Goal: Task Accomplishment & Management: Complete application form

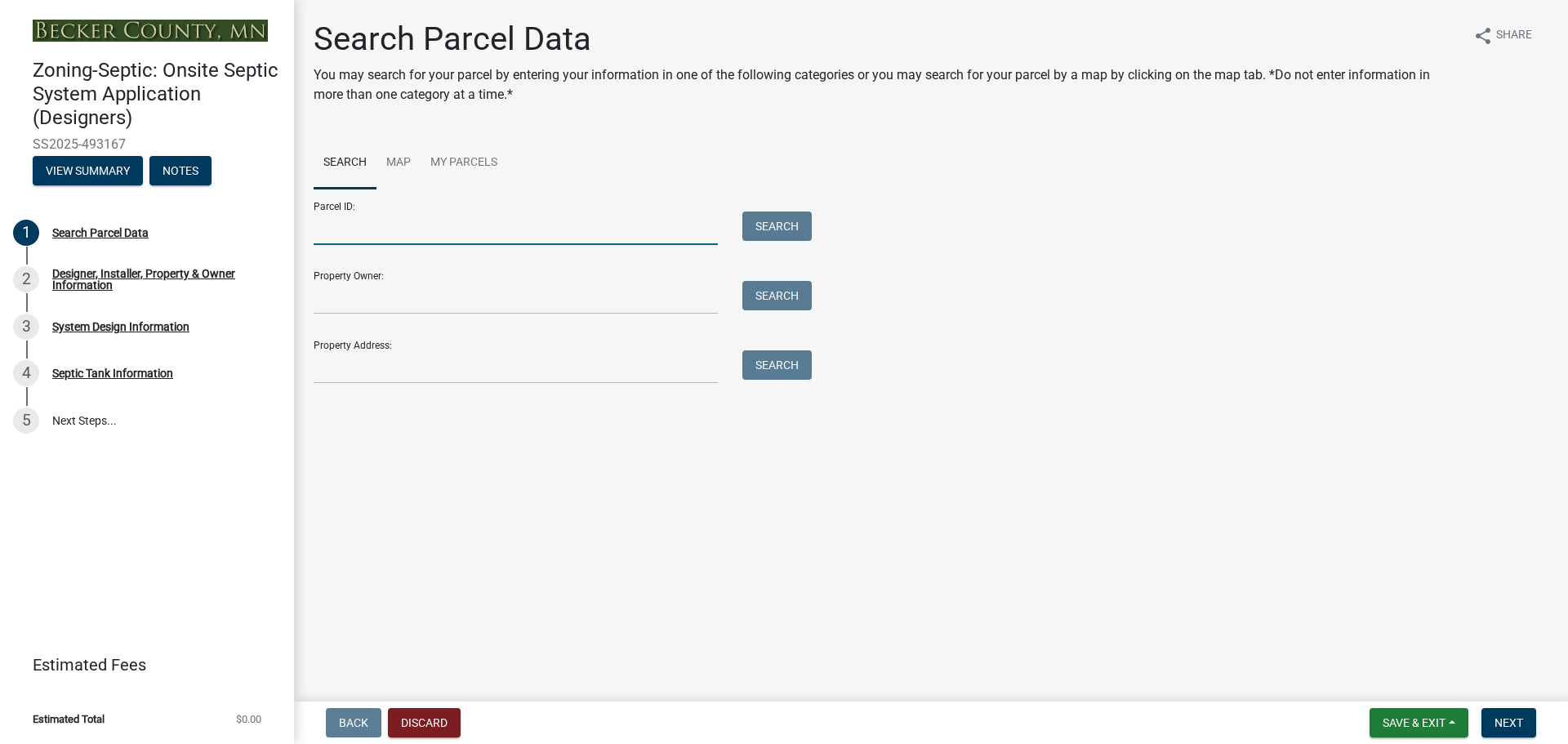
click at [337, 222] on input "Parcel ID:" at bounding box center [516, 228] width 404 height 34
type input "340163251"
click at [755, 235] on button "Search" at bounding box center [777, 227] width 69 height 30
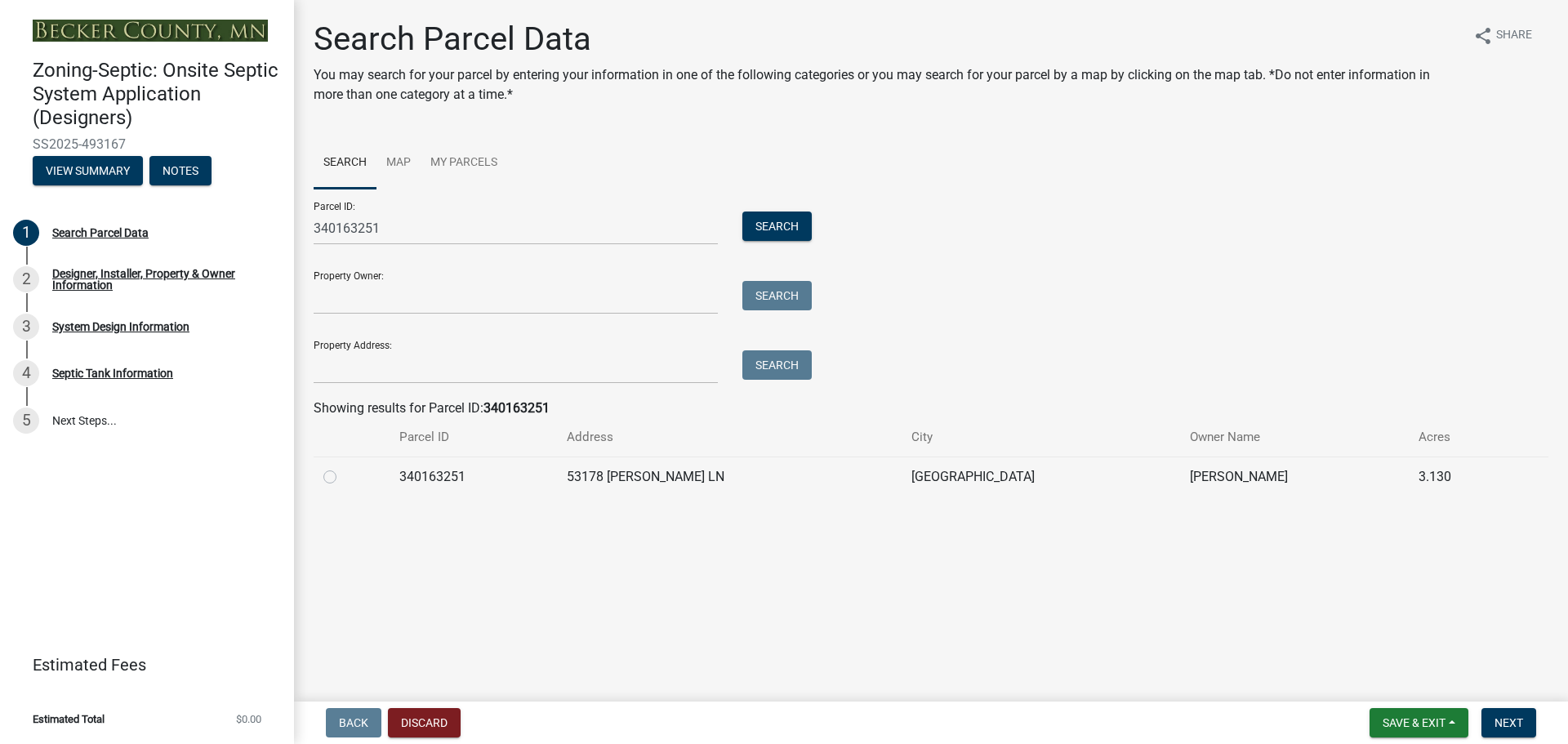
click at [343, 467] on label at bounding box center [343, 467] width 0 height 0
click at [343, 477] on input "radio" at bounding box center [348, 472] width 11 height 11
radio input "true"
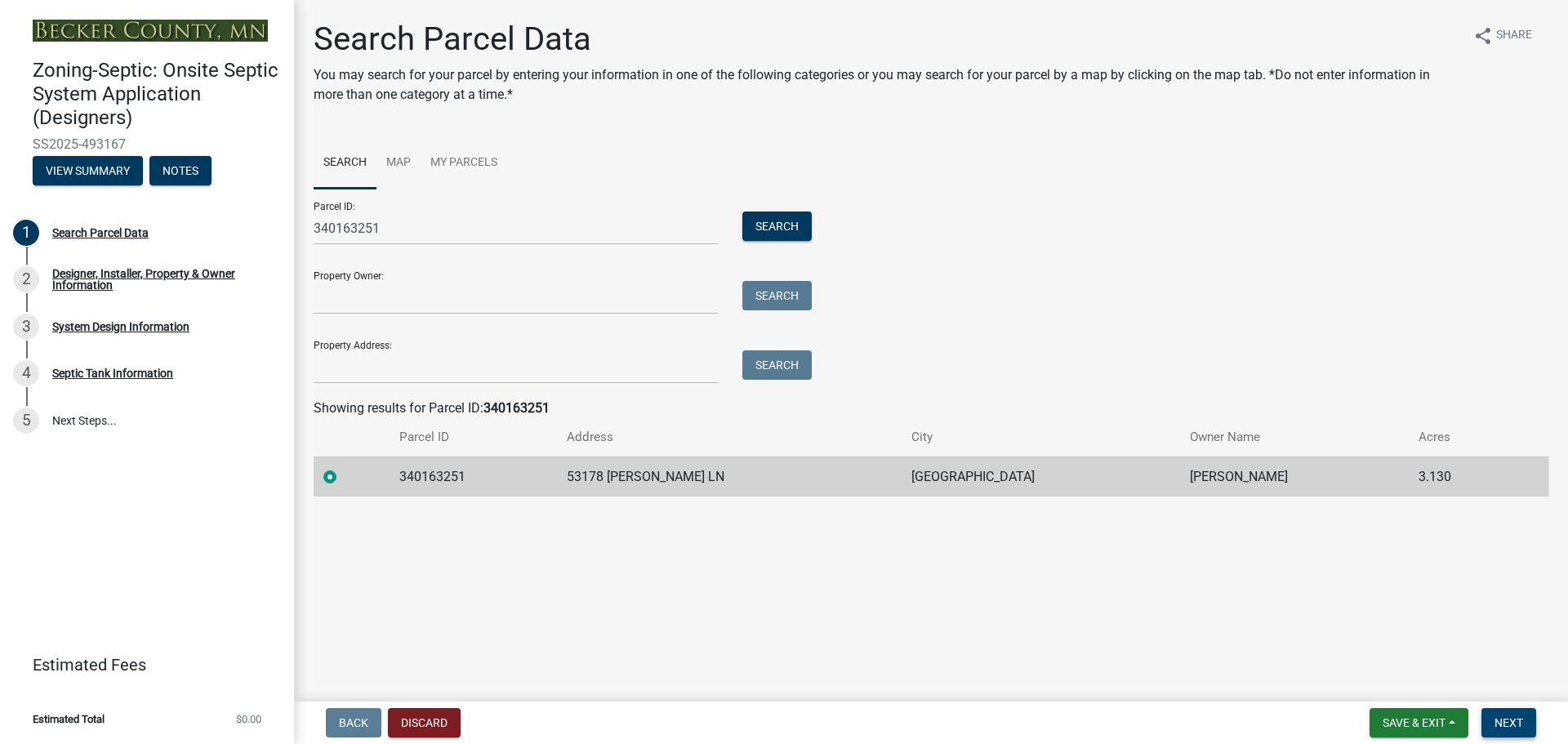
click at [1501, 715] on button "Next" at bounding box center [1509, 723] width 54 height 30
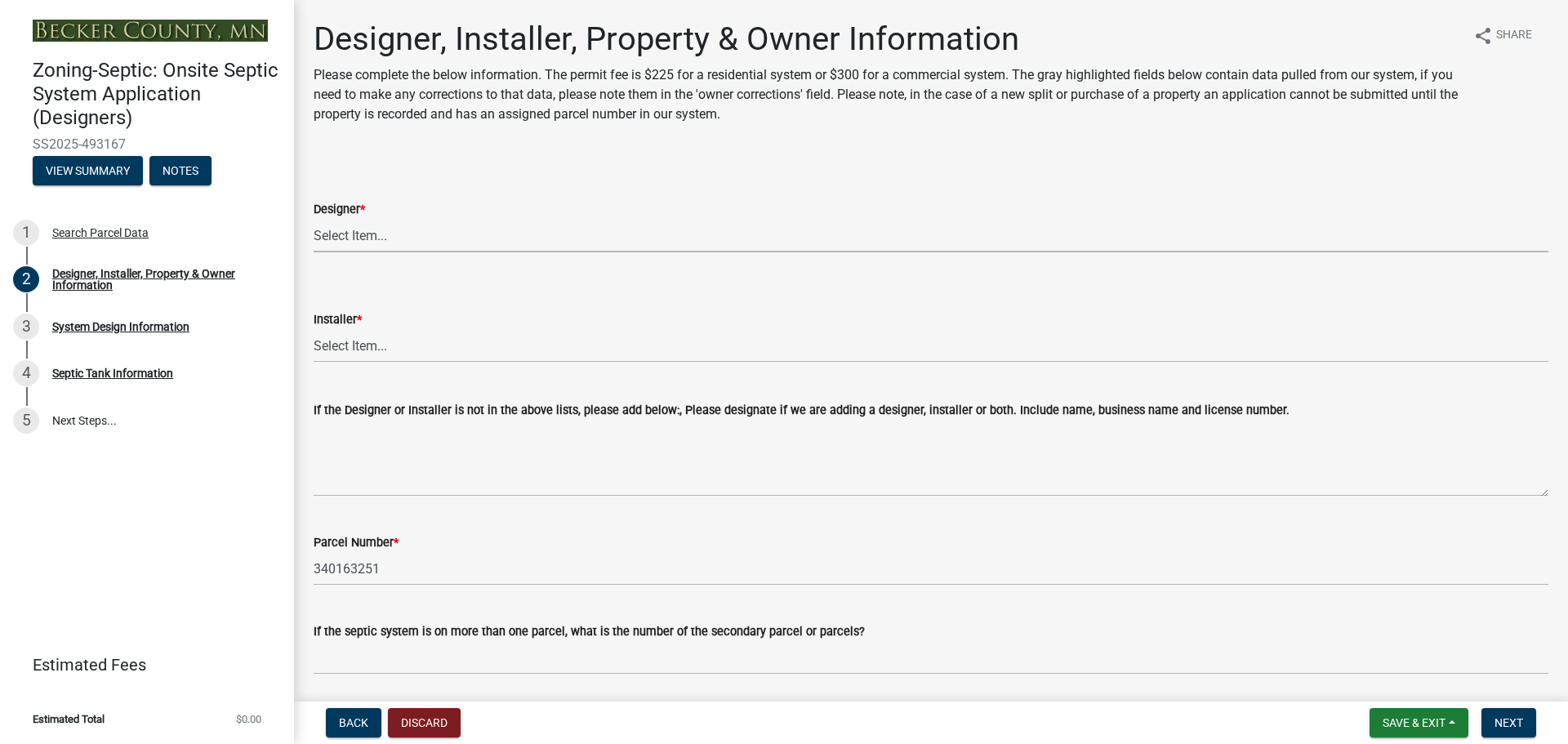
click at [354, 237] on select "Select Item... OTHER – Not listed (please add in next field and we will add to …" at bounding box center [931, 236] width 1234 height 34
click at [314, 219] on select "Select Item... OTHER – Not listed (please add in next field and we will add to …" at bounding box center [931, 236] width 1234 height 34
select select "052d1fee-637d-4579-bc4f-77fd165c753d"
click at [379, 337] on select "Select Item... OTHER – Not listed (please add in next field and we will add to …" at bounding box center [931, 346] width 1234 height 34
click at [314, 330] on select "Select Item... OTHER – Not listed (please add in next field and we will add to …" at bounding box center [931, 346] width 1234 height 34
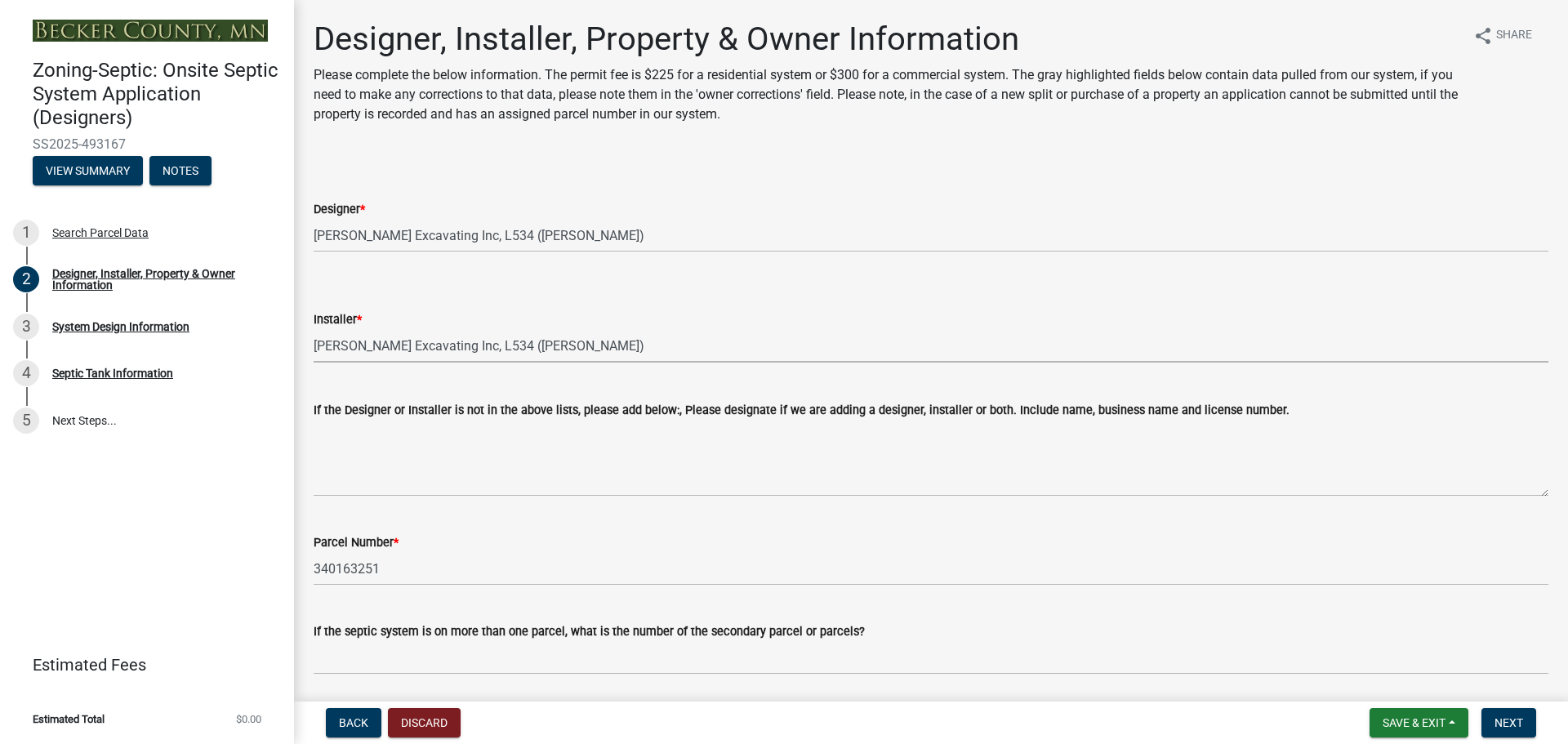
select select "962b3b7d-58ef-41da-b157-23648dcd342f"
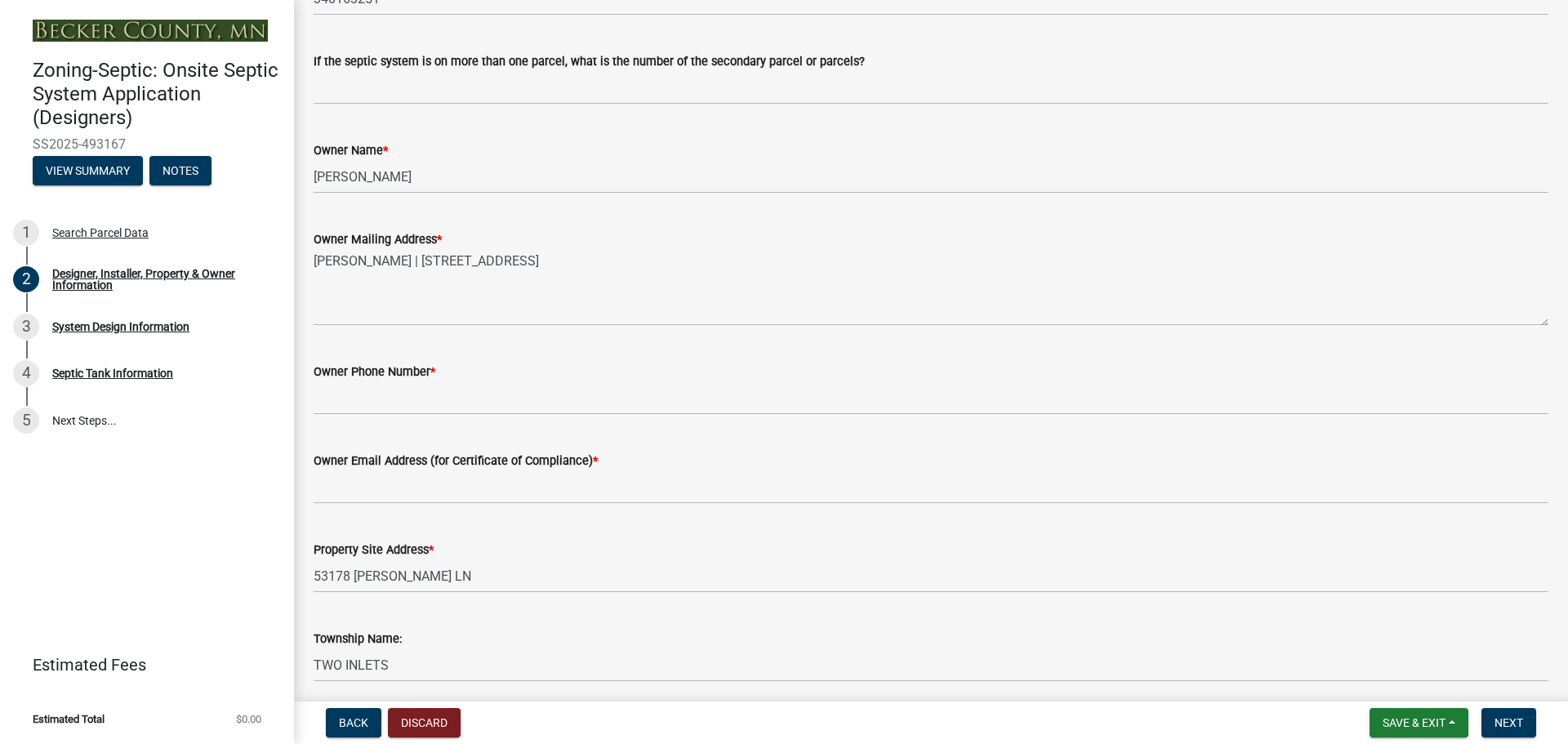
scroll to position [572, 0]
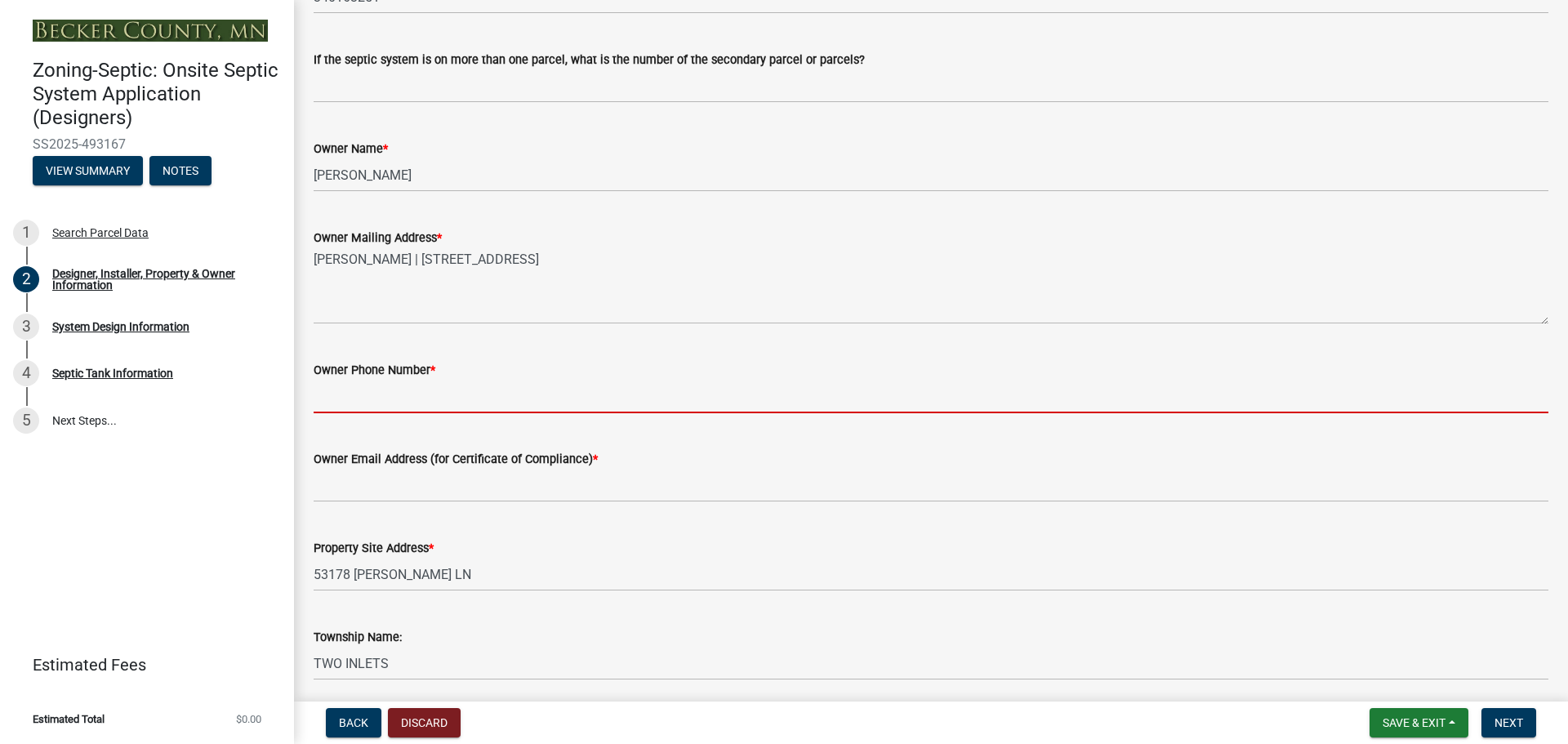
click at [358, 391] on input "Owner Phone Number *" at bounding box center [931, 396] width 1234 height 34
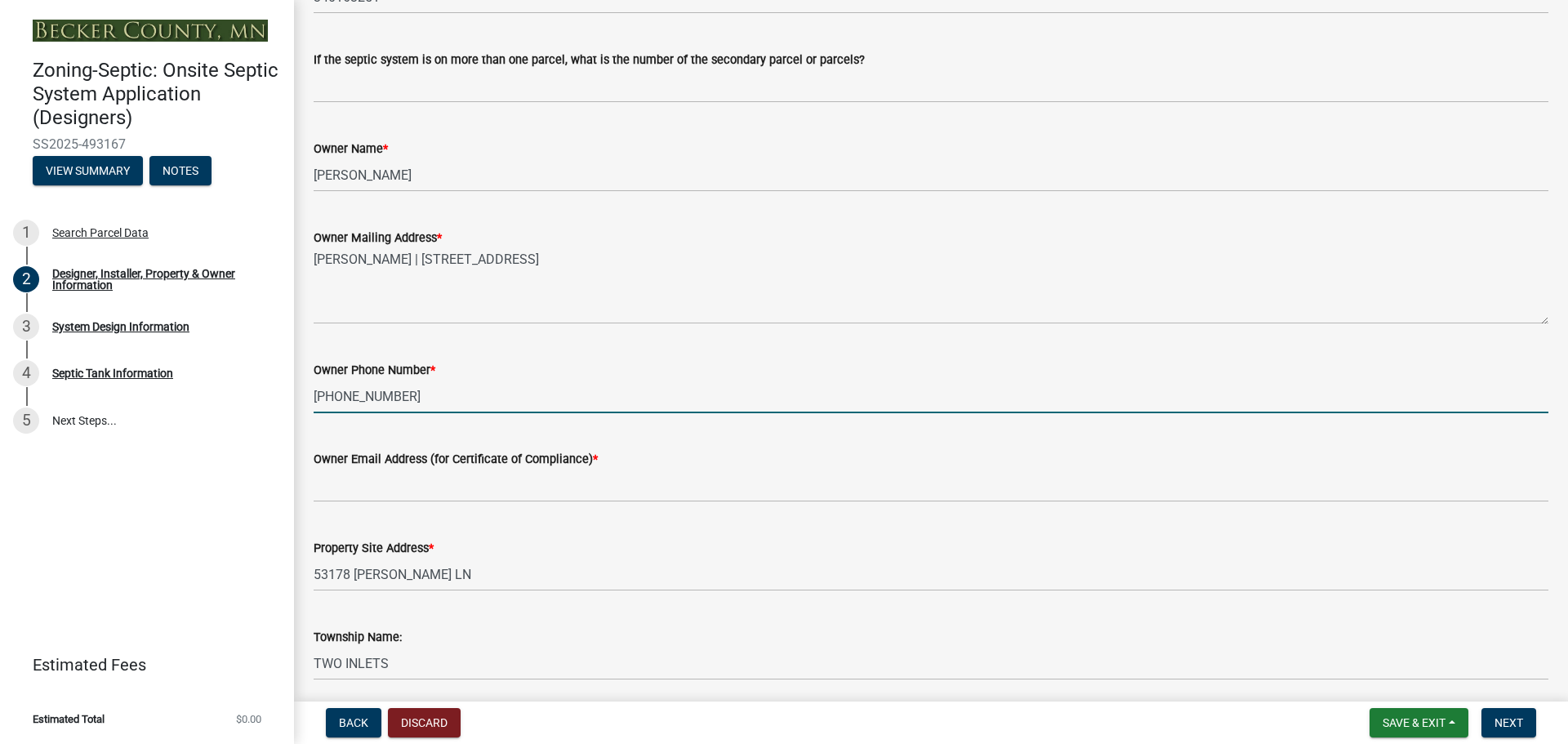
type input "[PHONE_NUMBER]"
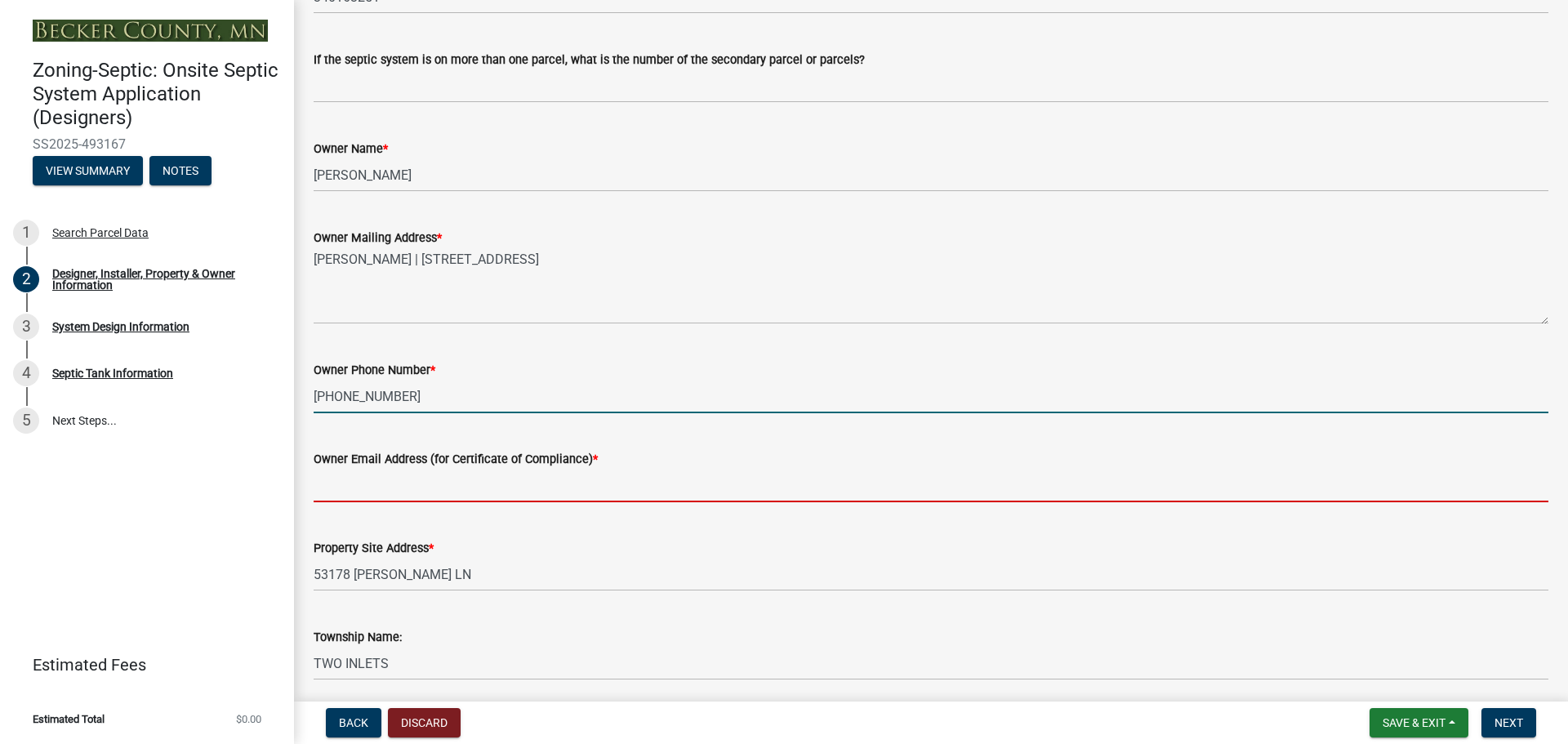
click at [451, 484] on input "Owner Email Address (for Certificate of Compliance) *" at bounding box center [931, 485] width 1234 height 34
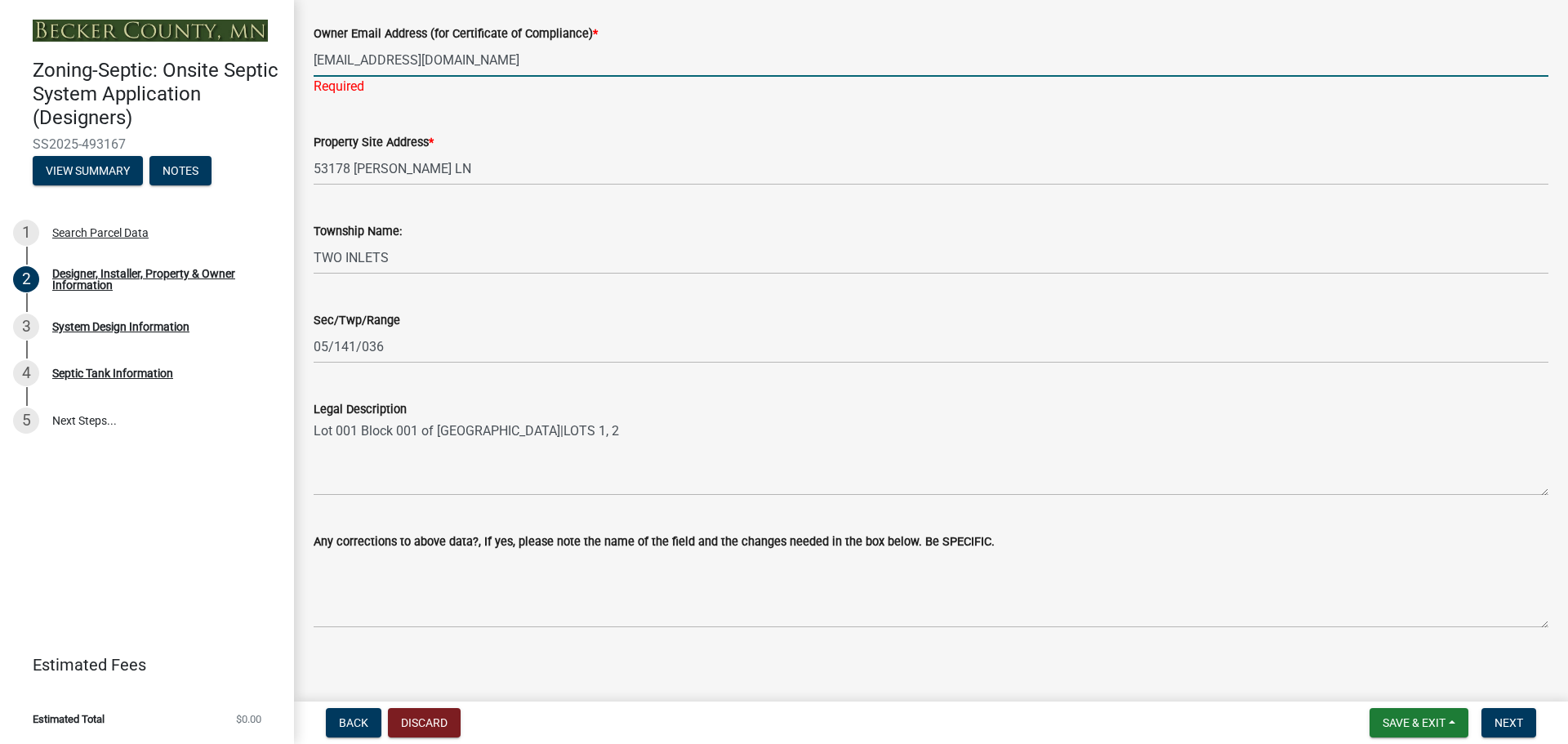
scroll to position [1008, 0]
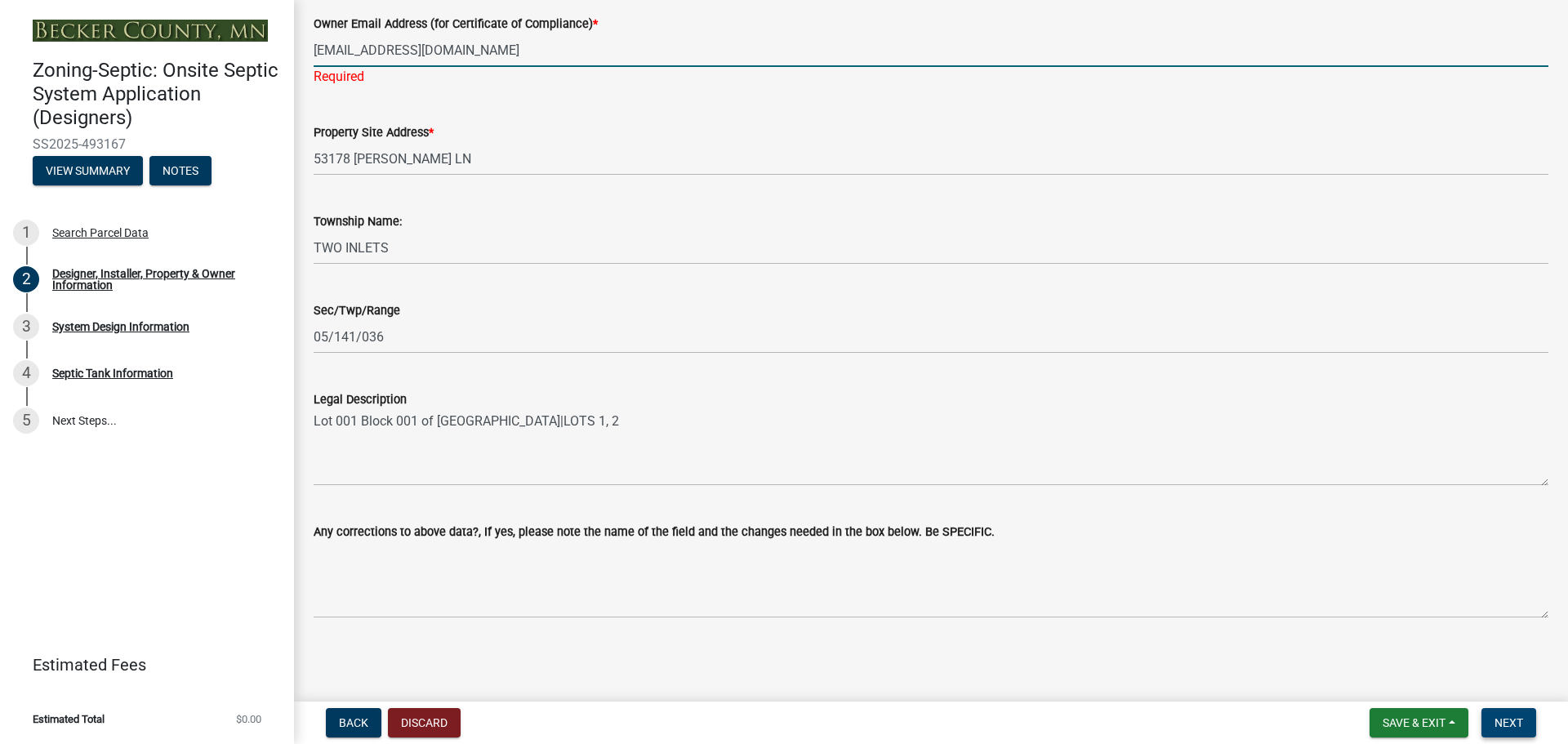
type input "[EMAIL_ADDRESS][DOMAIN_NAME]"
click at [1510, 717] on span "Next" at bounding box center [1509, 723] width 29 height 13
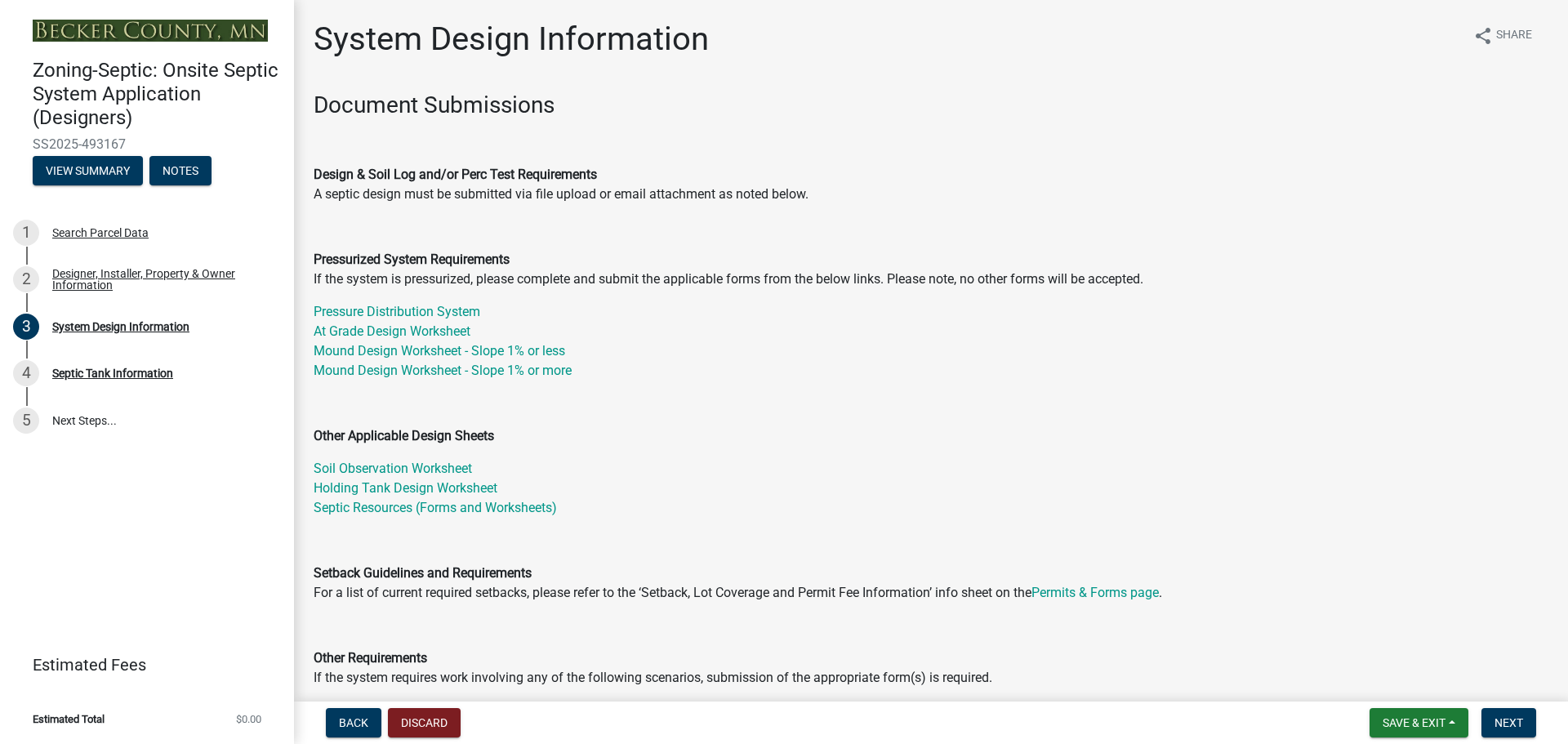
scroll to position [245, 0]
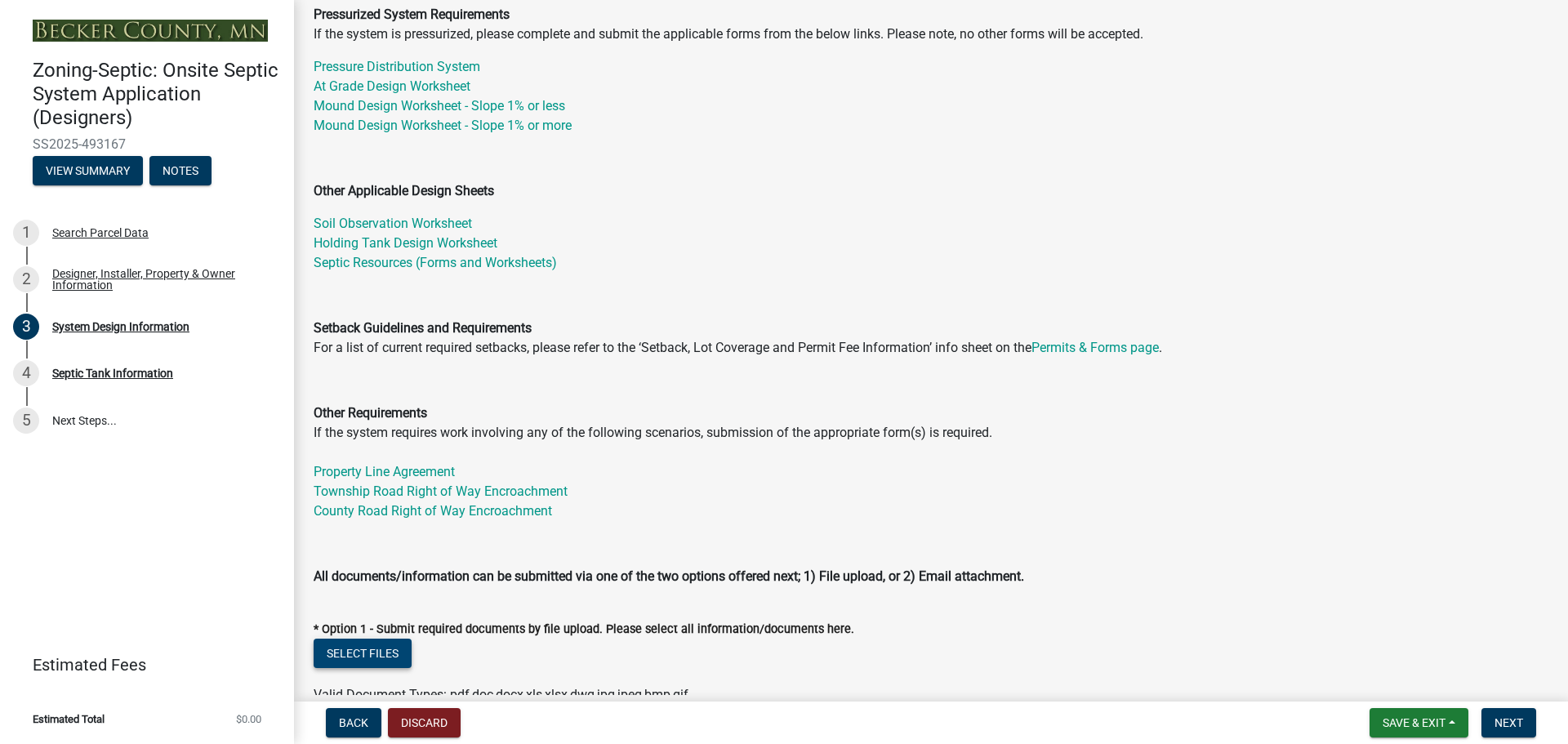
click at [369, 652] on button "Select files" at bounding box center [362, 653] width 98 height 30
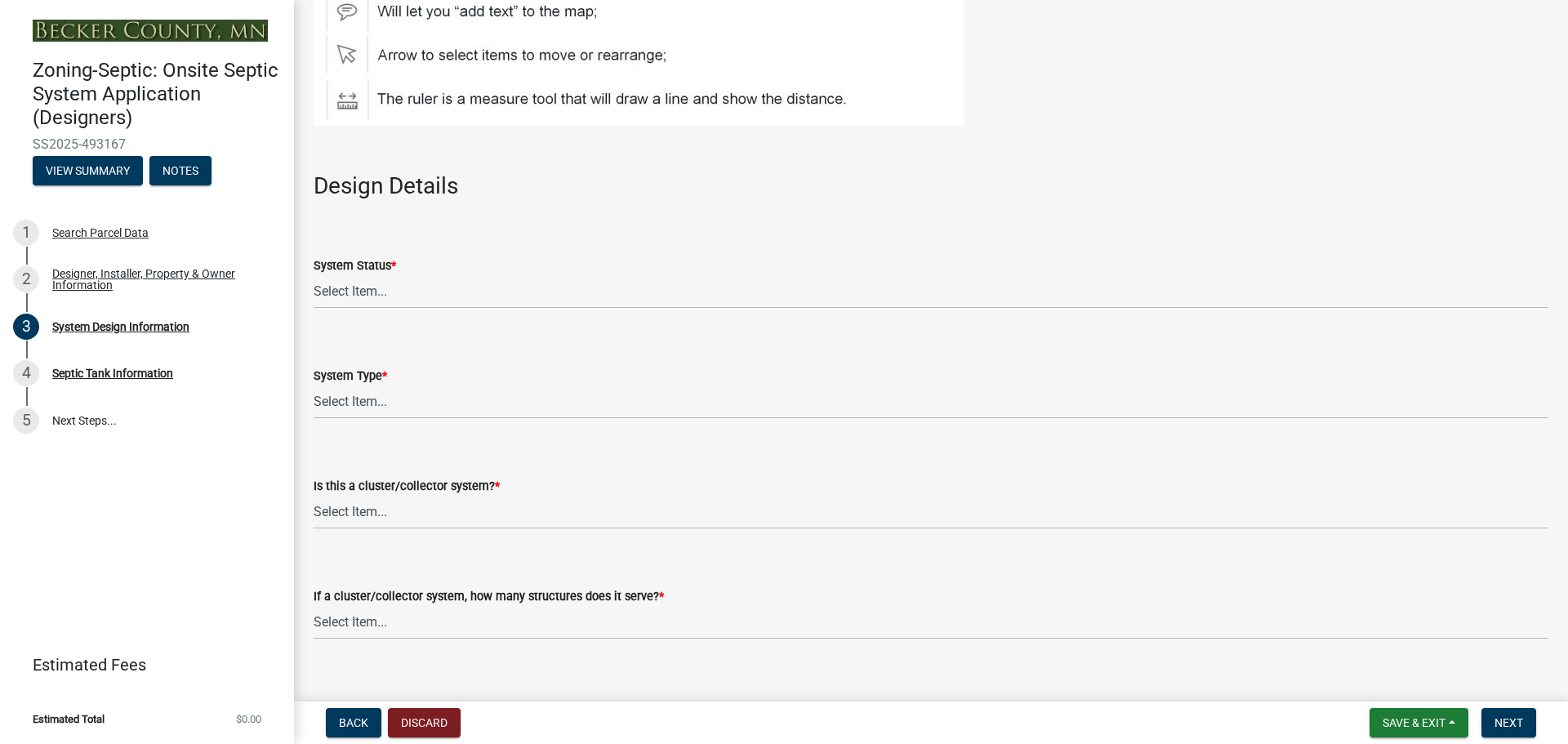
scroll to position [1798, 0]
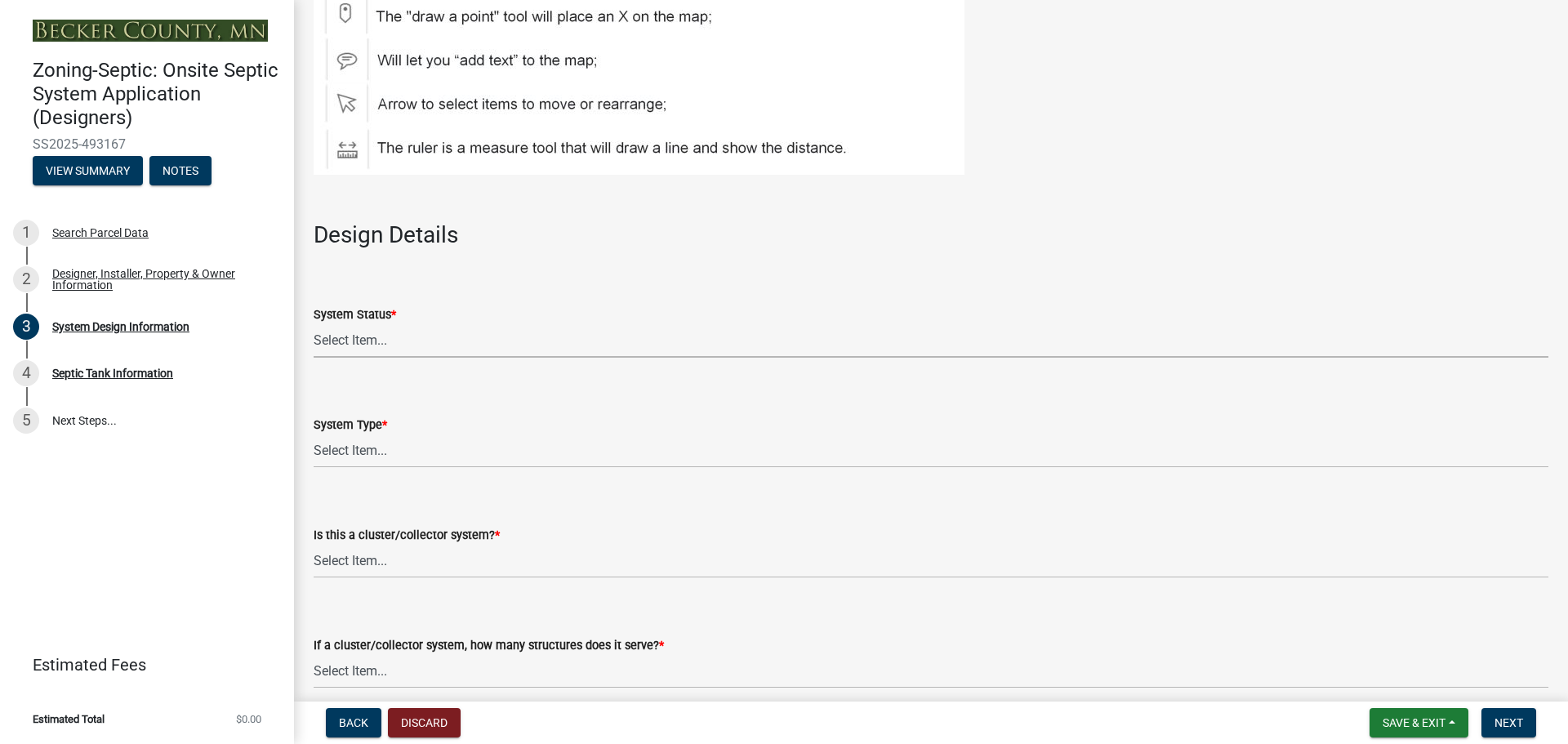
click at [361, 341] on select "Select Item... No Existing System Replacement System Failing System (Cesspool, …" at bounding box center [931, 341] width 1234 height 34
click at [314, 325] on select "Select Item... No Existing System Replacement System Failing System (Cesspool, …" at bounding box center [931, 341] width 1234 height 34
select select "55497d75-c43f-4635-a730-e0737ce05d56"
click at [413, 446] on select "Select Item... Type I Type II Type III Type IV Type V" at bounding box center [931, 452] width 1234 height 34
click at [314, 435] on select "Select Item... Type I Type II Type III Type IV Type V" at bounding box center [931, 452] width 1234 height 34
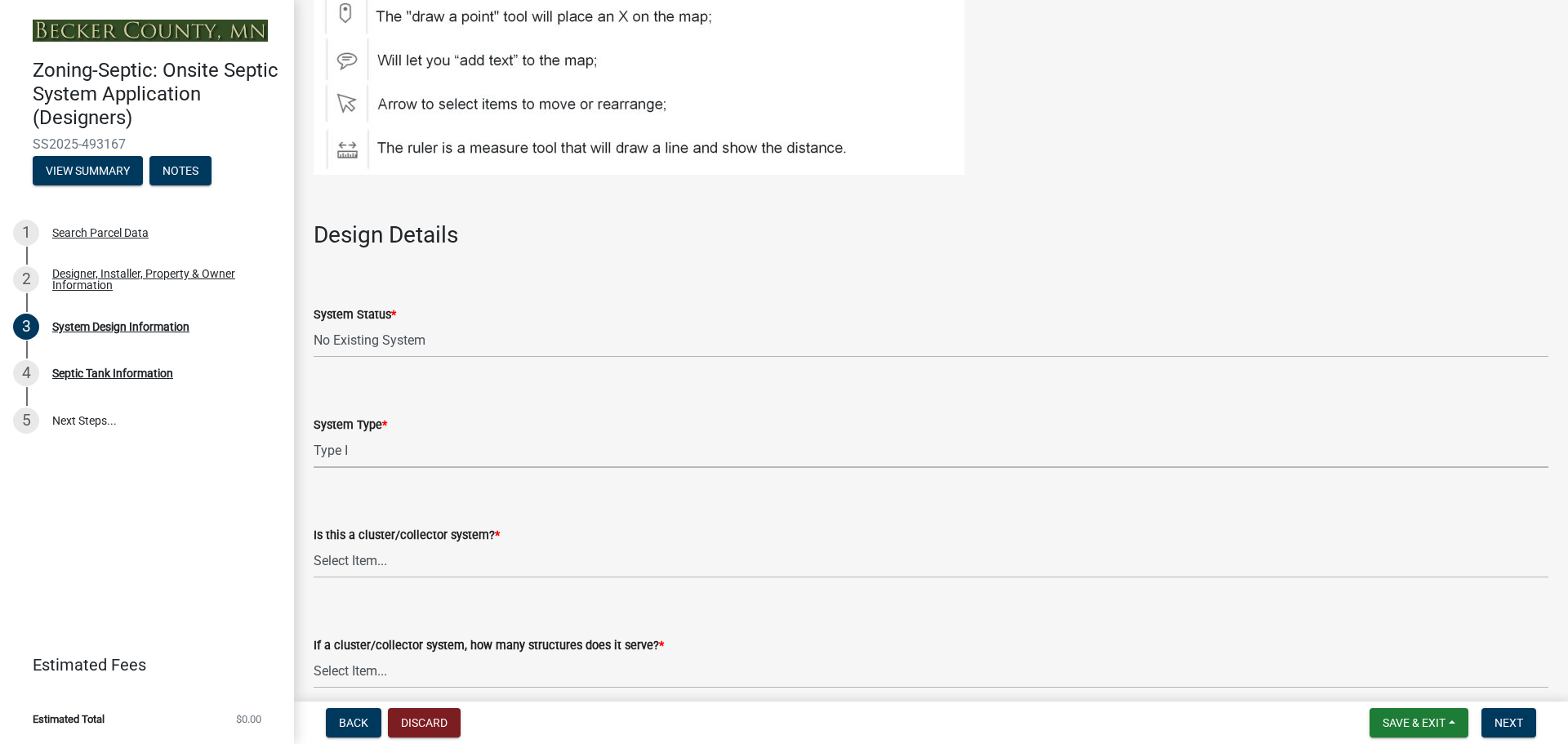
select select "25258e87-3ef9-4f1c-a5f1-75a1d463abfb"
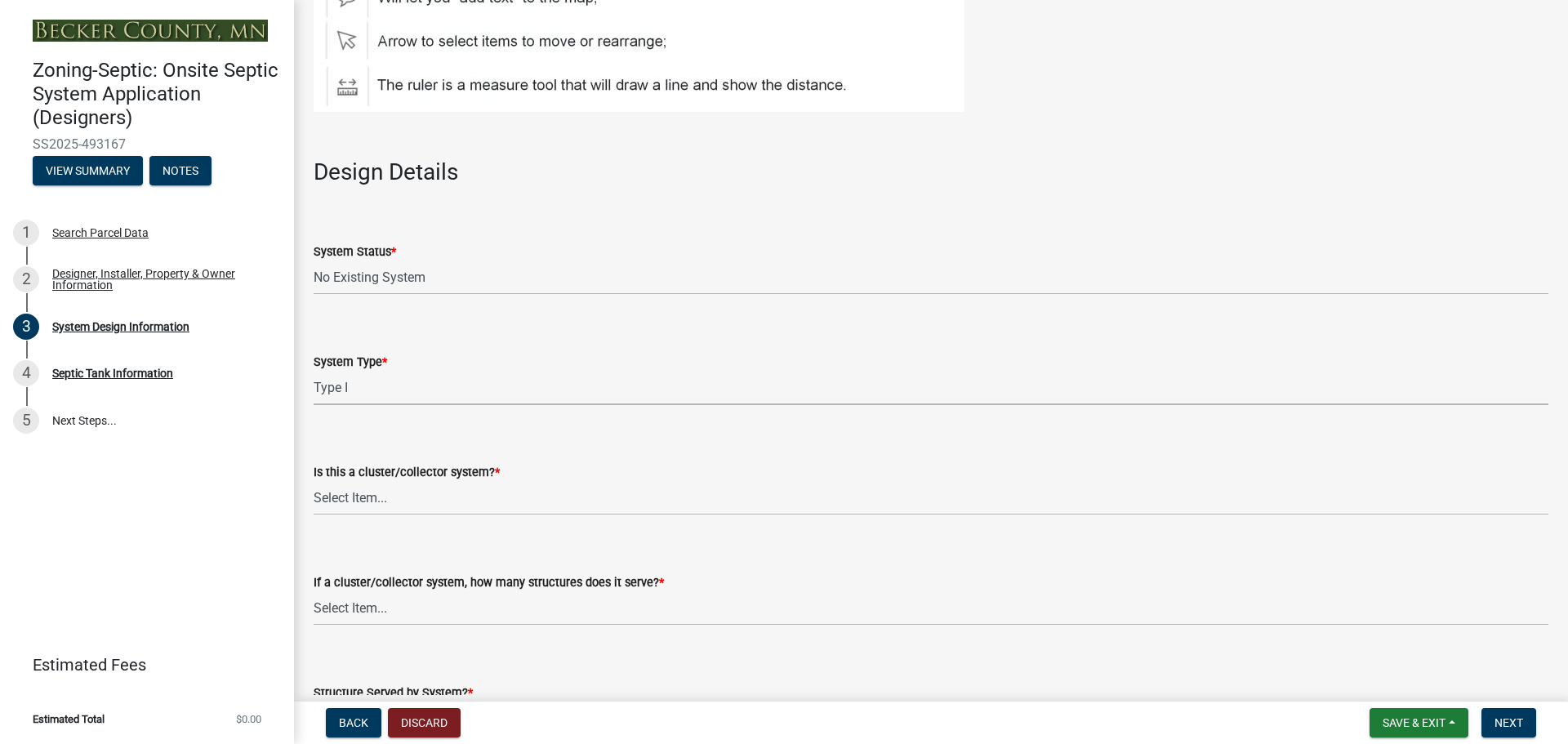
scroll to position [1961, 0]
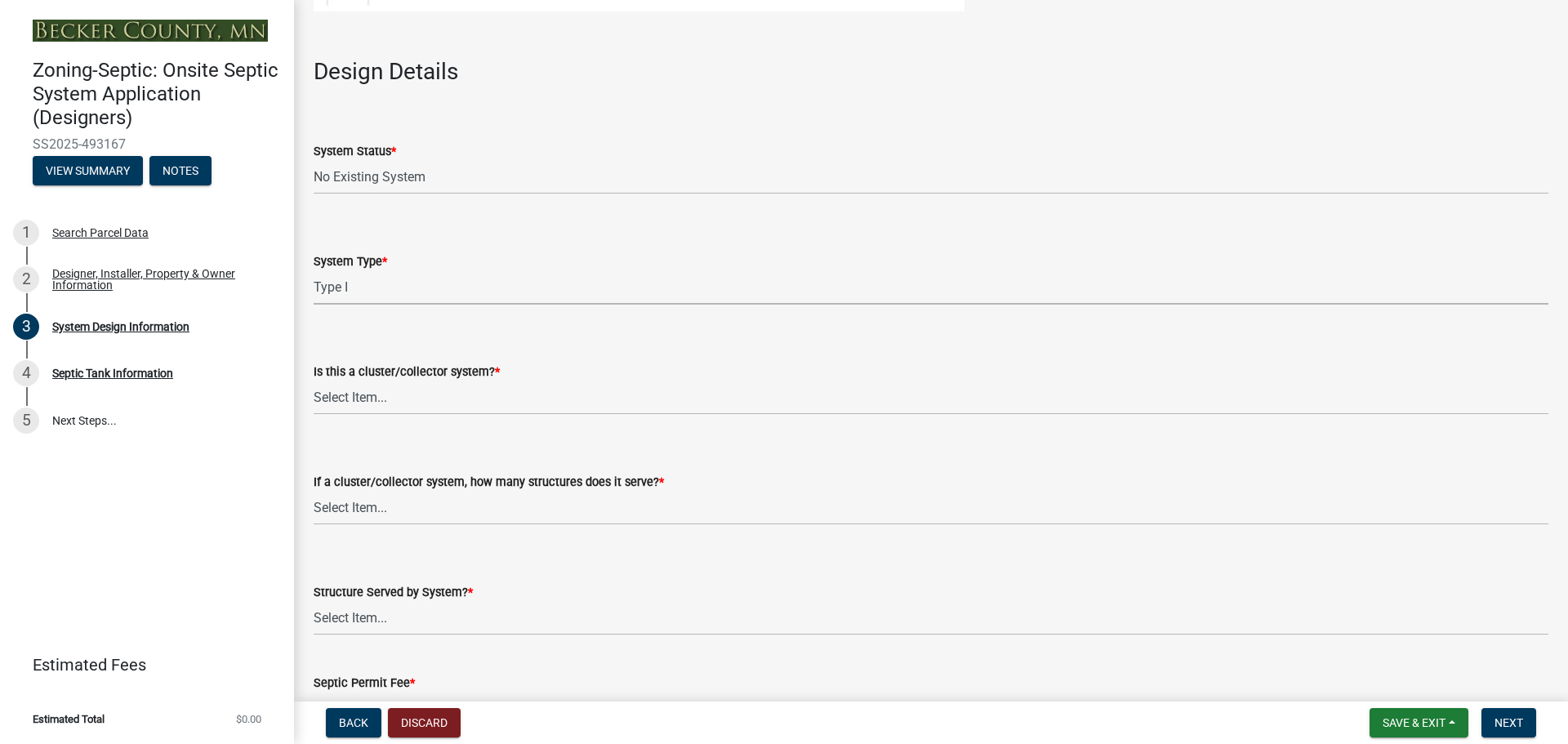
click at [373, 381] on div "Is this a cluster/collector system? *" at bounding box center [931, 372] width 1234 height 20
click at [366, 393] on select "Select Item... Yes No" at bounding box center [931, 398] width 1234 height 34
click at [314, 381] on select "Select Item... Yes No" at bounding box center [931, 398] width 1234 height 34
select select "011fbff4-a41d-4a75-9bd8-71c7e6c69e0d"
click at [399, 511] on select "Select Item... Not a cluster/collector system 1 2 3 4 5 6 7 8 9 10" at bounding box center [931, 508] width 1234 height 34
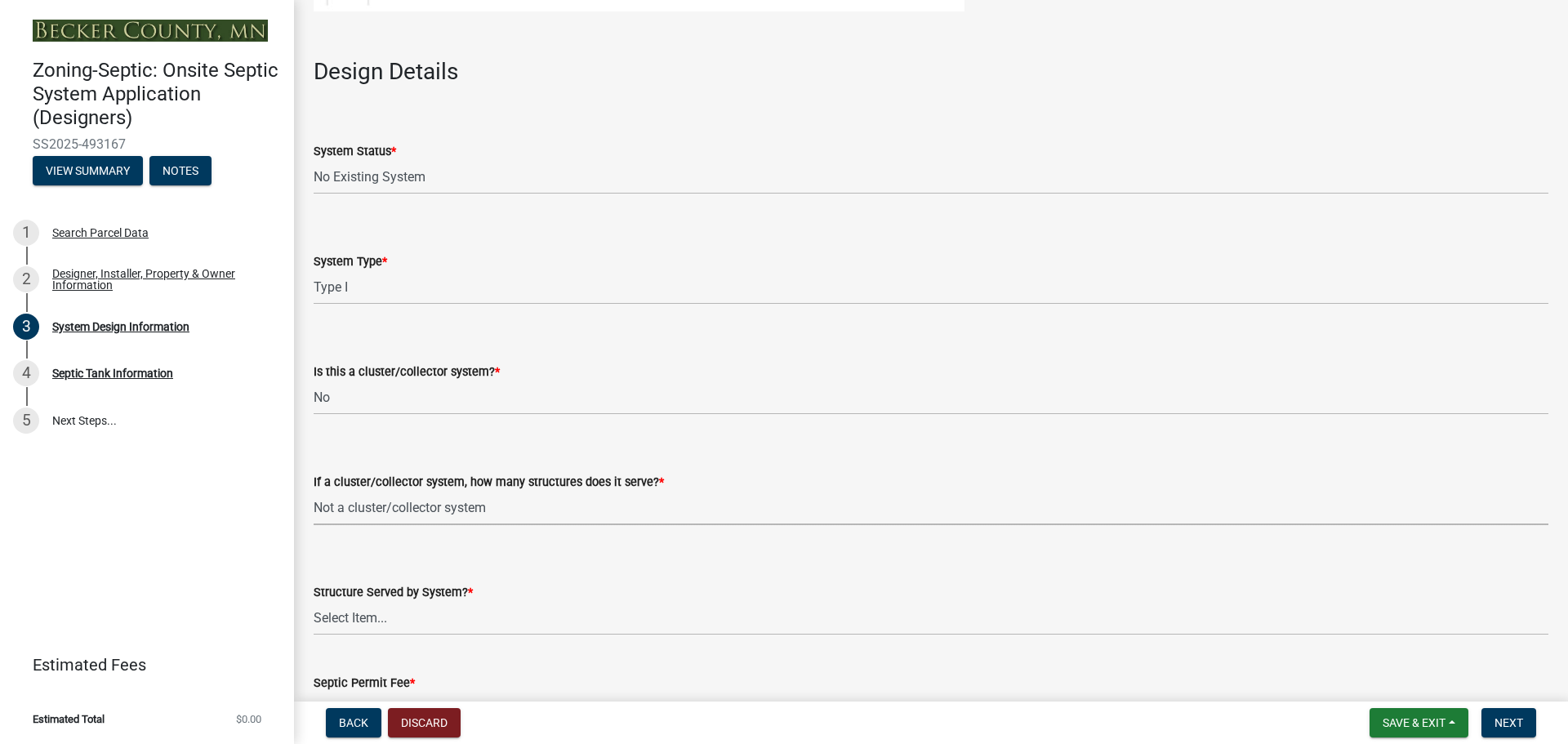
click at [314, 492] on select "Select Item... Not a cluster/collector system 1 2 3 4 5 6 7 8 9 10" at bounding box center [931, 508] width 1234 height 34
select select "85fdfef2-2683-4311-b5d5-5505f6411127"
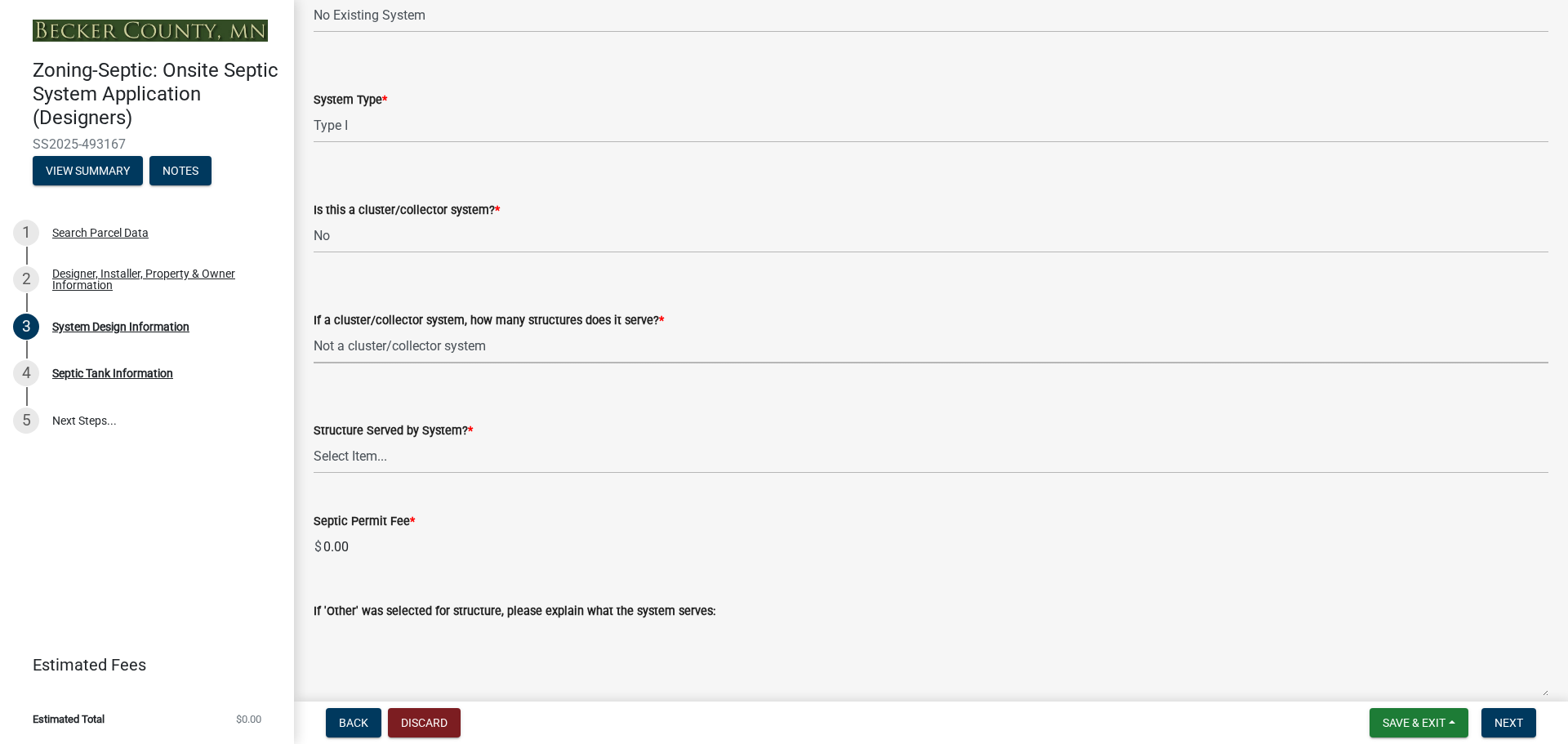
scroll to position [2124, 0]
click at [359, 449] on select "Select Item... Commercial Resort Commercial - Non Resort Other Full-Time Dwelli…" at bounding box center [931, 456] width 1234 height 34
click at [314, 439] on select "Select Item... Commercial Resort Commercial - Non Resort Other Full-Time Dwelli…" at bounding box center [931, 456] width 1234 height 34
select select "d95a9312-c8a1-4ec7-8581-25dbcf440a1f"
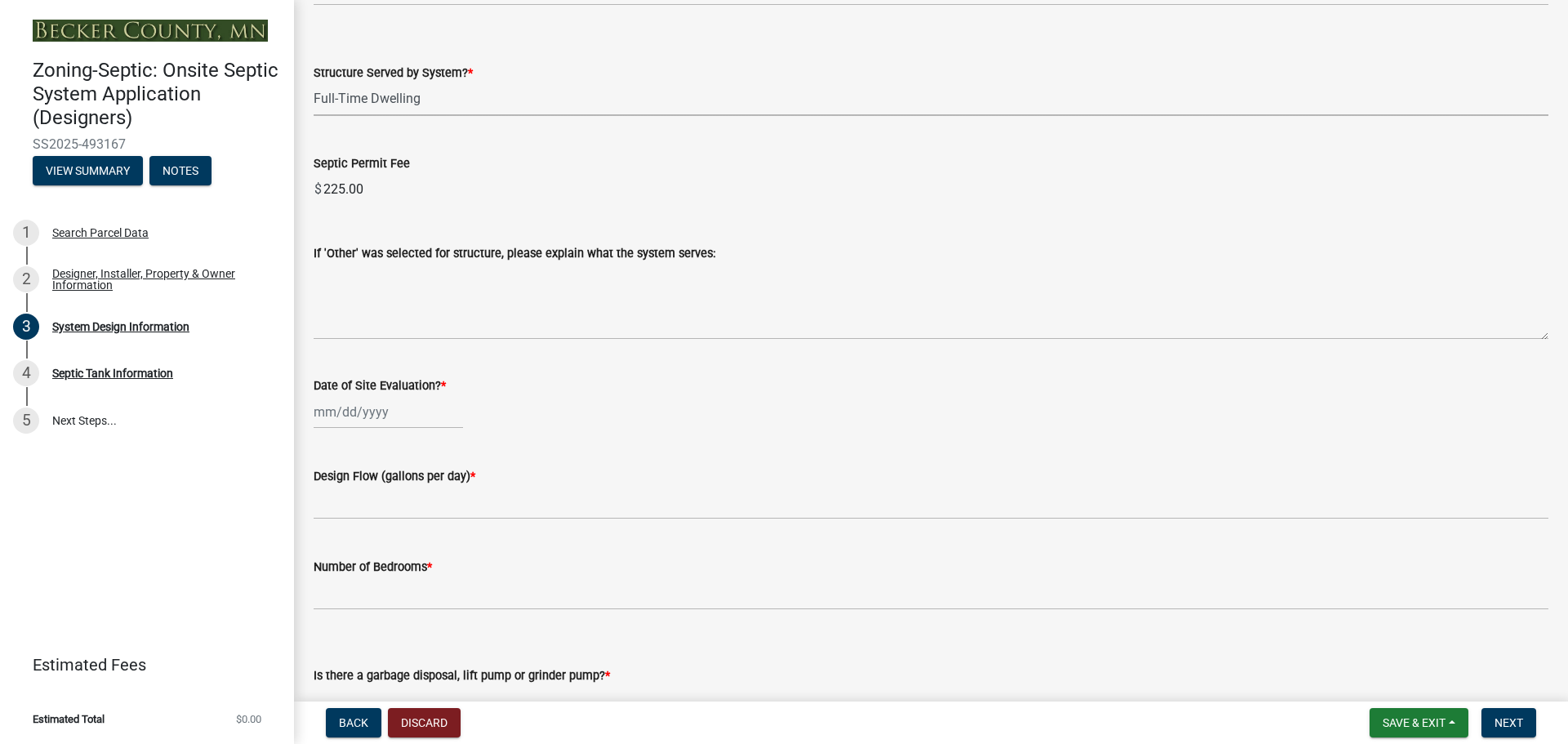
scroll to position [2533, 0]
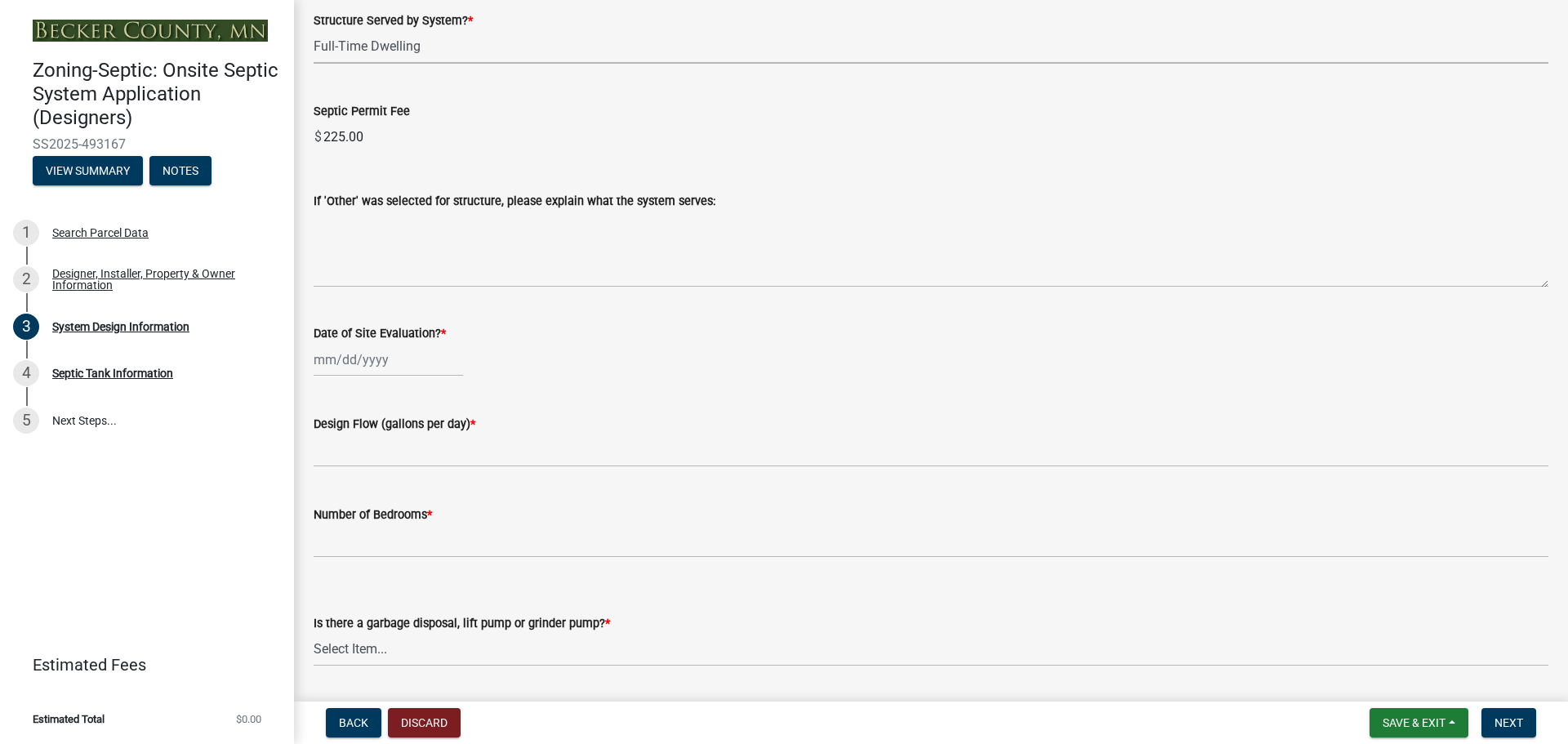
click at [343, 362] on div at bounding box center [388, 359] width 149 height 34
select select "10"
select select "2025"
click at [374, 500] on div "15" at bounding box center [382, 499] width 26 height 26
type input "[DATE]"
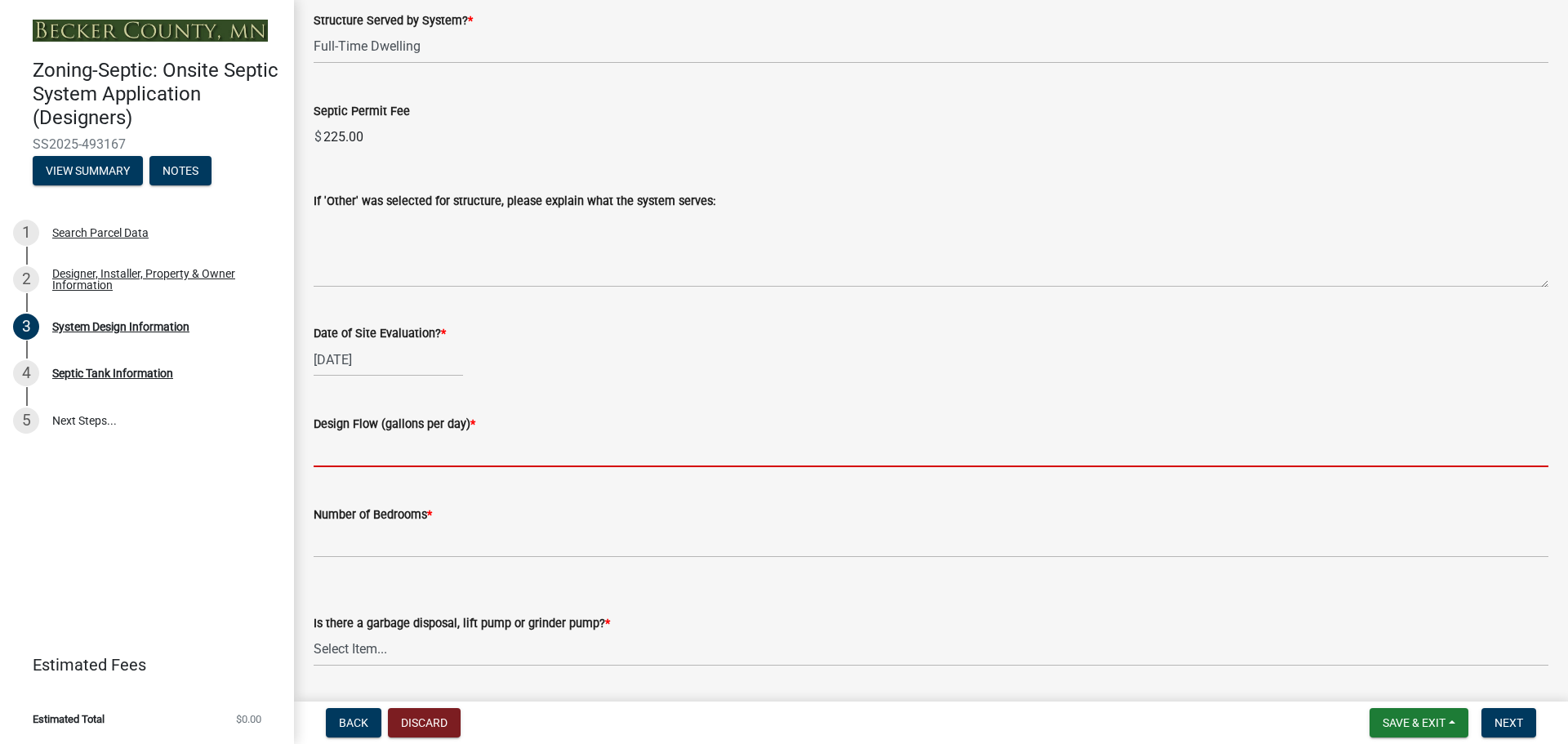
click at [345, 451] on input "text" at bounding box center [931, 451] width 1234 height 34
type input "600"
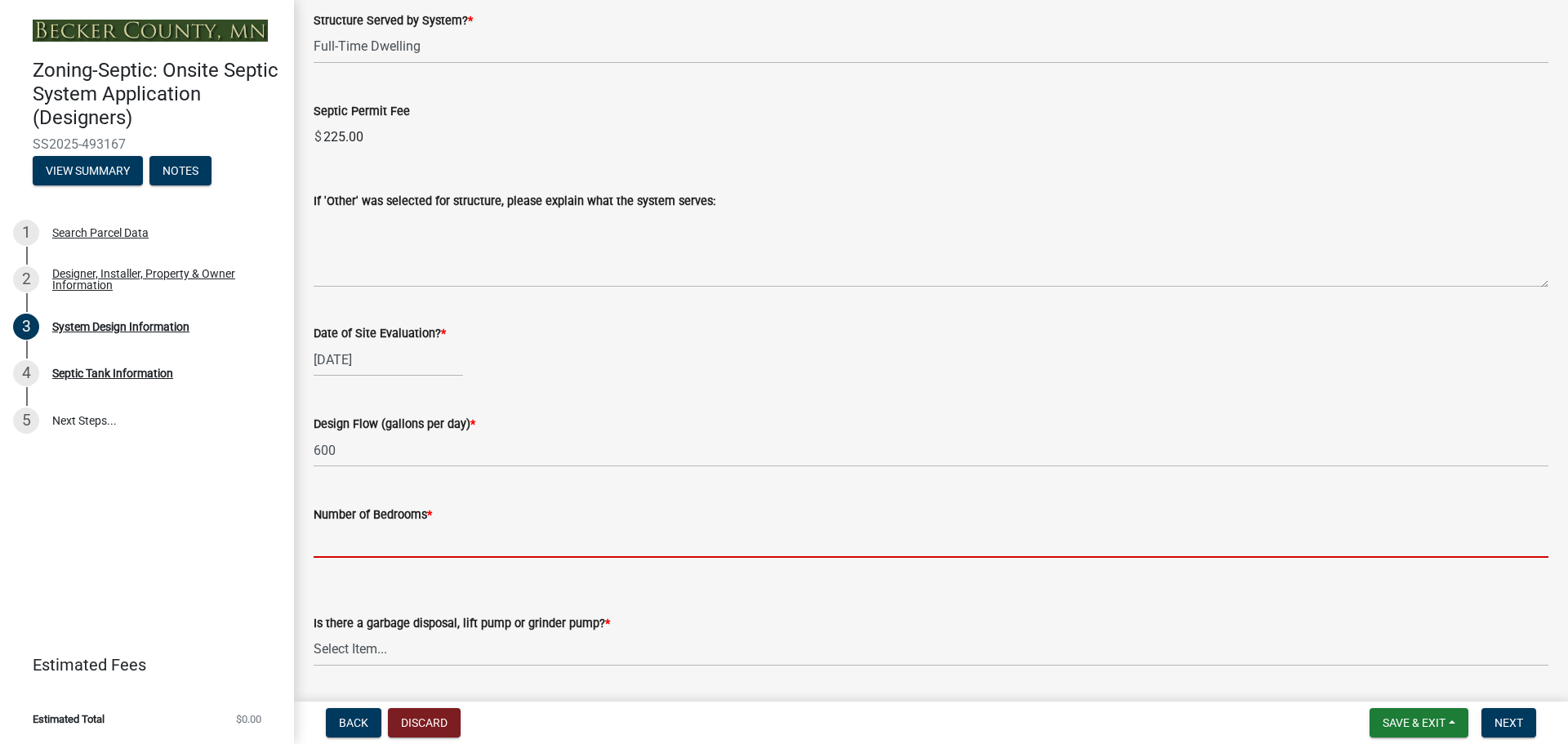
click at [366, 538] on input "Number of Bedrooms *" at bounding box center [931, 541] width 1234 height 34
type input "4"
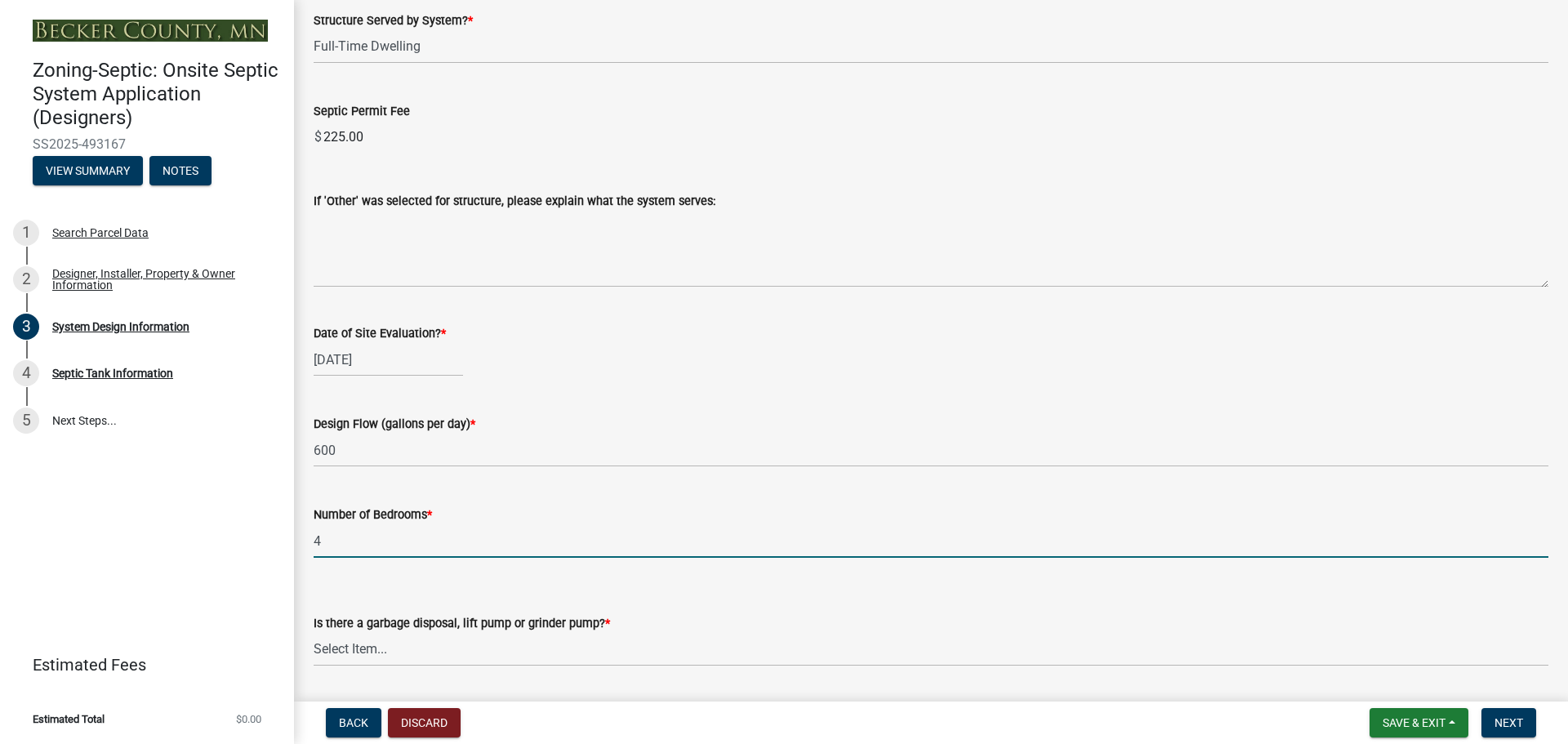
scroll to position [2778, 0]
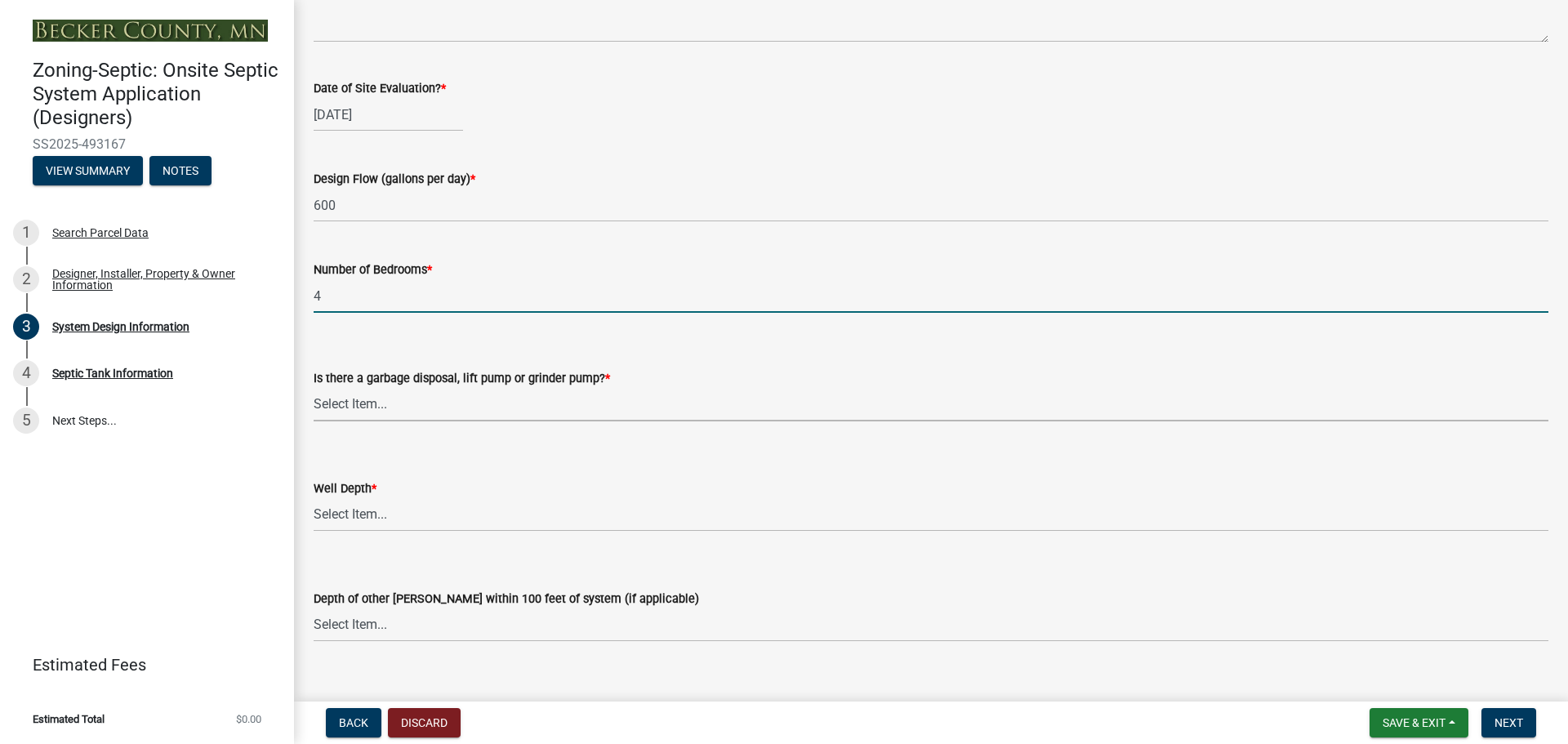
click at [414, 408] on select "Select Item... Yes No" at bounding box center [931, 405] width 1234 height 34
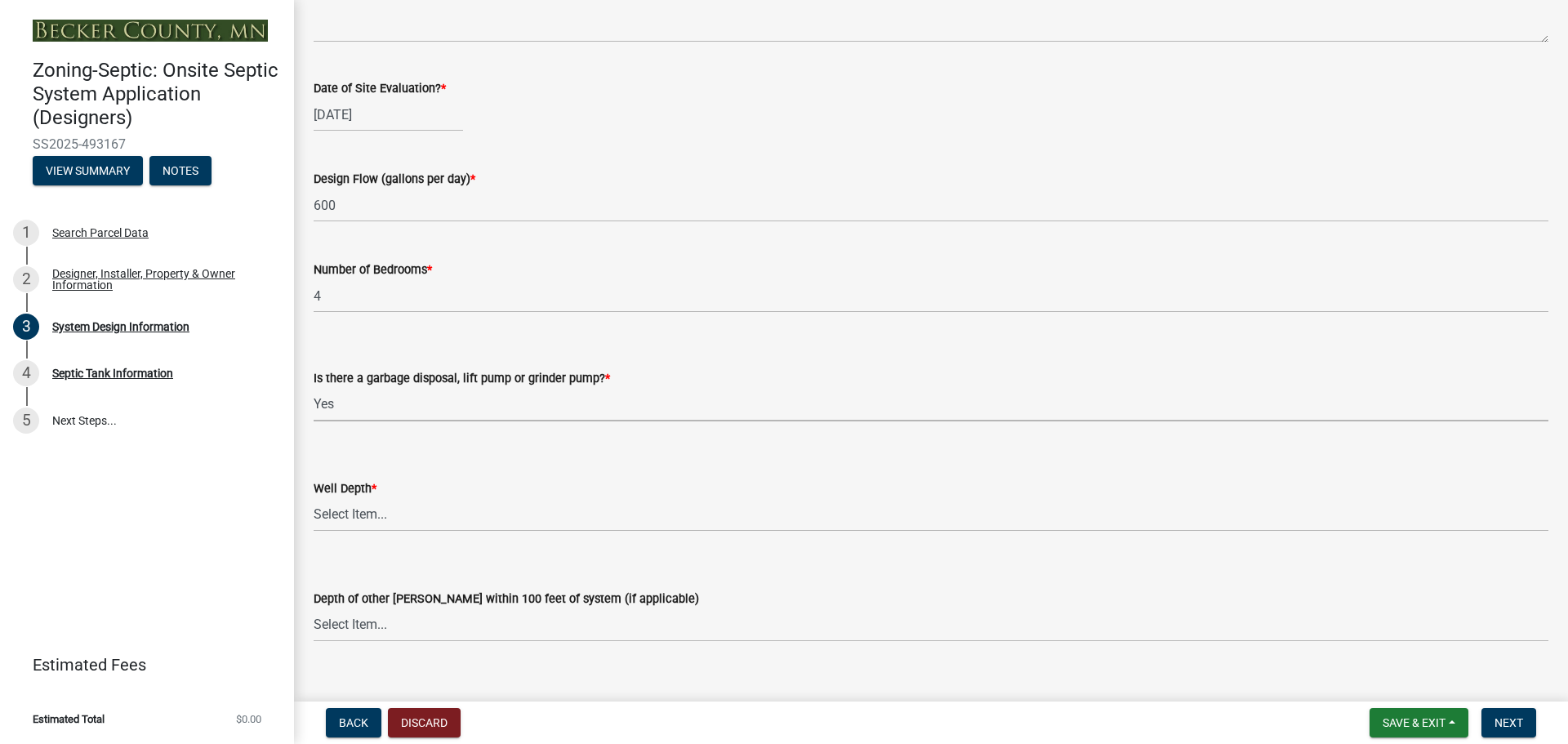
click at [314, 388] on select "Select Item... Yes No" at bounding box center [931, 405] width 1234 height 34
select select "1002d2f5-04ee-41f0-9277-2fadb170a736"
click at [380, 512] on select "Select Item... Deep Well Shallow Well Well not yet installed - To be drilled No…" at bounding box center [931, 515] width 1234 height 34
click at [314, 498] on select "Select Item... Deep Well Shallow Well Well not yet installed - To be drilled No…" at bounding box center [931, 515] width 1234 height 34
select select "ef698bf5-6172-44c1-9ffb-522c07469aed"
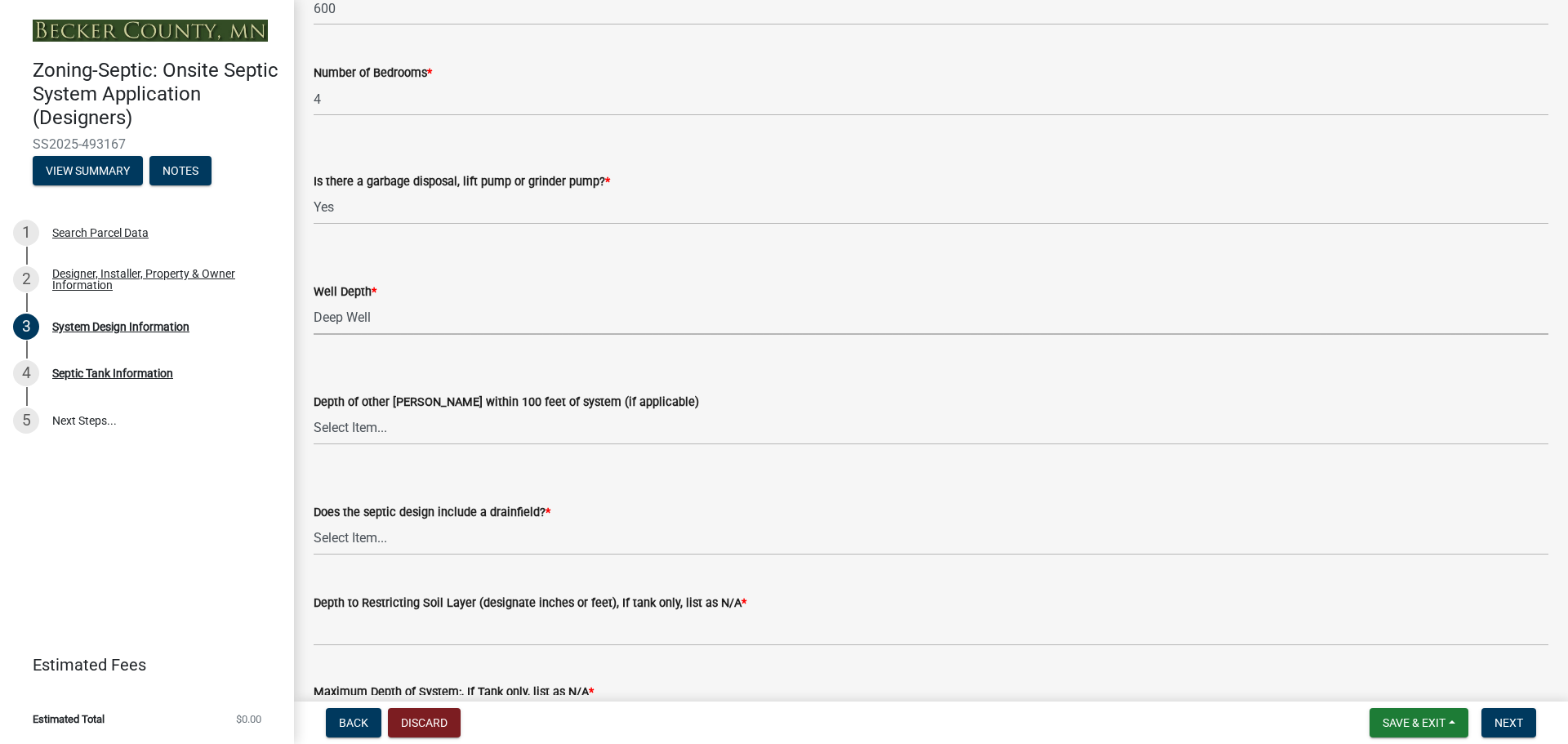
scroll to position [3023, 0]
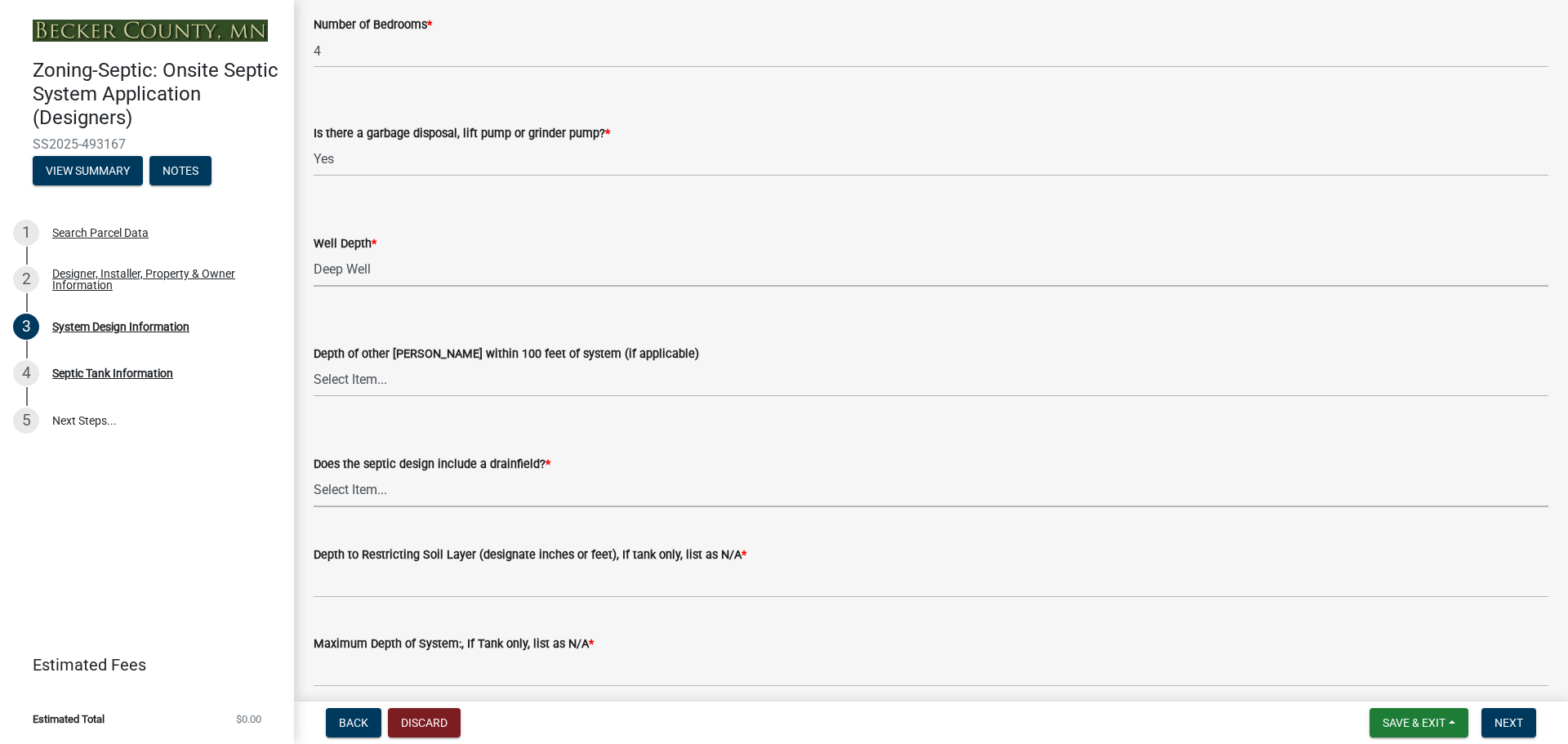
click at [363, 492] on select "Select Item... Yes No Existing - COC must by submitted" at bounding box center [931, 490] width 1234 height 34
click at [314, 474] on select "Select Item... Yes No Existing - COC must by submitted" at bounding box center [931, 490] width 1234 height 34
select select "a0c59fcd-b61c-4c3a-90a8-e70849750c47"
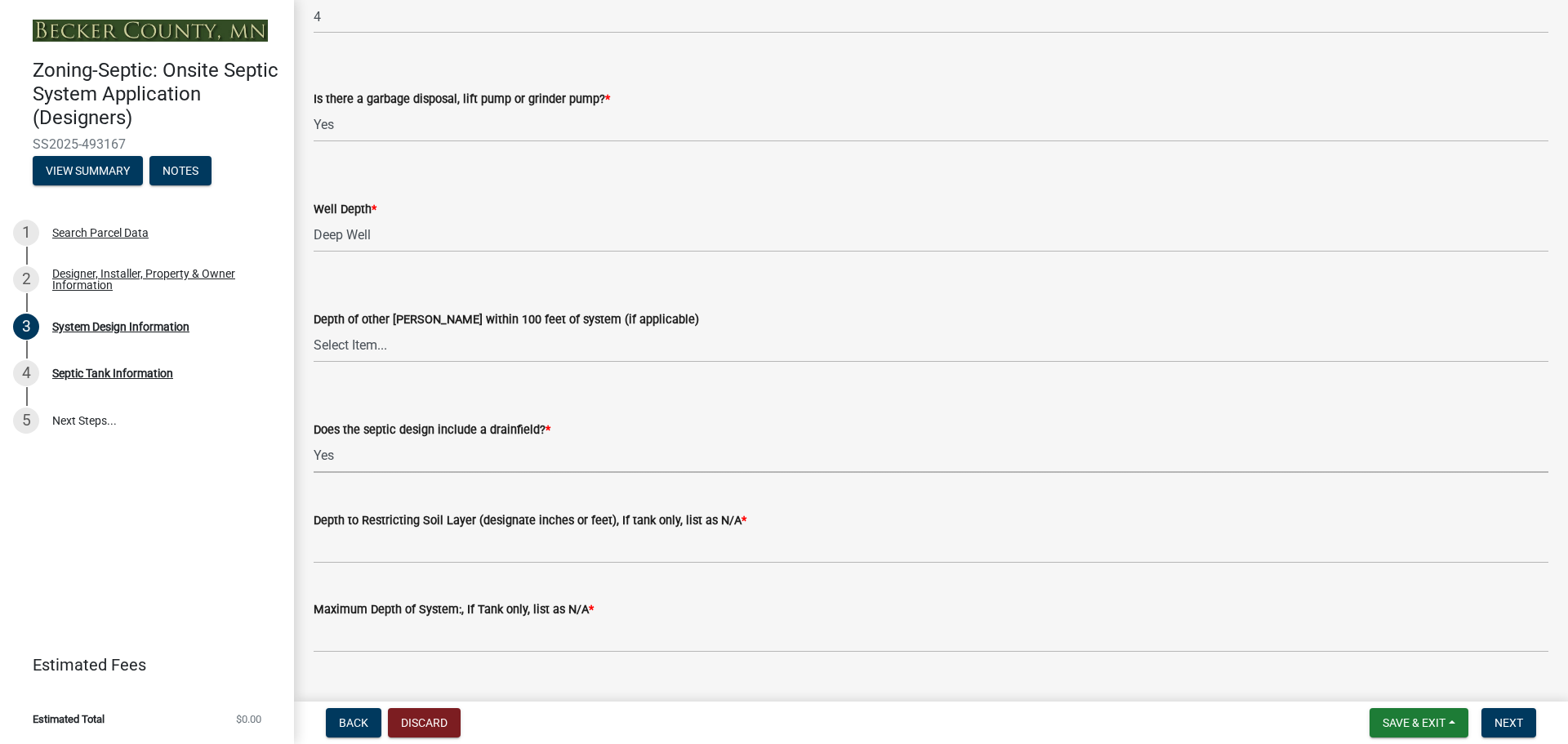
scroll to position [3091, 0]
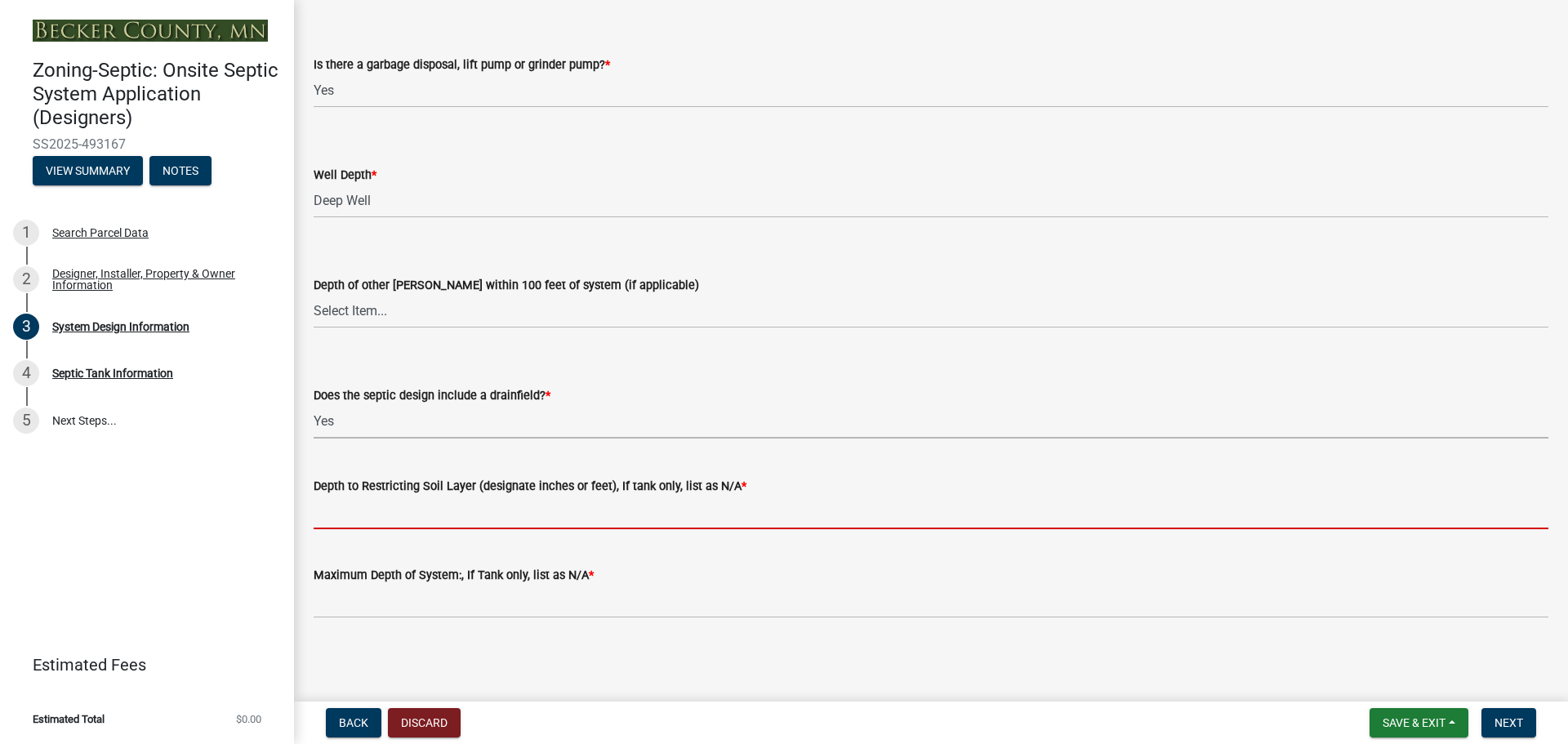
click at [450, 506] on input "Depth to Restricting Soil Layer (designate inches or feet), If tank only, list …" at bounding box center [931, 512] width 1234 height 34
type input "84""
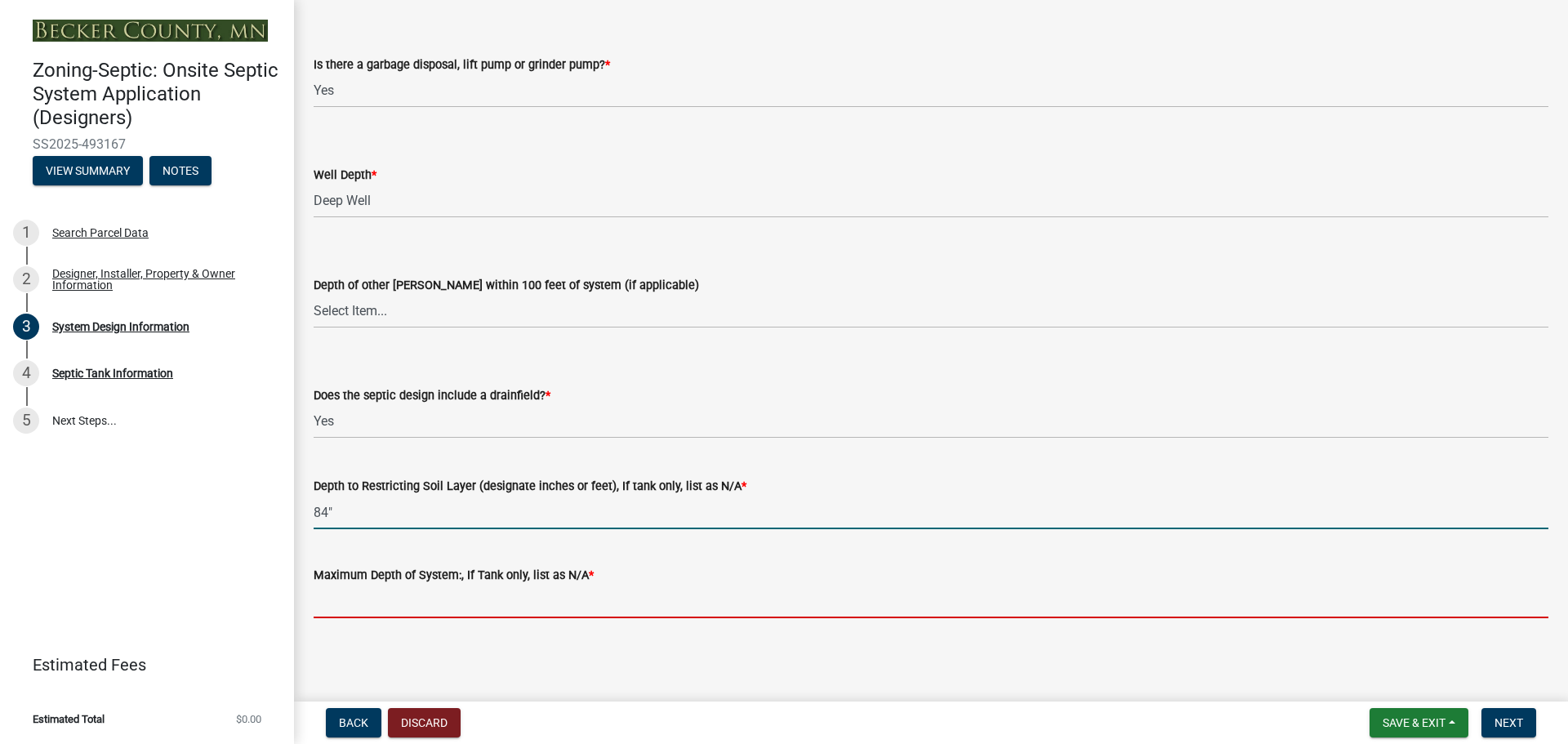
click at [390, 589] on input "Maximum Depth of System:, If Tank only, list as N/A *" at bounding box center [931, 601] width 1234 height 34
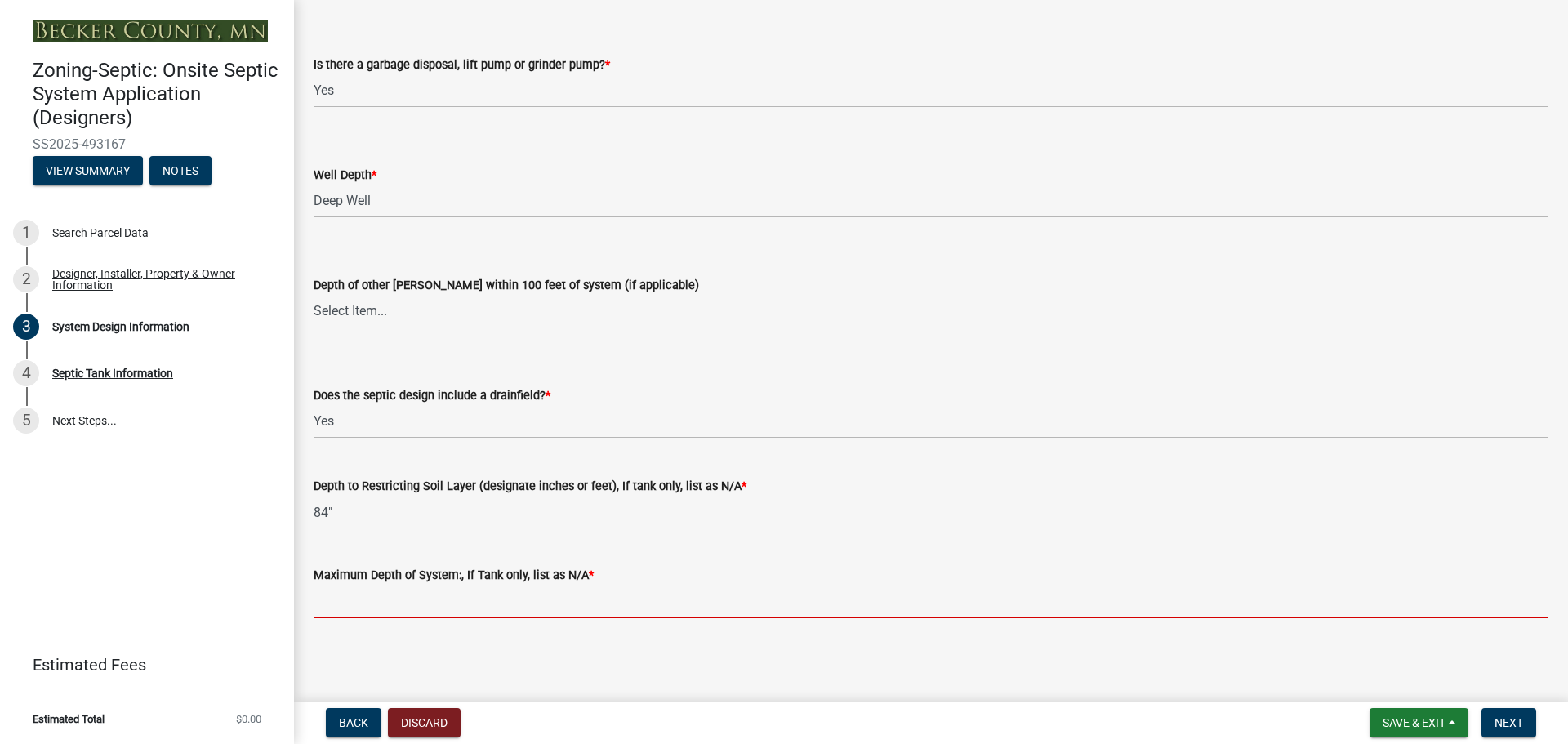
type input "48""
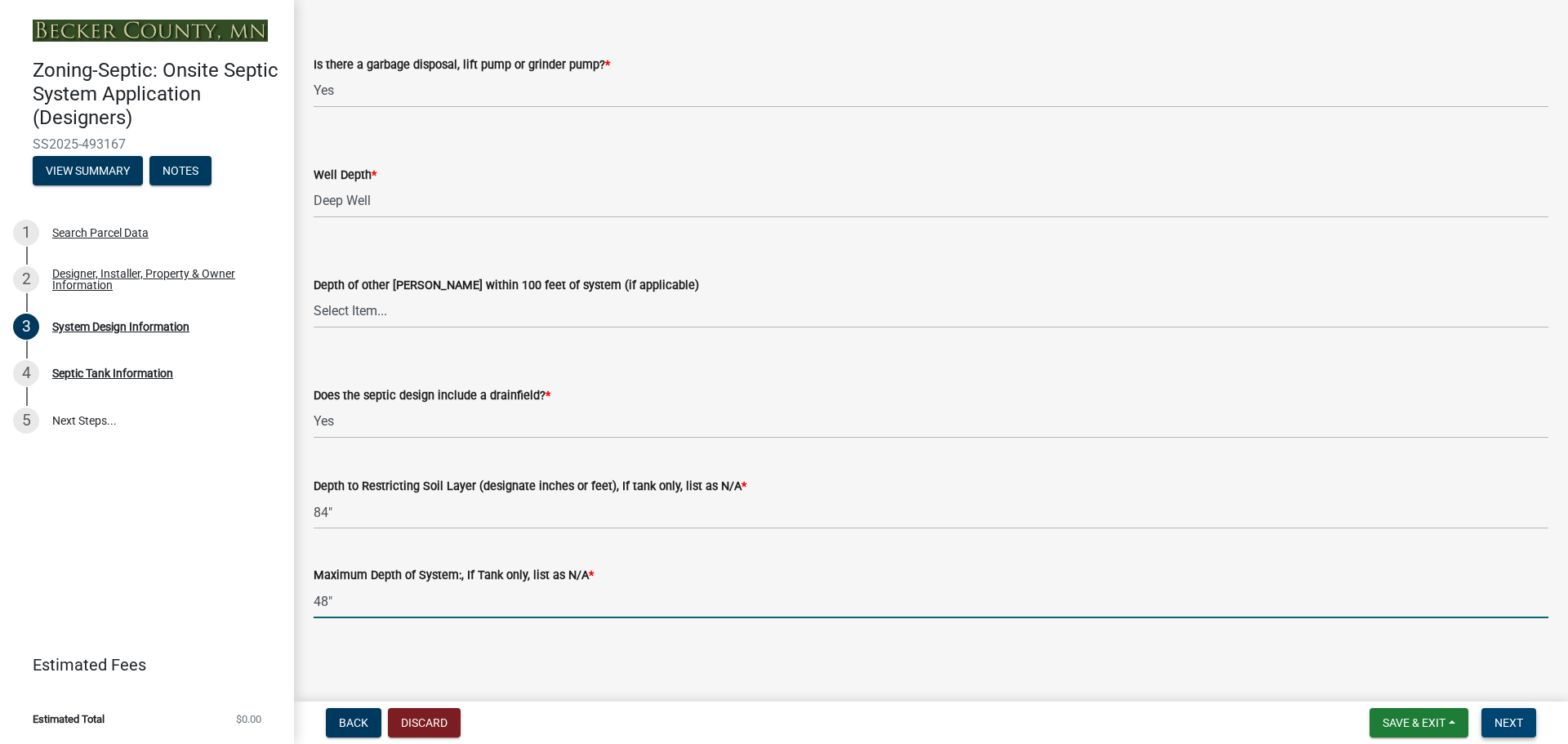
click at [1516, 719] on span "Next" at bounding box center [1509, 723] width 29 height 13
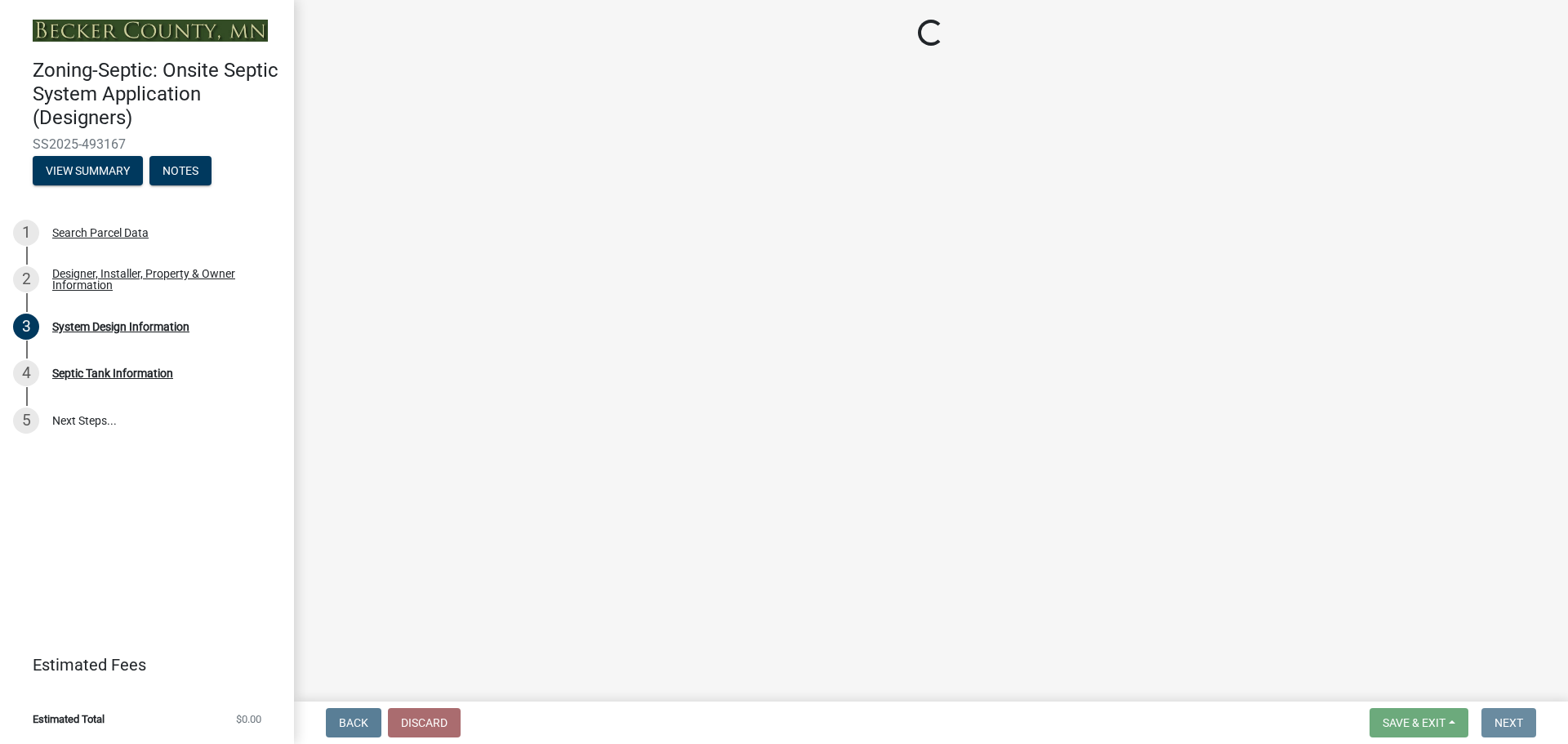
scroll to position [0, 0]
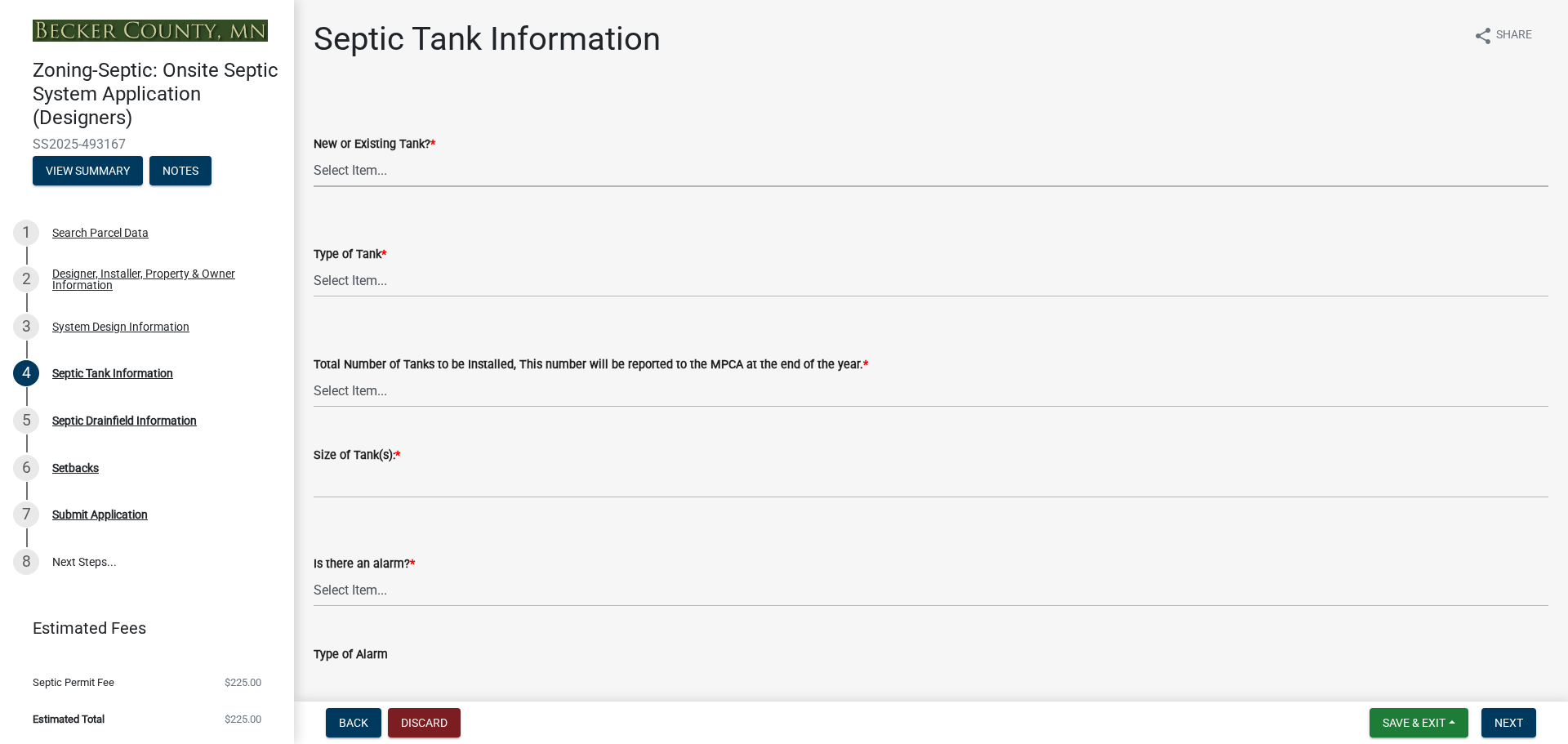
click at [331, 168] on select "Select Item... New Existing Both -New and Existing Tank" at bounding box center [931, 170] width 1234 height 34
click at [314, 153] on select "Select Item... New Existing Both -New and Existing Tank" at bounding box center [931, 170] width 1234 height 34
select select "f9fbe67c-c1cf-4a63-8ad4-799ce56b7f21"
click at [383, 276] on select "Select Item... Single Septic Tank Compartmented Tank Single Tank plus Compartme…" at bounding box center [931, 280] width 1234 height 34
click at [314, 264] on select "Select Item... Single Septic Tank Compartmented Tank Single Tank plus Compartme…" at bounding box center [931, 280] width 1234 height 34
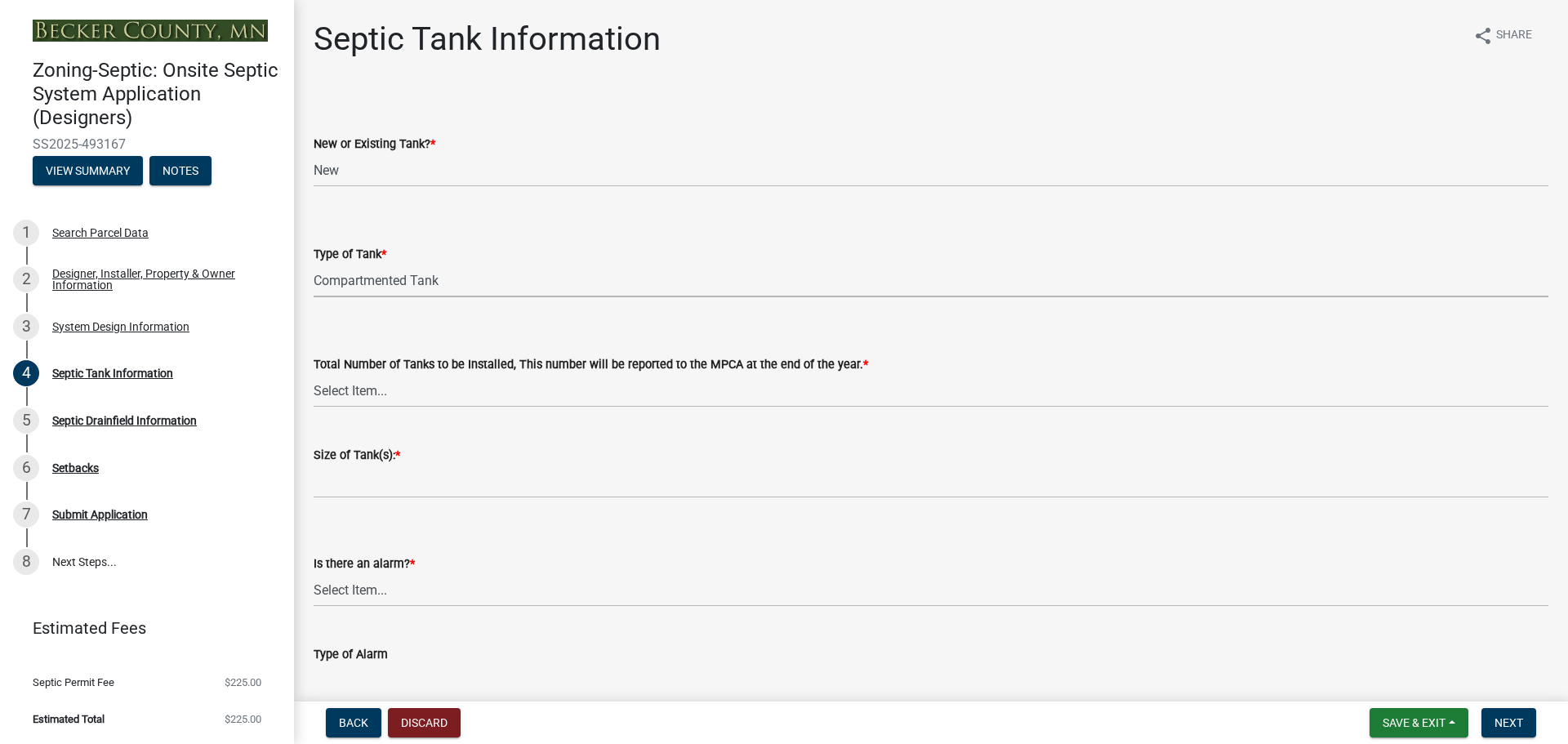
select select "8af00ff6-ccdf-43a1-aa9f-9d195177e029"
click at [424, 390] on select "Select Item... 0 1 2 3 4" at bounding box center [931, 391] width 1234 height 34
click at [314, 374] on select "Select Item... 0 1 2 3 4" at bounding box center [931, 391] width 1234 height 34
select select "52556460-45fa-4026-a6c2-c70bb0823cb5"
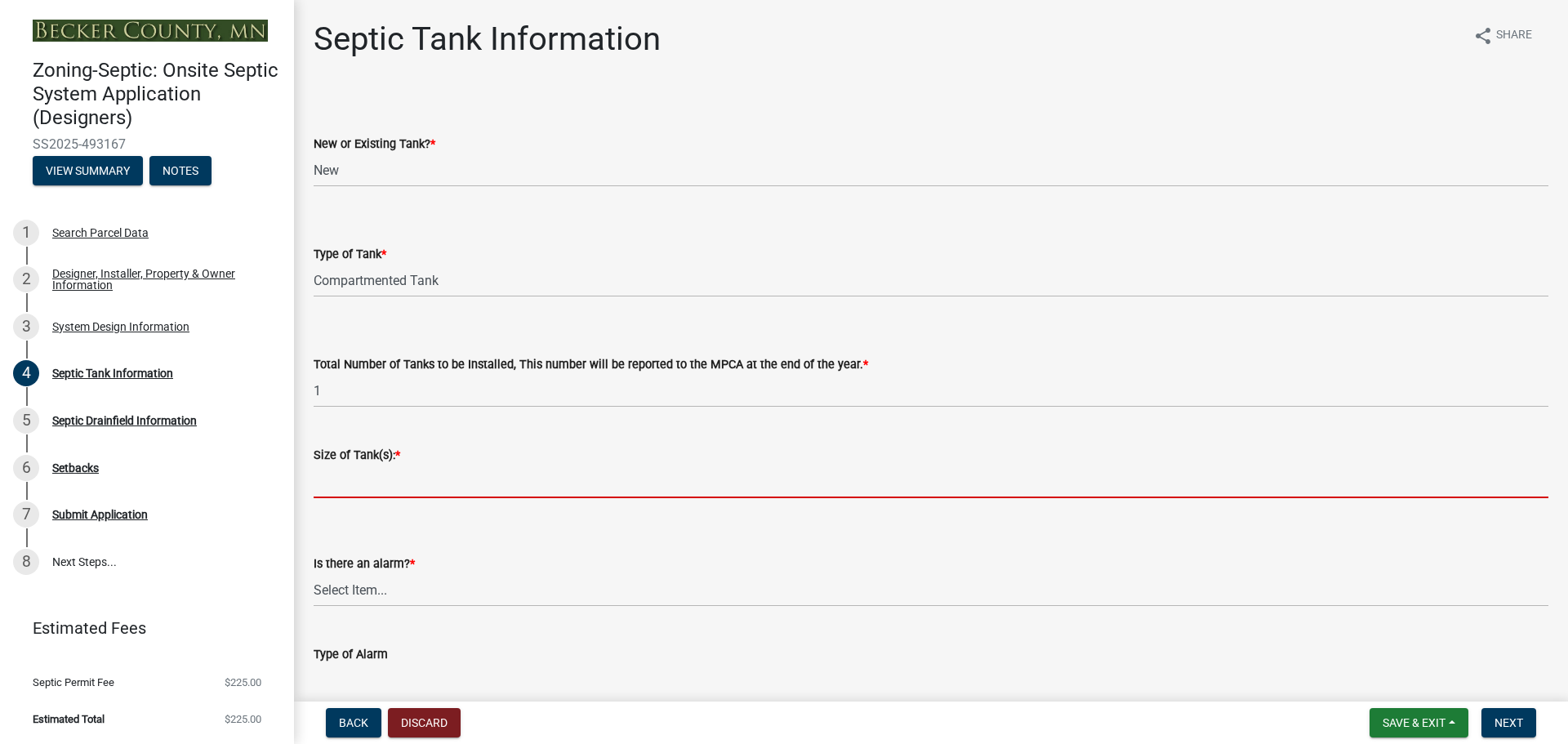
click at [411, 489] on input "Size of Tank(s): *" at bounding box center [931, 481] width 1234 height 34
type input "1500 combo"
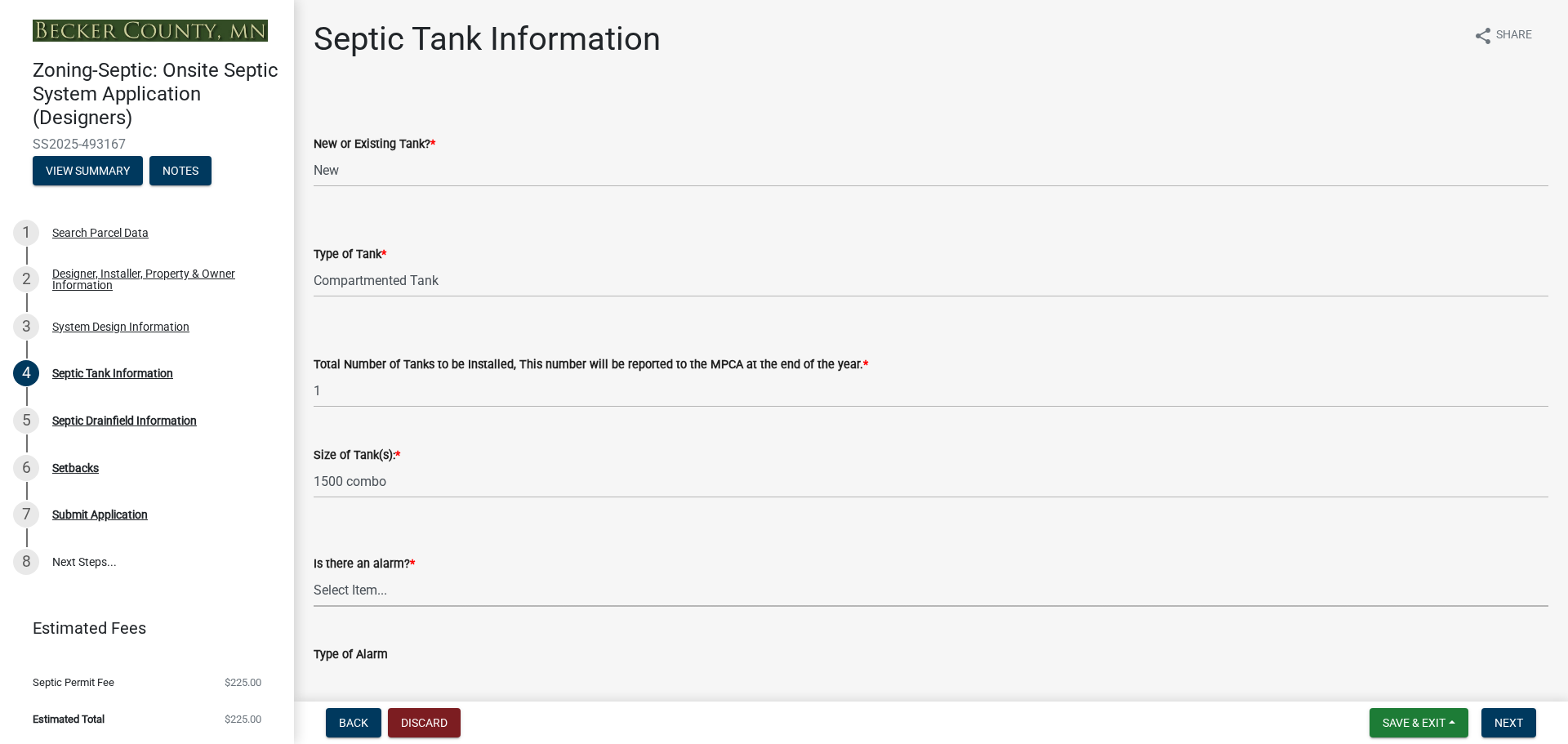
click at [385, 588] on select "Select Item... Yes No" at bounding box center [931, 590] width 1234 height 34
click at [314, 573] on select "Select Item... Yes No" at bounding box center [931, 590] width 1234 height 34
select select "16f08e72-e833-4cd6-9035-d5a26ecbf3c9"
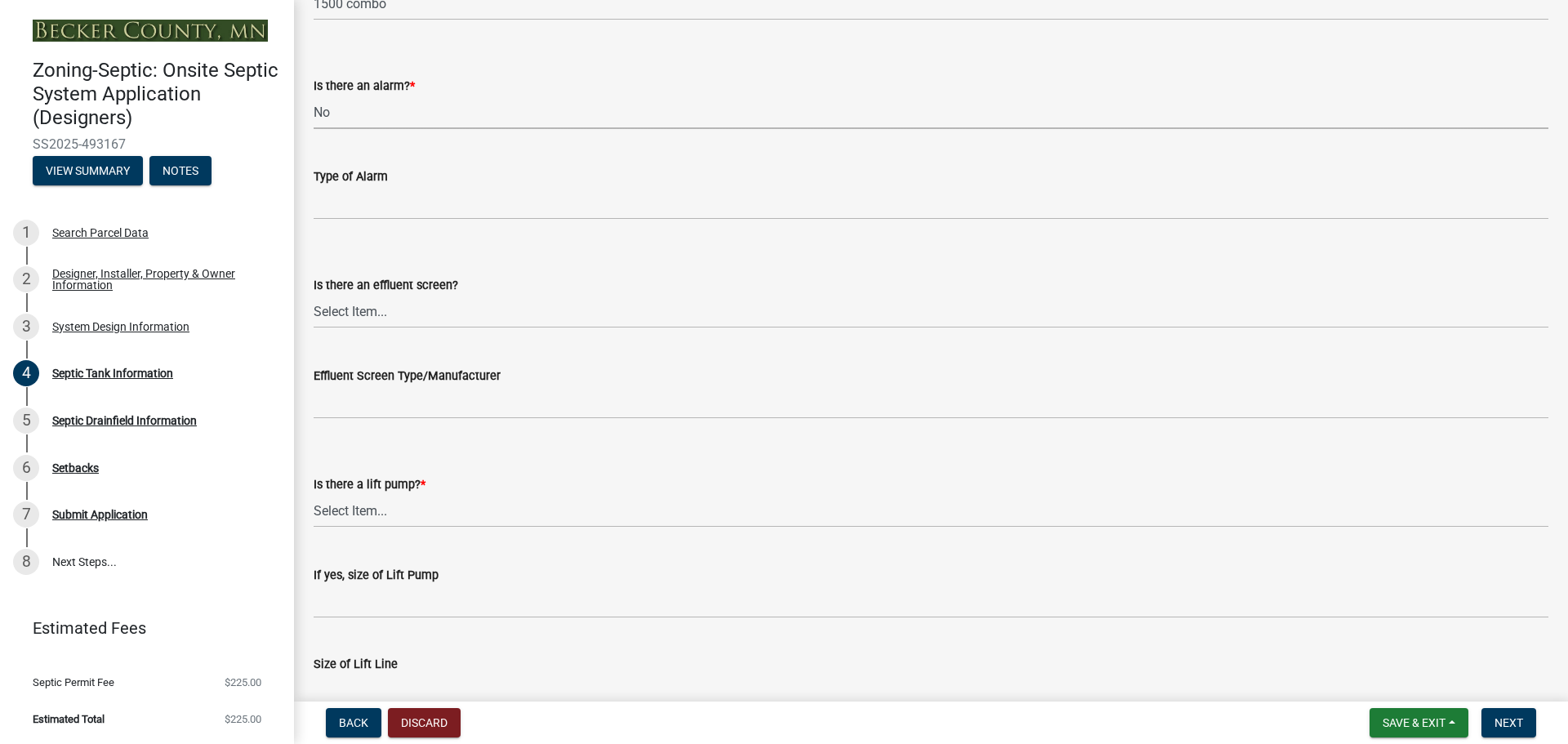
scroll to position [567, 0]
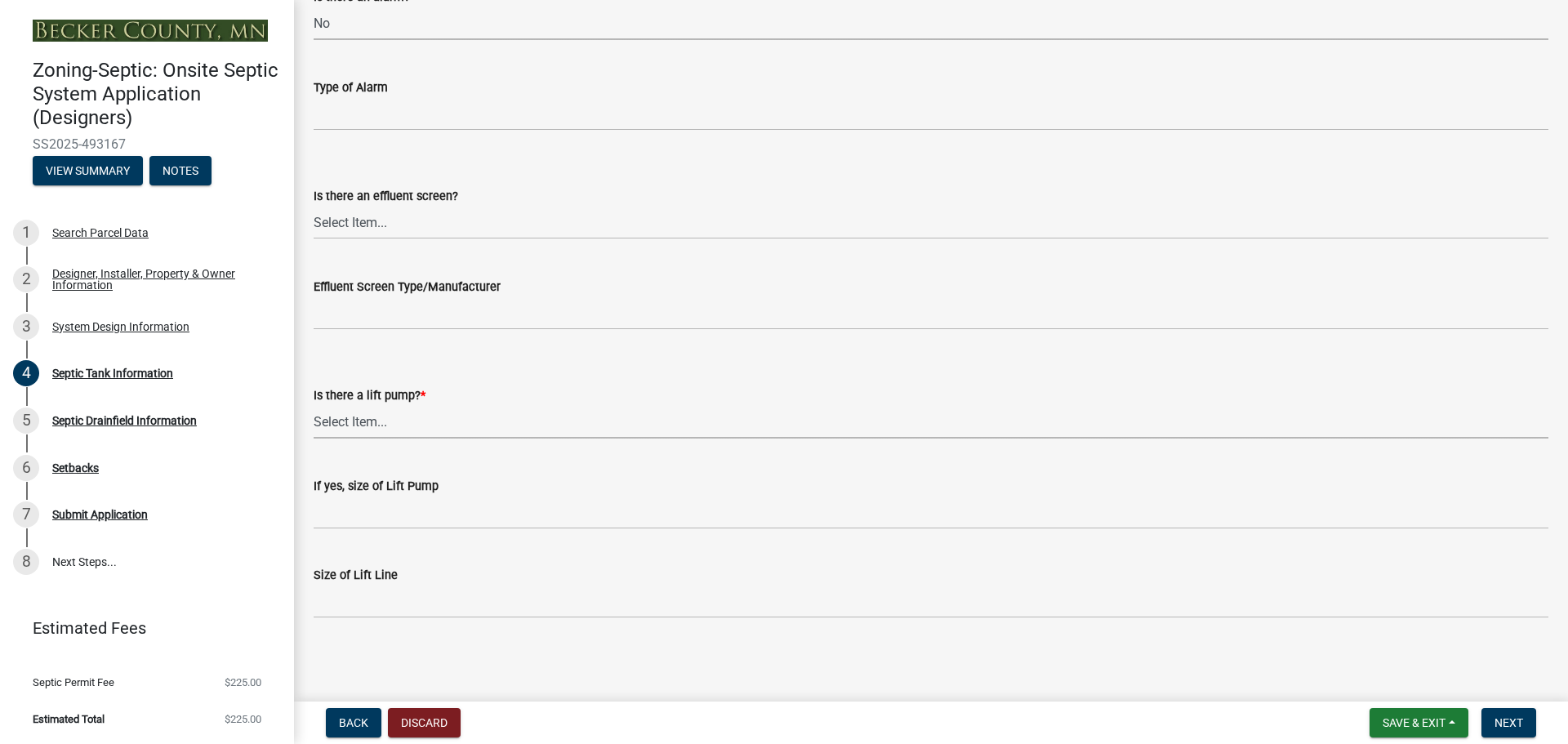
click at [401, 421] on select "Select Item... Yes No" at bounding box center [931, 422] width 1234 height 34
click at [314, 405] on select "Select Item... Yes No" at bounding box center [931, 422] width 1234 height 34
select select "ba43cfd8-3223-4e93-a41d-8bc71aa45820"
click at [1516, 723] on span "Next" at bounding box center [1509, 723] width 29 height 13
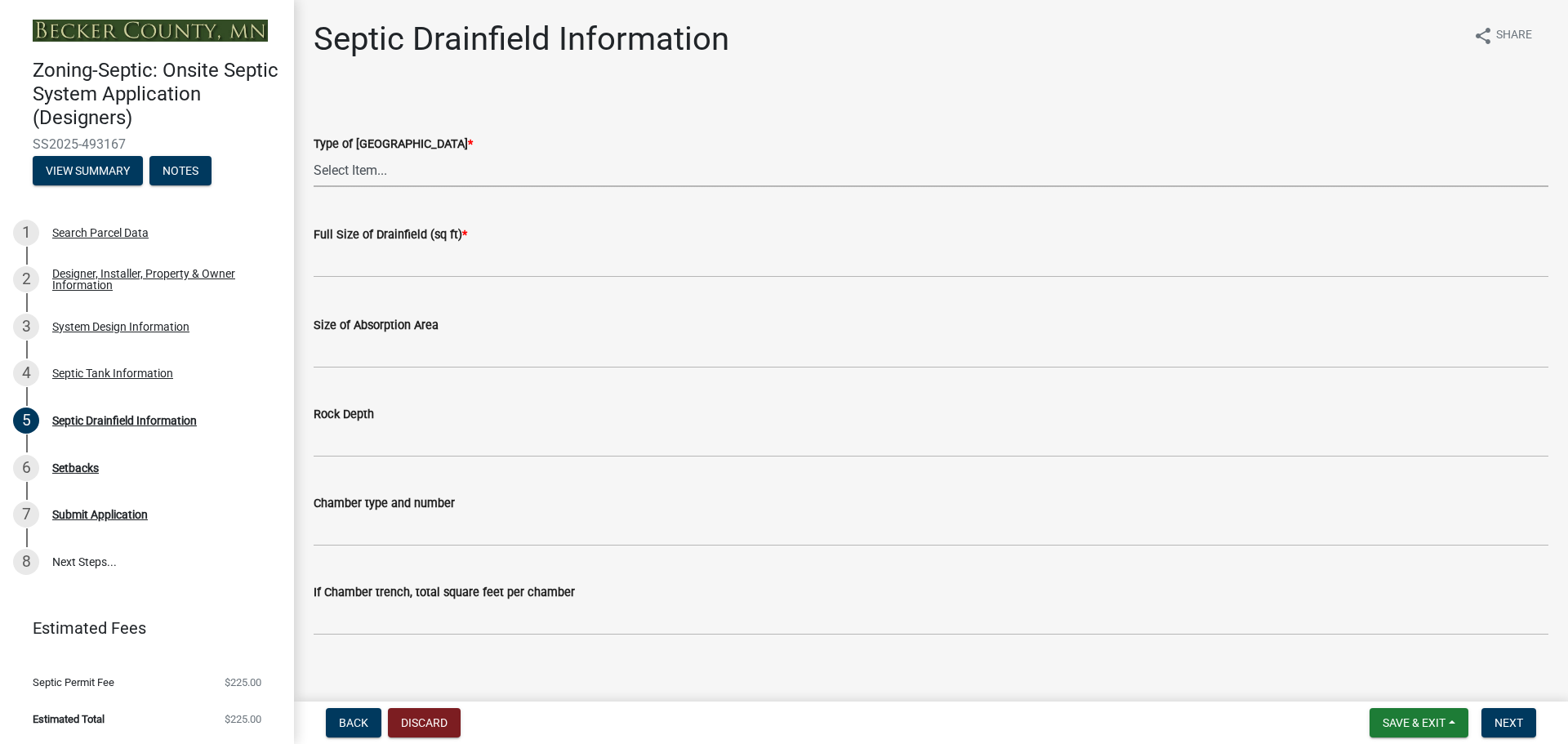
click at [348, 166] on select "Select Item... Chamber Trench Rock Trench Gravelless Mound Pressure Bed Seepage…" at bounding box center [931, 170] width 1234 height 34
click at [314, 153] on select "Select Item... Chamber Trench Rock Trench Gravelless Mound Pressure Bed Seepage…" at bounding box center [931, 170] width 1234 height 34
select select "aff5a67c-96fc-4cda-a582-7f2b3a4cd22a"
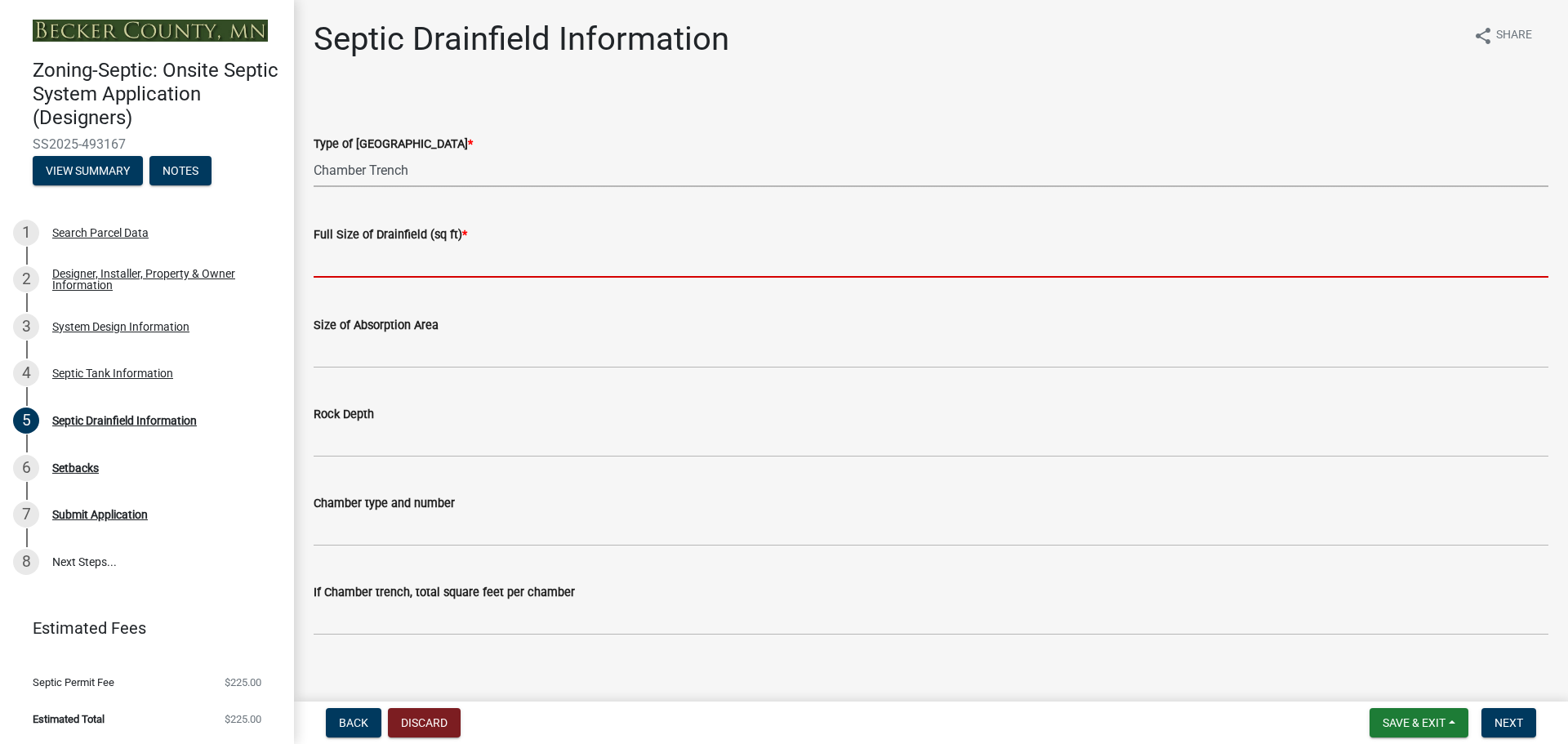
click at [436, 264] on input "text" at bounding box center [931, 260] width 1234 height 34
type input "670"
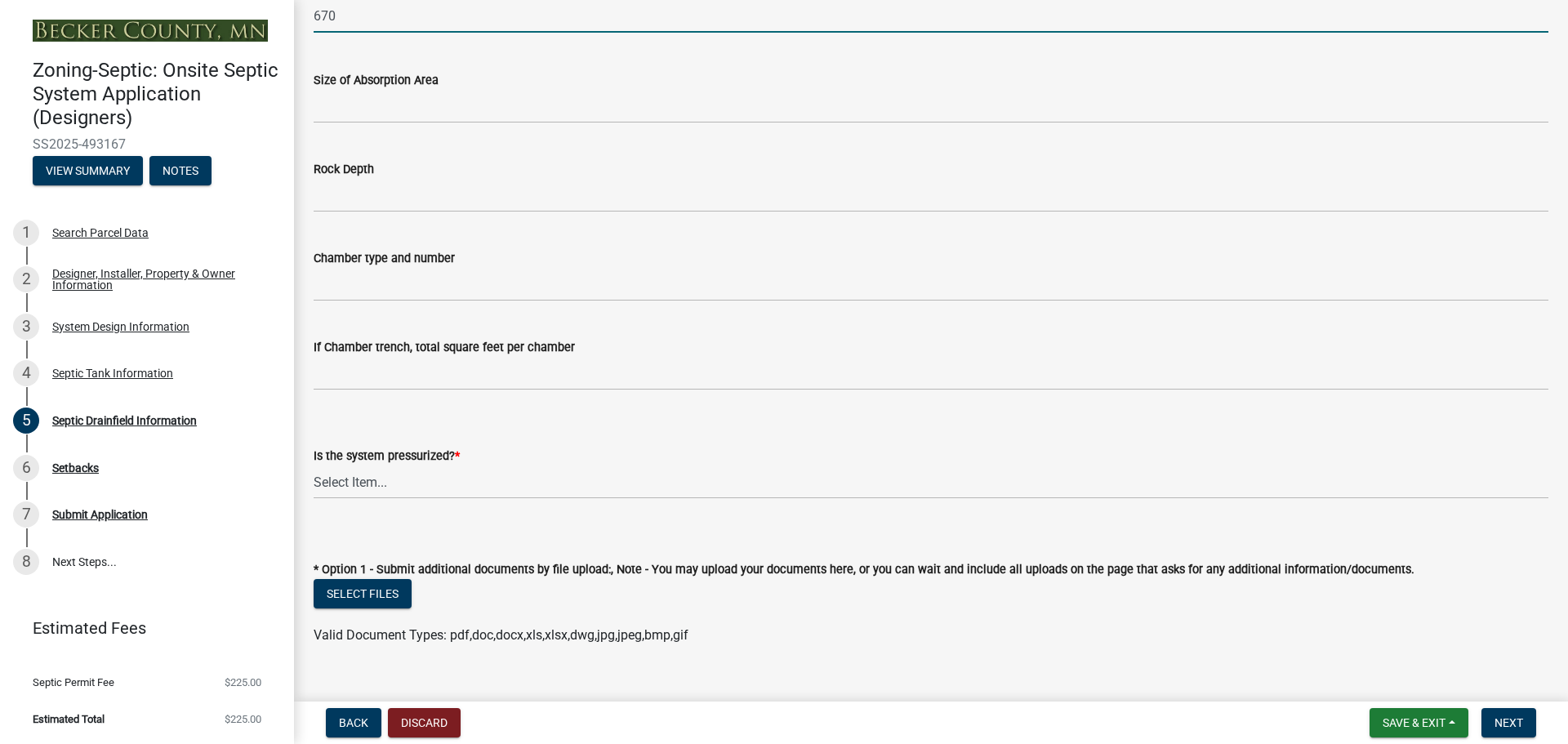
scroll to position [327, 0]
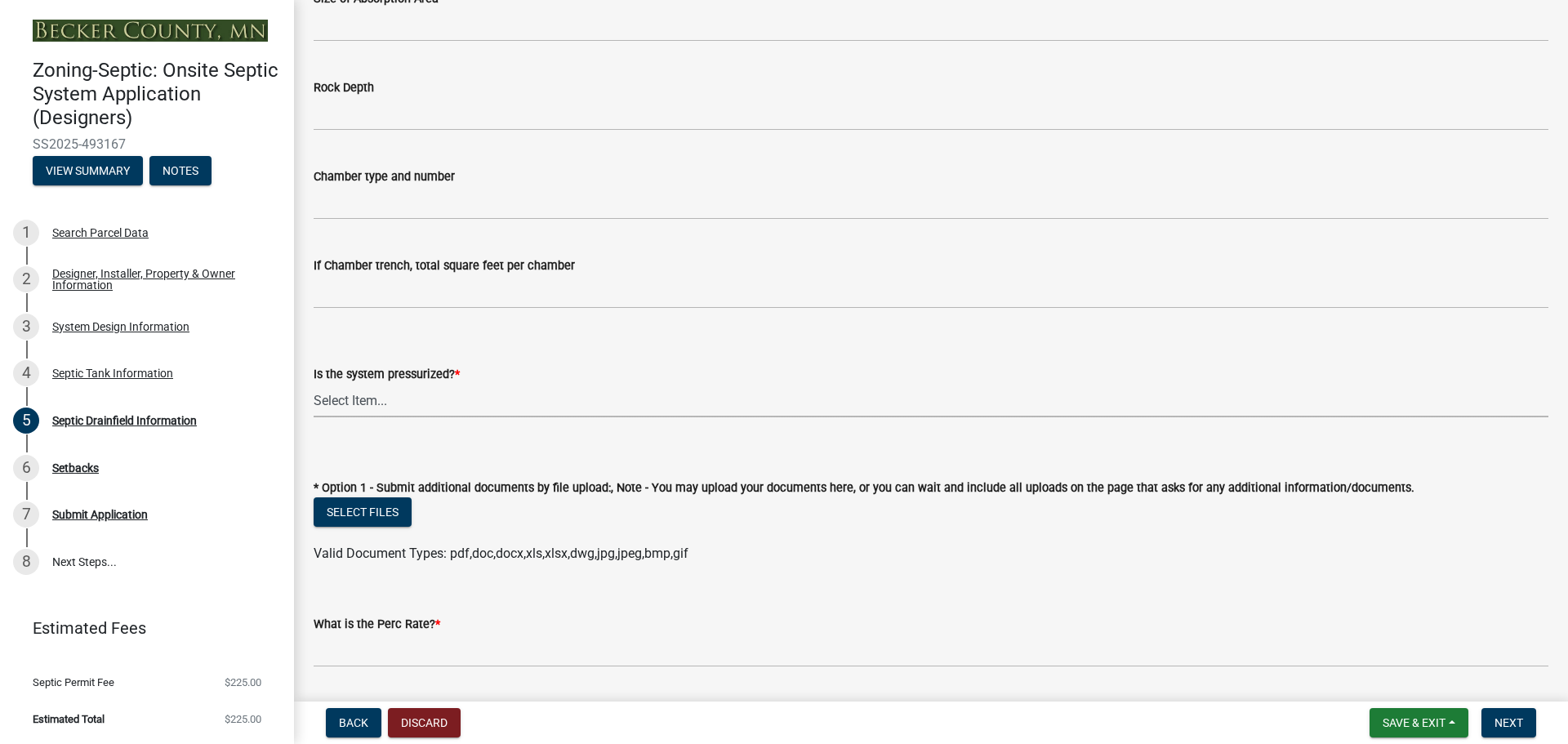
click at [359, 400] on select "Select Item... Yes No" at bounding box center [931, 400] width 1234 height 34
click at [314, 384] on select "Select Item... Yes No" at bounding box center [931, 400] width 1234 height 34
select select "8e987edc-9e69-430b-9b11-ad589d3299ec"
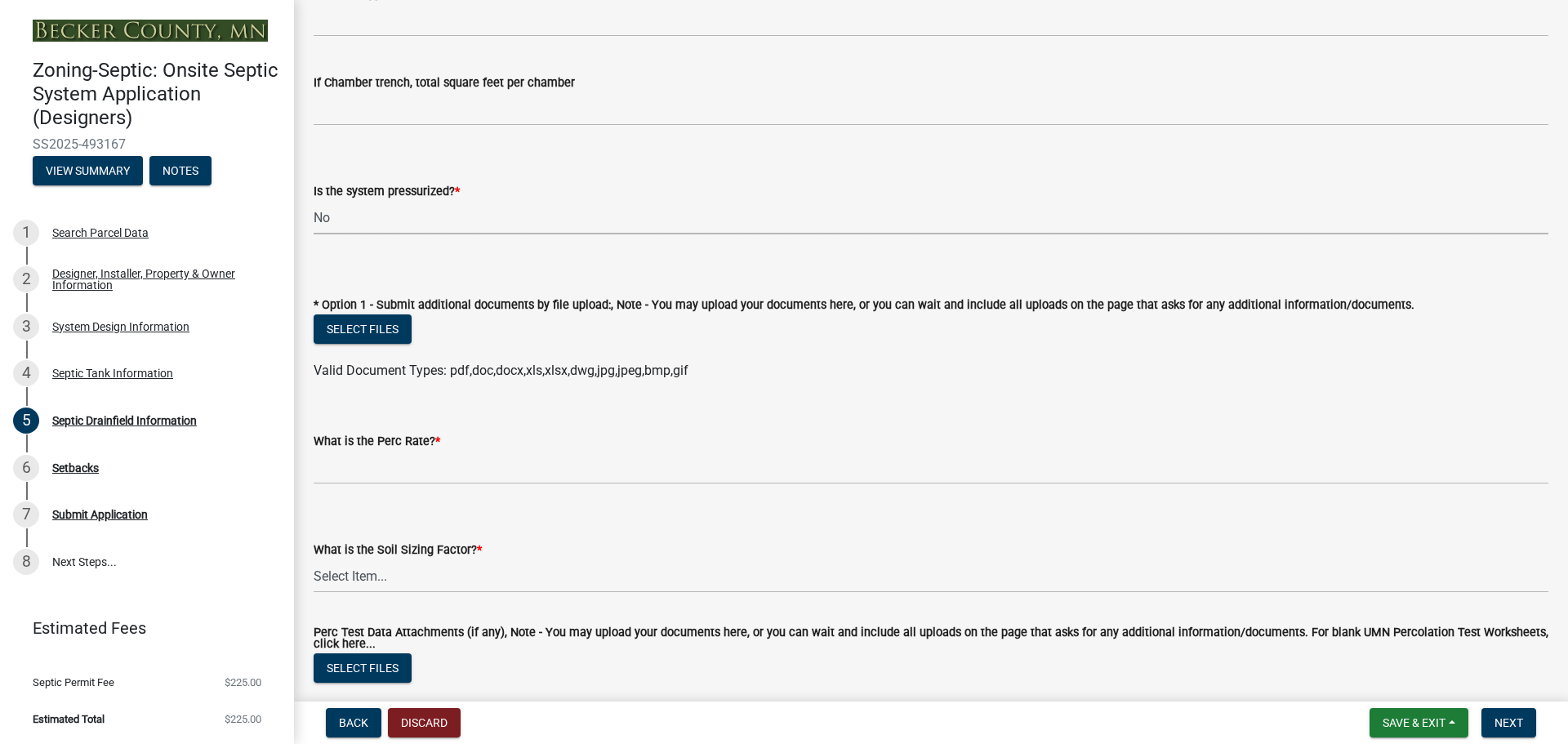
scroll to position [572, 0]
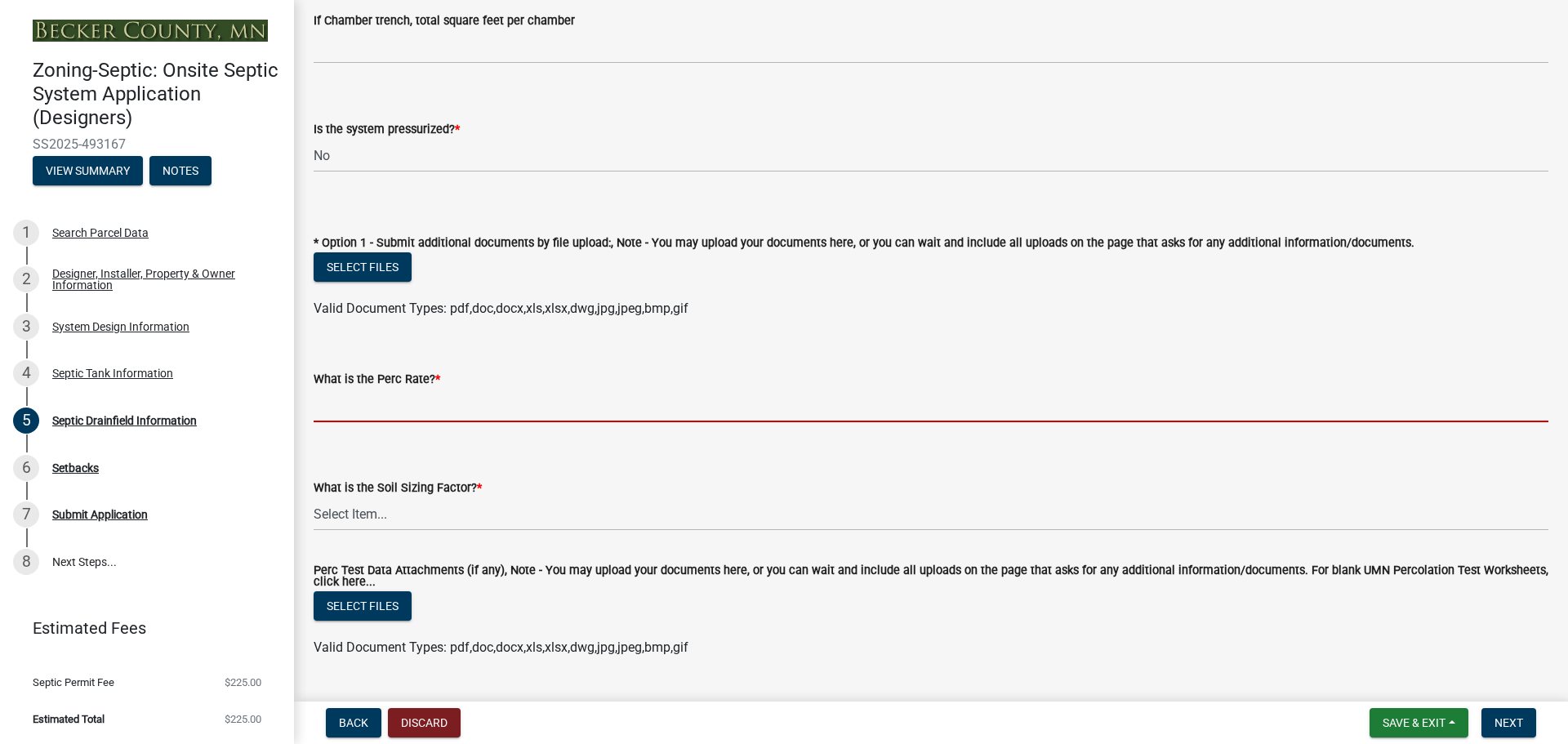
drag, startPoint x: 385, startPoint y: 402, endPoint x: 393, endPoint y: 400, distance: 8.2
click at [385, 402] on input "What is the Perc Rate? *" at bounding box center [931, 405] width 1234 height 34
type input "N/A"
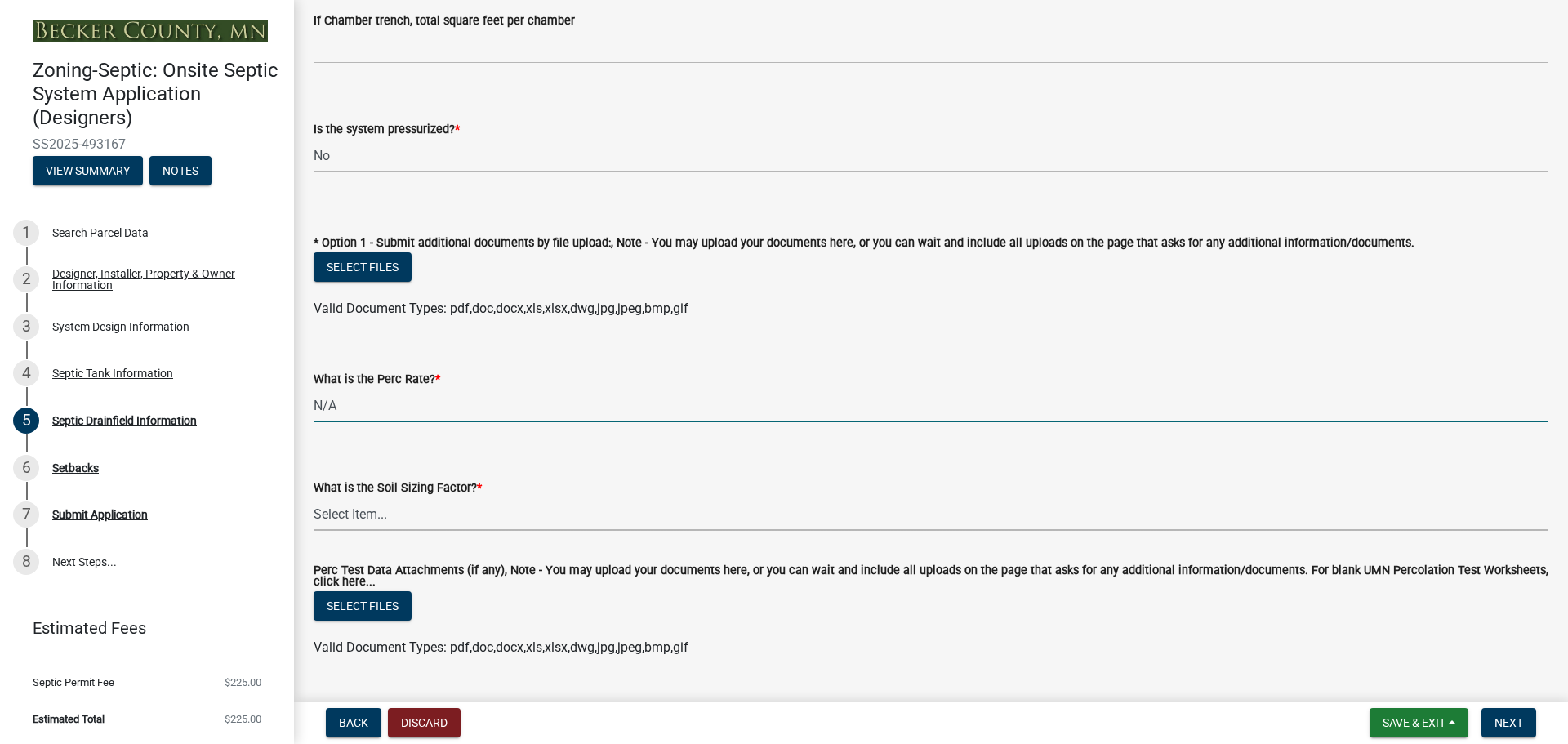
click at [388, 517] on select "Select Item... 0.00 0.24 0.45 0.50 0.60 0.78 .83 1.27 1.67" at bounding box center [931, 514] width 1234 height 34
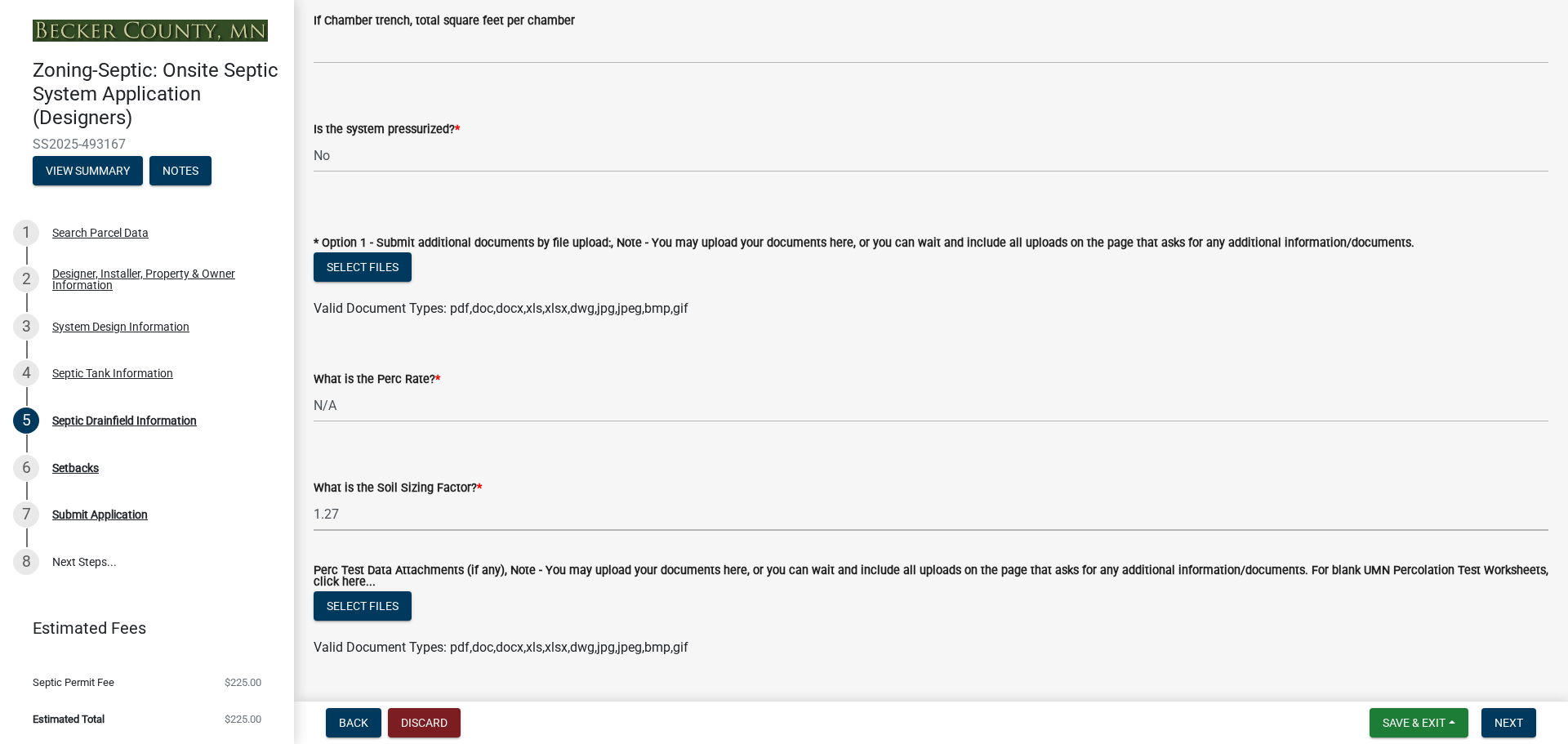
click at [314, 498] on select "Select Item... 0.00 0.24 0.45 0.50 0.60 0.78 .83 1.27 1.67" at bounding box center [931, 514] width 1234 height 34
select select "52684610-3c7f-46a6-906a-038873286f5a"
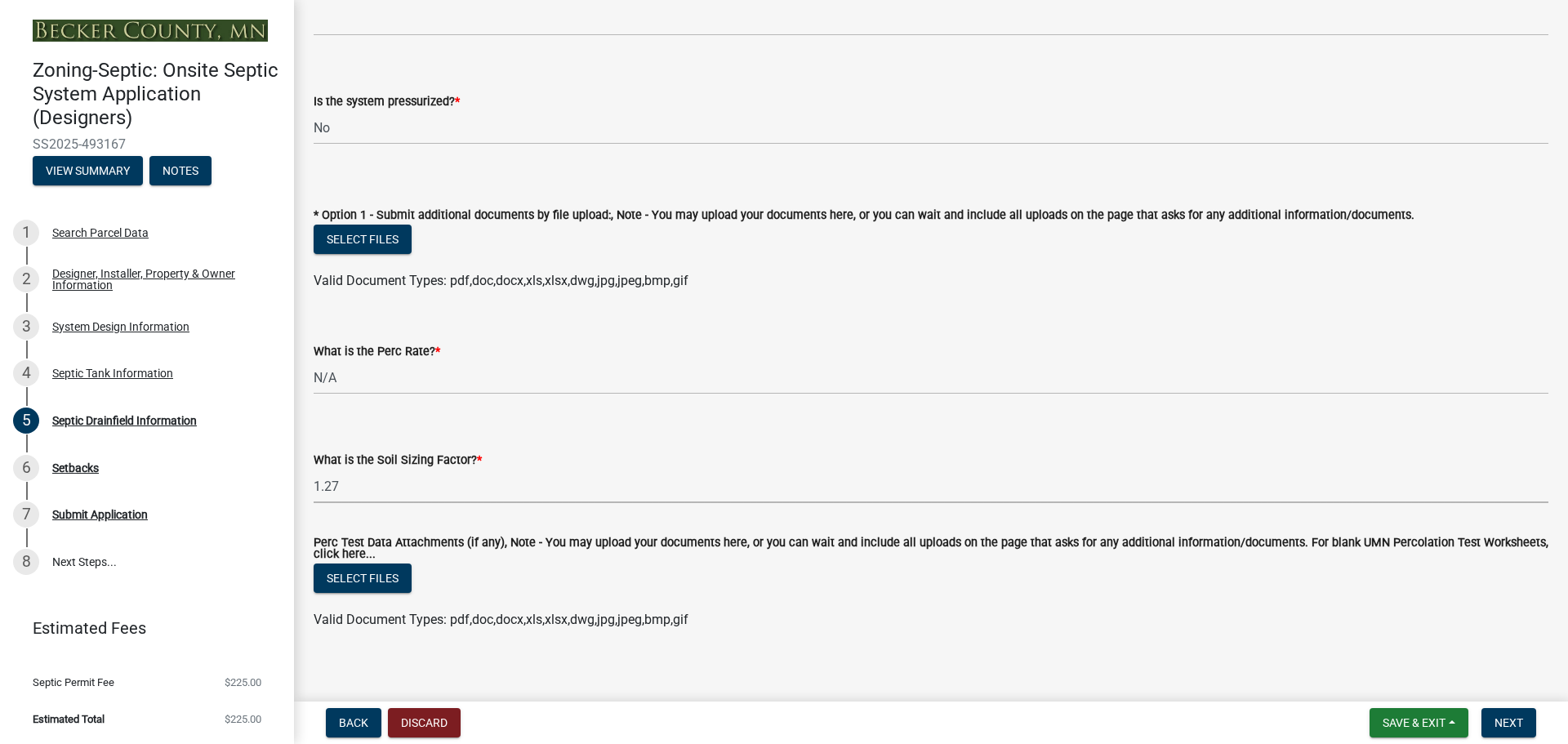
scroll to position [614, 0]
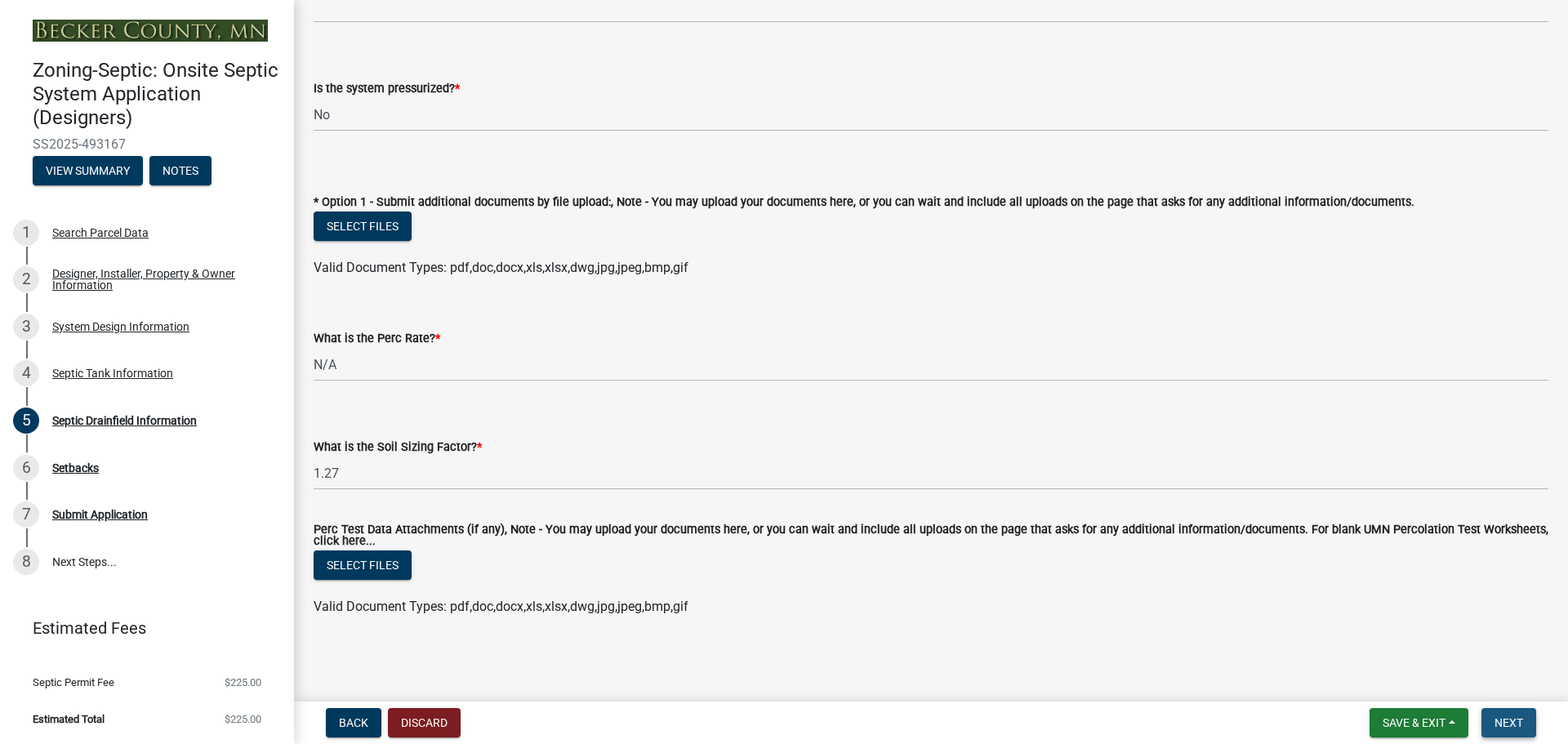
click at [1512, 728] on span "Next" at bounding box center [1509, 723] width 29 height 13
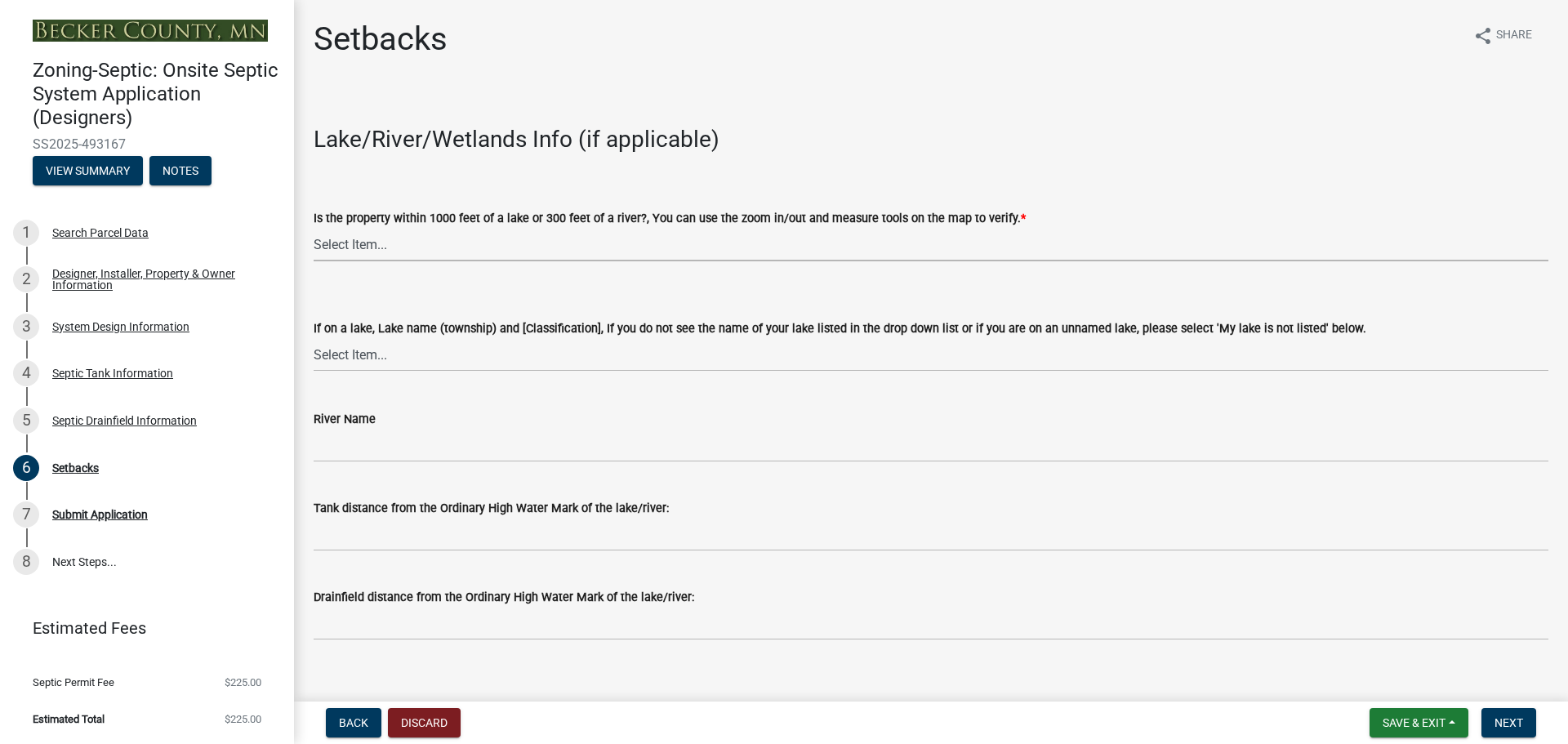
click at [397, 243] on select "Select Item... Yes No" at bounding box center [931, 245] width 1234 height 34
click at [314, 228] on select "Select Item... Yes No" at bounding box center [931, 245] width 1234 height 34
select select "c245ec0d-8d6f-4710-ab2b-b3aa70611708"
click at [457, 349] on select "Select Item... [GEOGRAPHIC_DATA] is not listed below [GEOGRAPHIC_DATA] ([GEOGRA…" at bounding box center [931, 355] width 1234 height 34
click at [314, 339] on select "Select Item... [GEOGRAPHIC_DATA] is not listed below [GEOGRAPHIC_DATA] ([GEOGRA…" at bounding box center [931, 355] width 1234 height 34
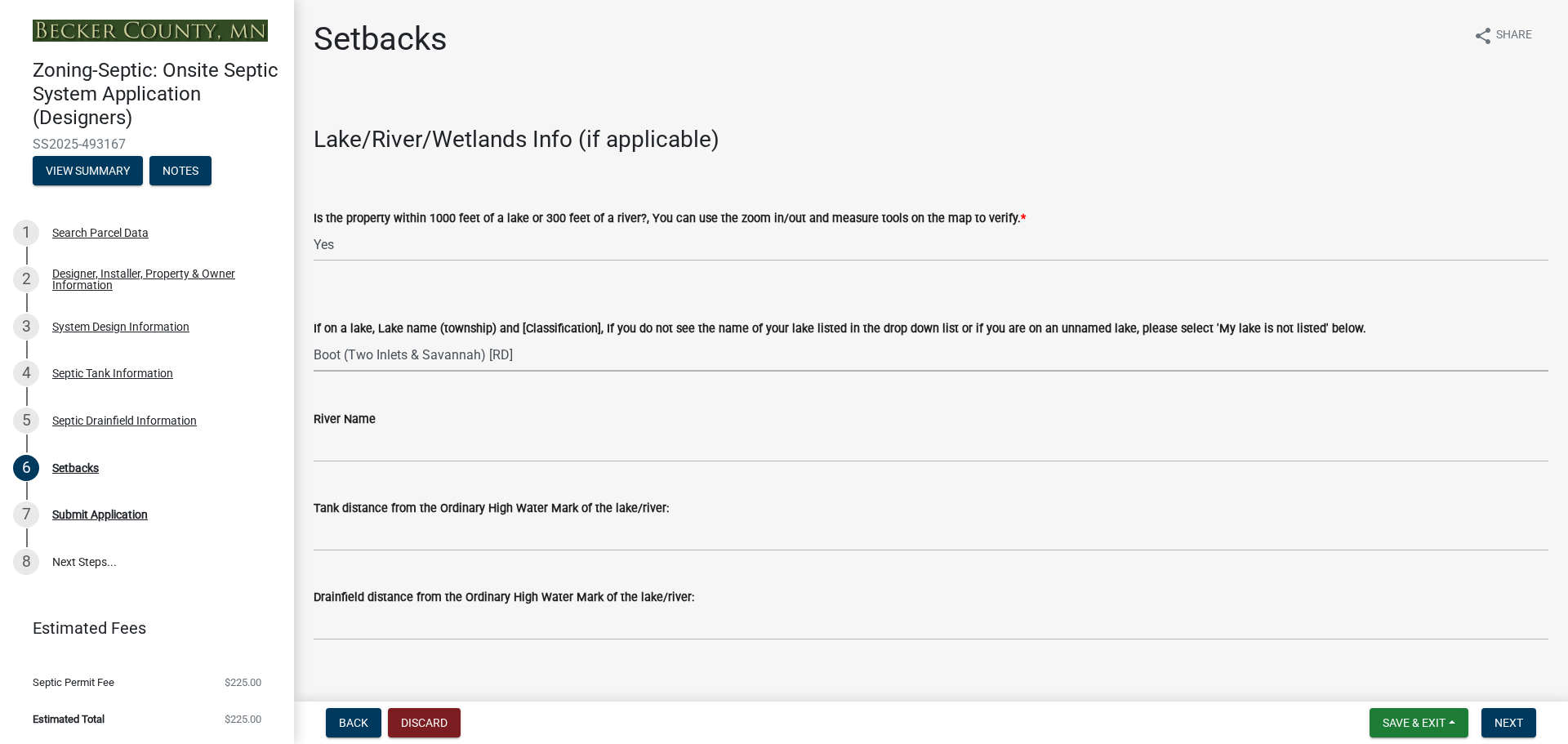
select select "f86942e1-b7a7-4c4e-b39b-4f0cfde84161"
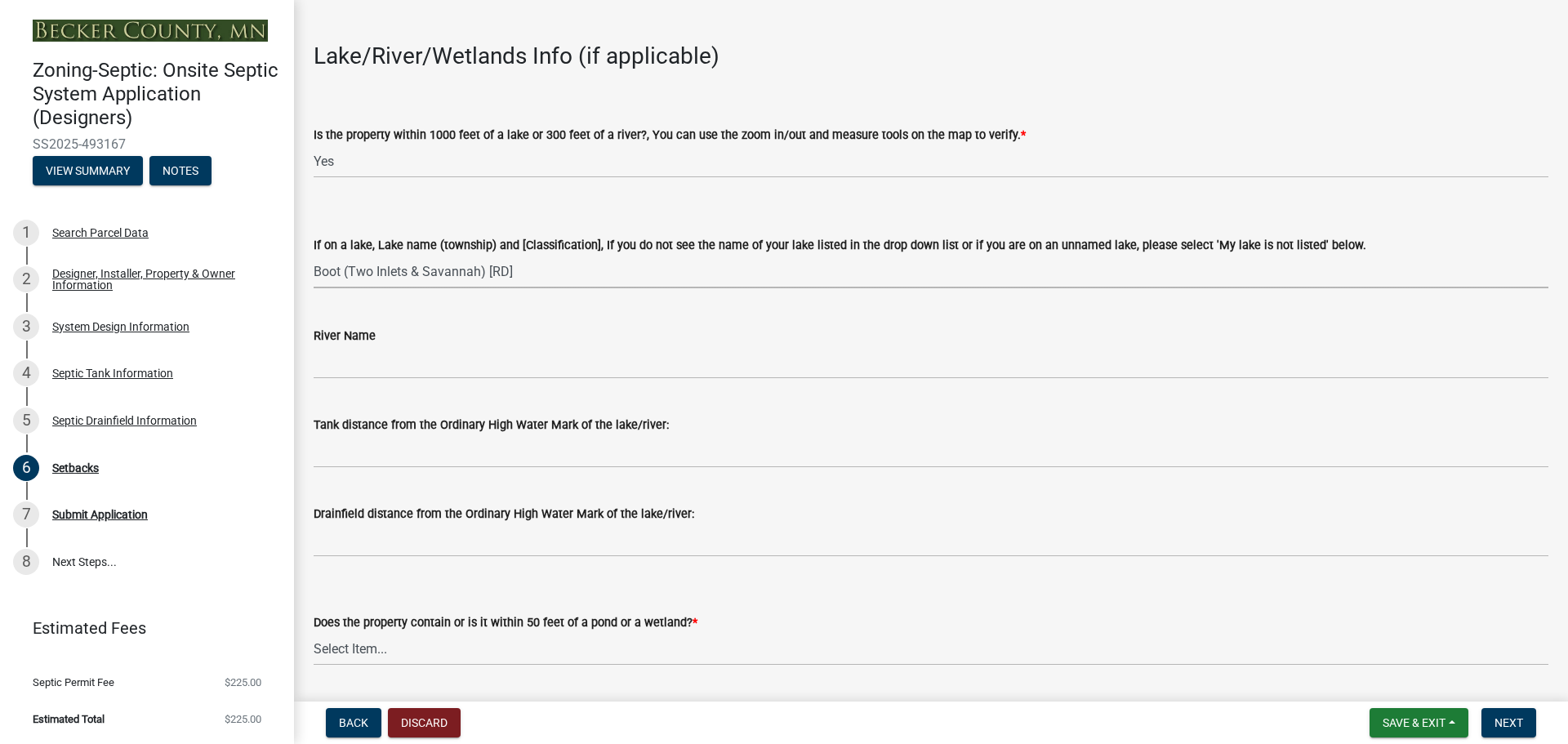
scroll to position [409, 0]
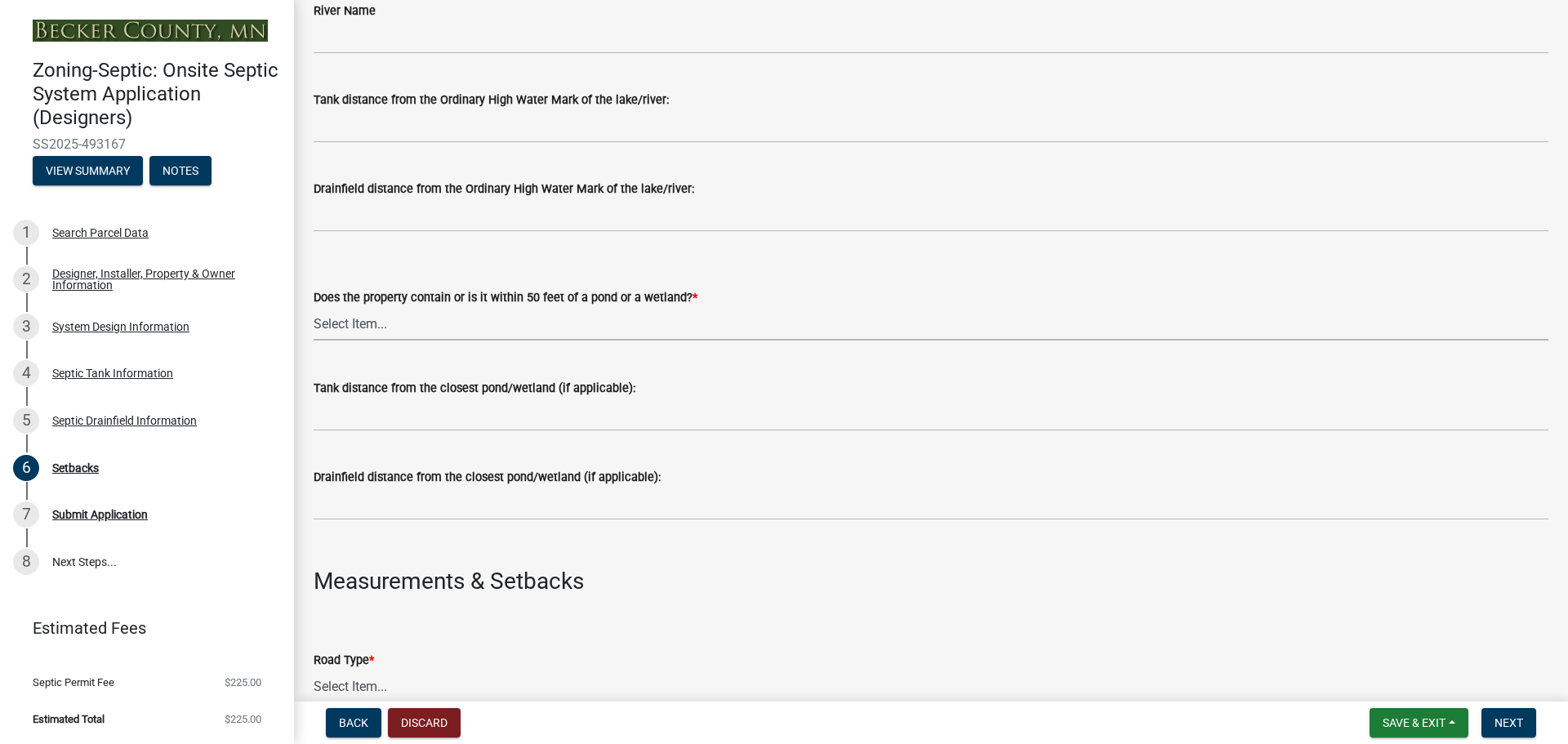
click at [410, 326] on select "Select Item... Yes No" at bounding box center [931, 324] width 1234 height 34
click at [314, 307] on select "Select Item... Yes No" at bounding box center [931, 324] width 1234 height 34
select select "23044af5-43bb-4cf5-8aef-2716db2ce5fc"
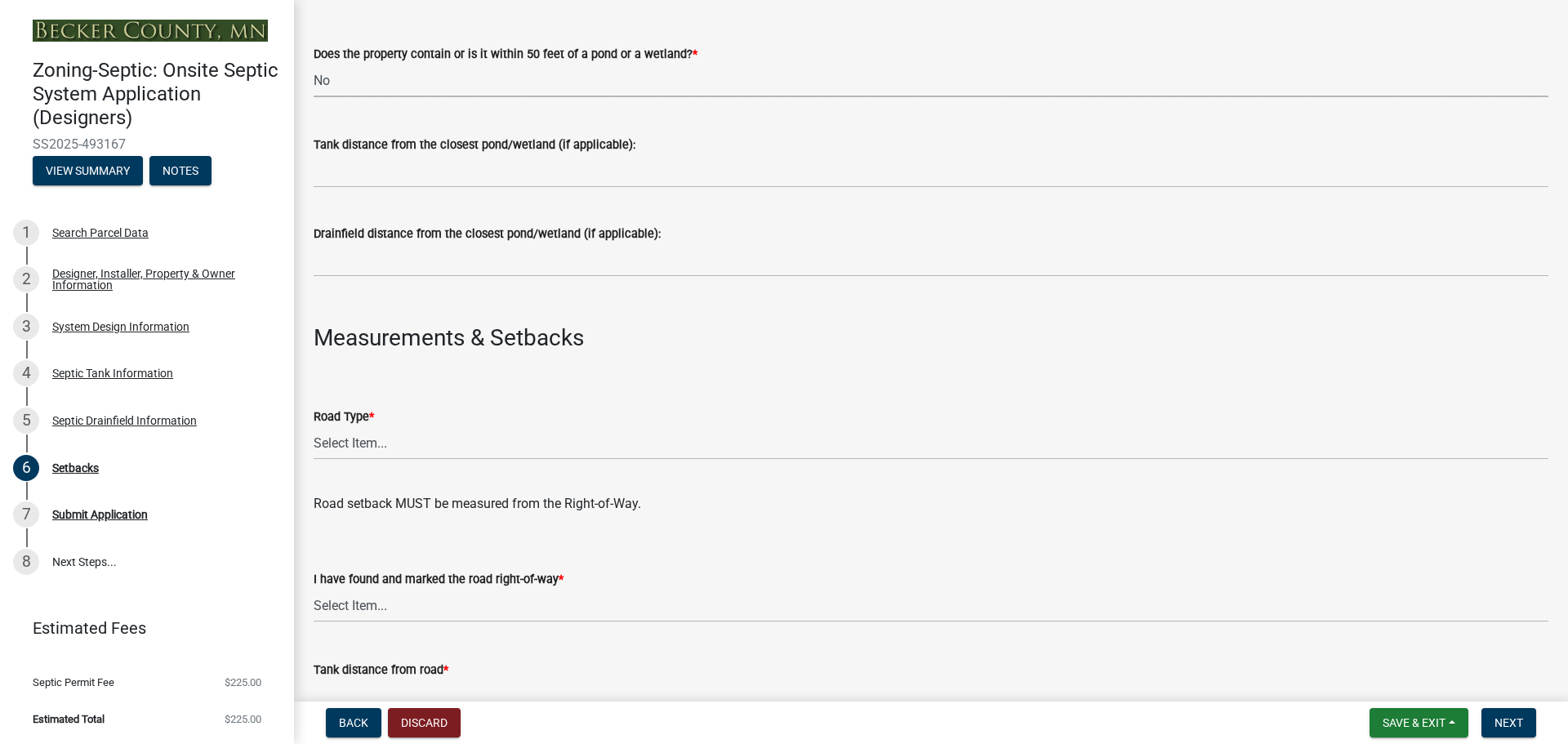
scroll to position [653, 0]
click at [414, 438] on select "Select Item... State County Public / Township Private Easement [GEOGRAPHIC_DATA]" at bounding box center [931, 442] width 1234 height 34
click at [314, 425] on select "Select Item... State County Public / Township Private Easement [GEOGRAPHIC_DATA]" at bounding box center [931, 442] width 1234 height 34
select select "21af9b93-f494-48c6-91ae-235d36c6c939"
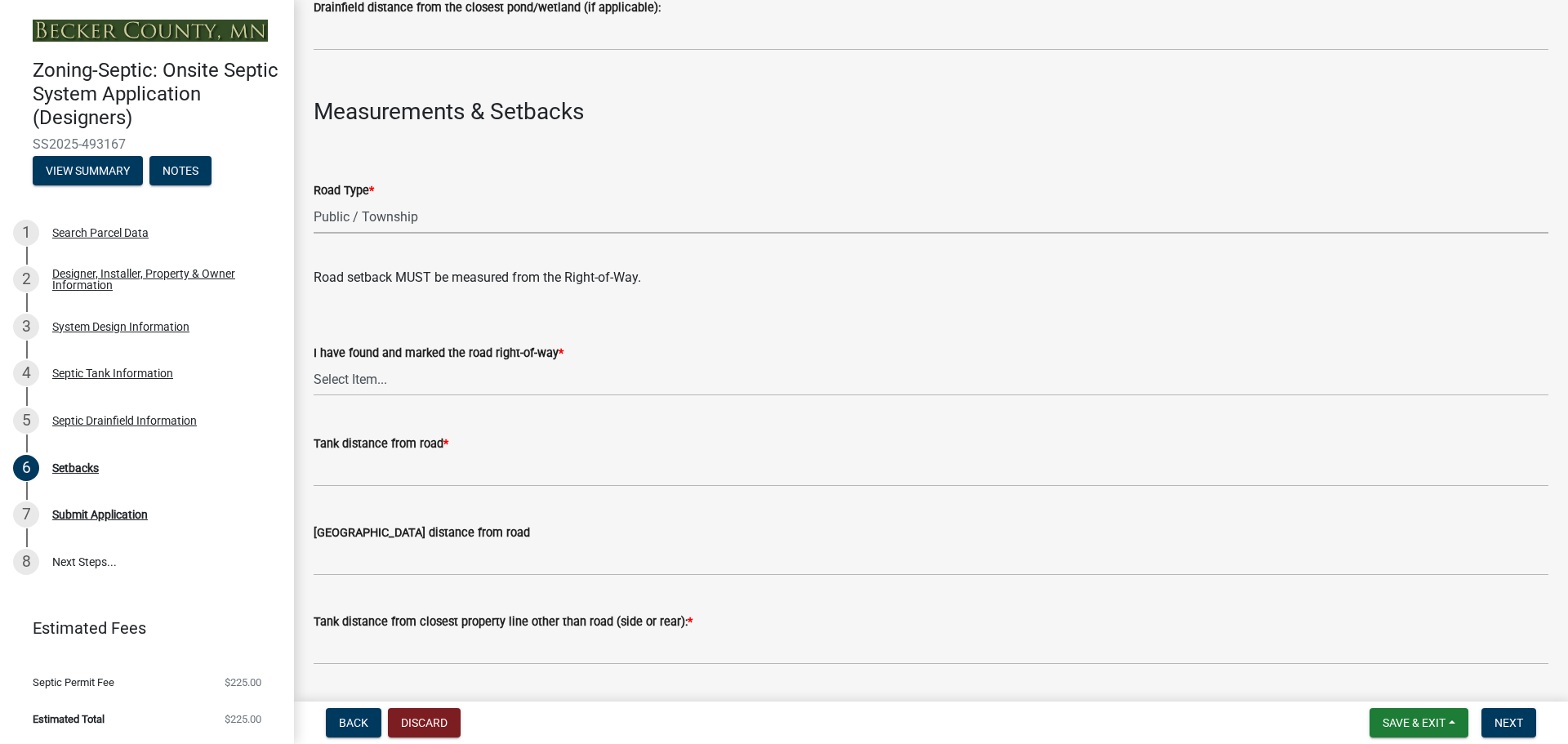
scroll to position [899, 0]
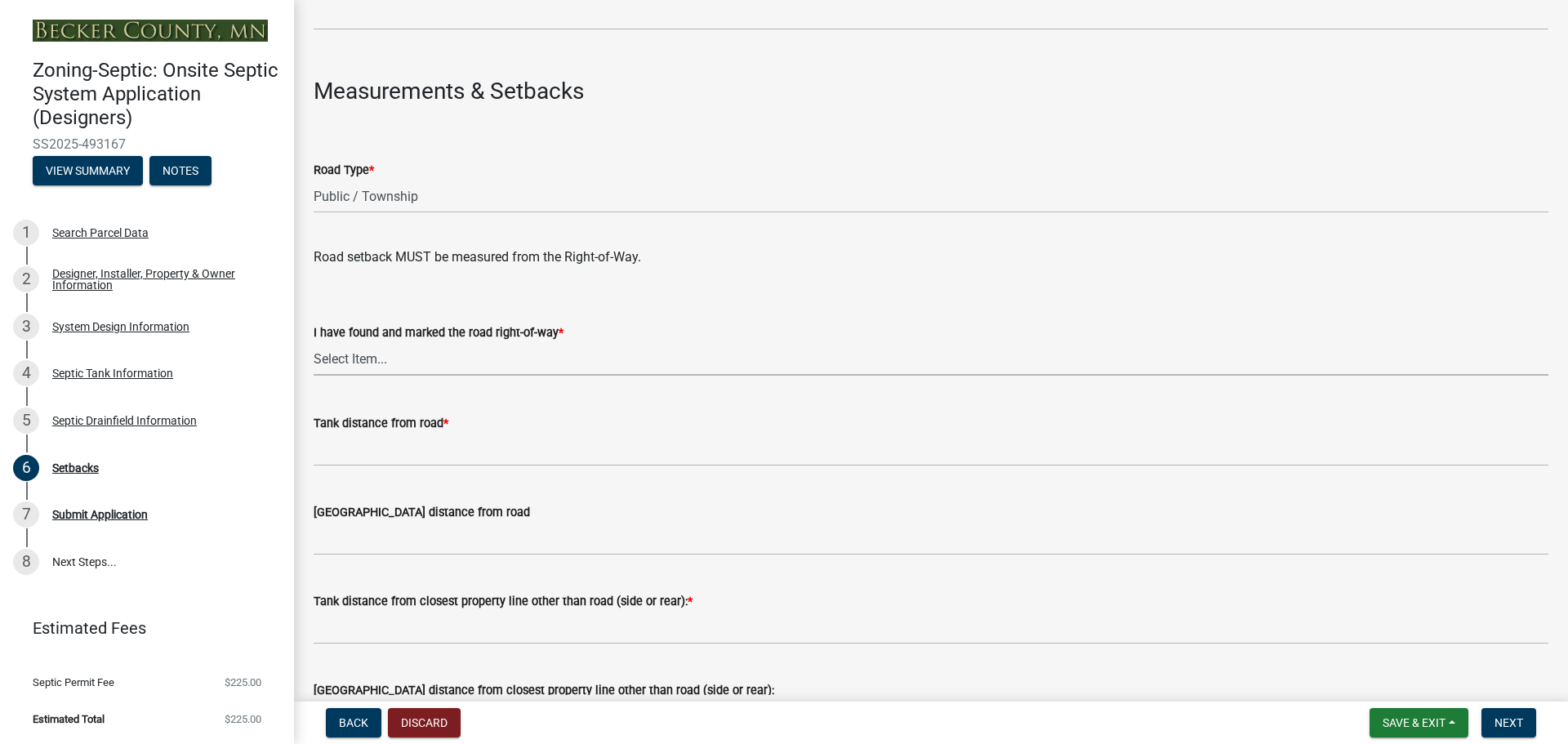
click at [401, 354] on select "Select Item... Yes No" at bounding box center [931, 358] width 1234 height 34
click at [314, 342] on select "Select Item... Yes No" at bounding box center [931, 358] width 1234 height 34
select select "a3ce498e-f8b1-44e2-889e-c4968ac74b5a"
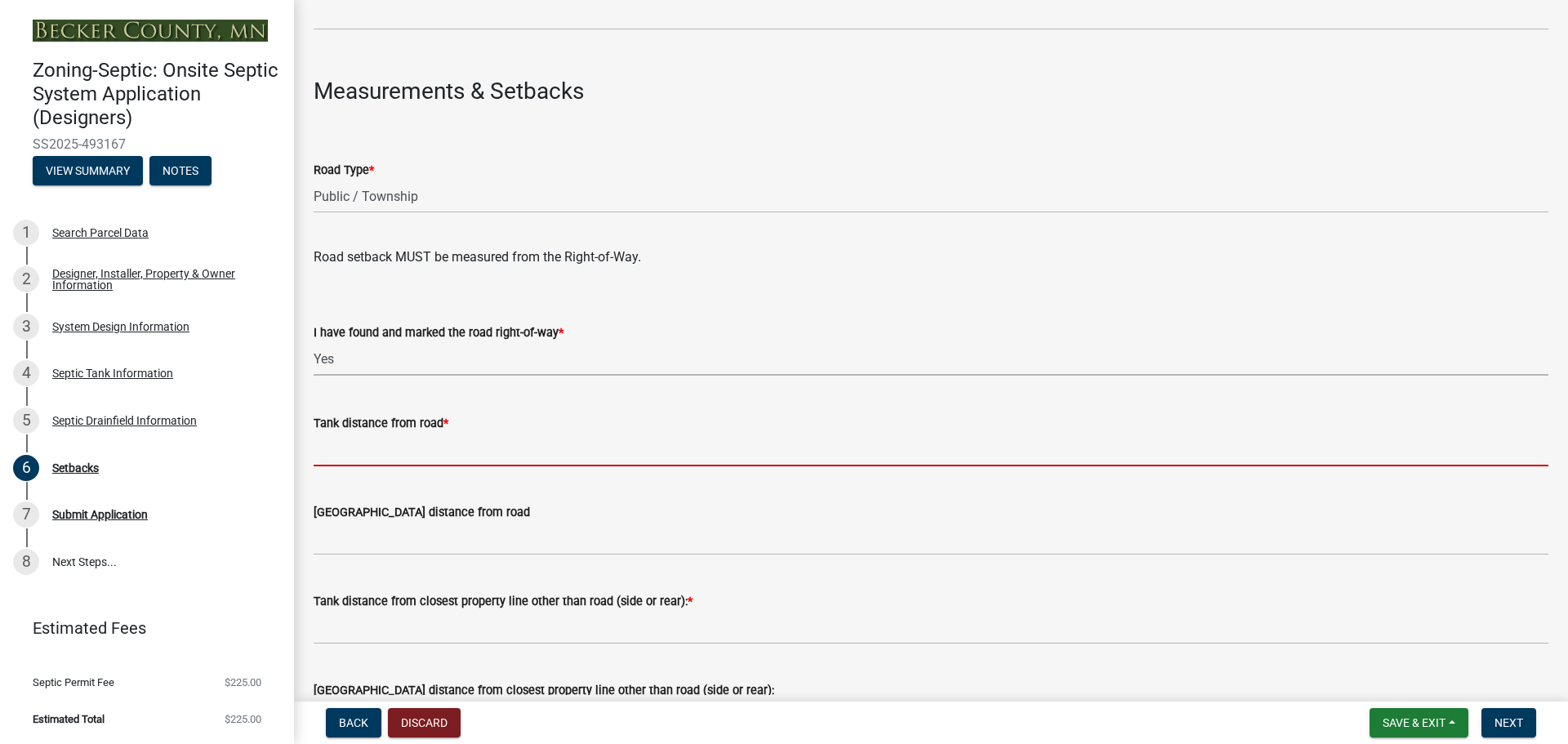
drag, startPoint x: 341, startPoint y: 452, endPoint x: 348, endPoint y: 448, distance: 8.1
click at [341, 452] on input "Tank distance from road *" at bounding box center [931, 450] width 1234 height 34
type input "225'"
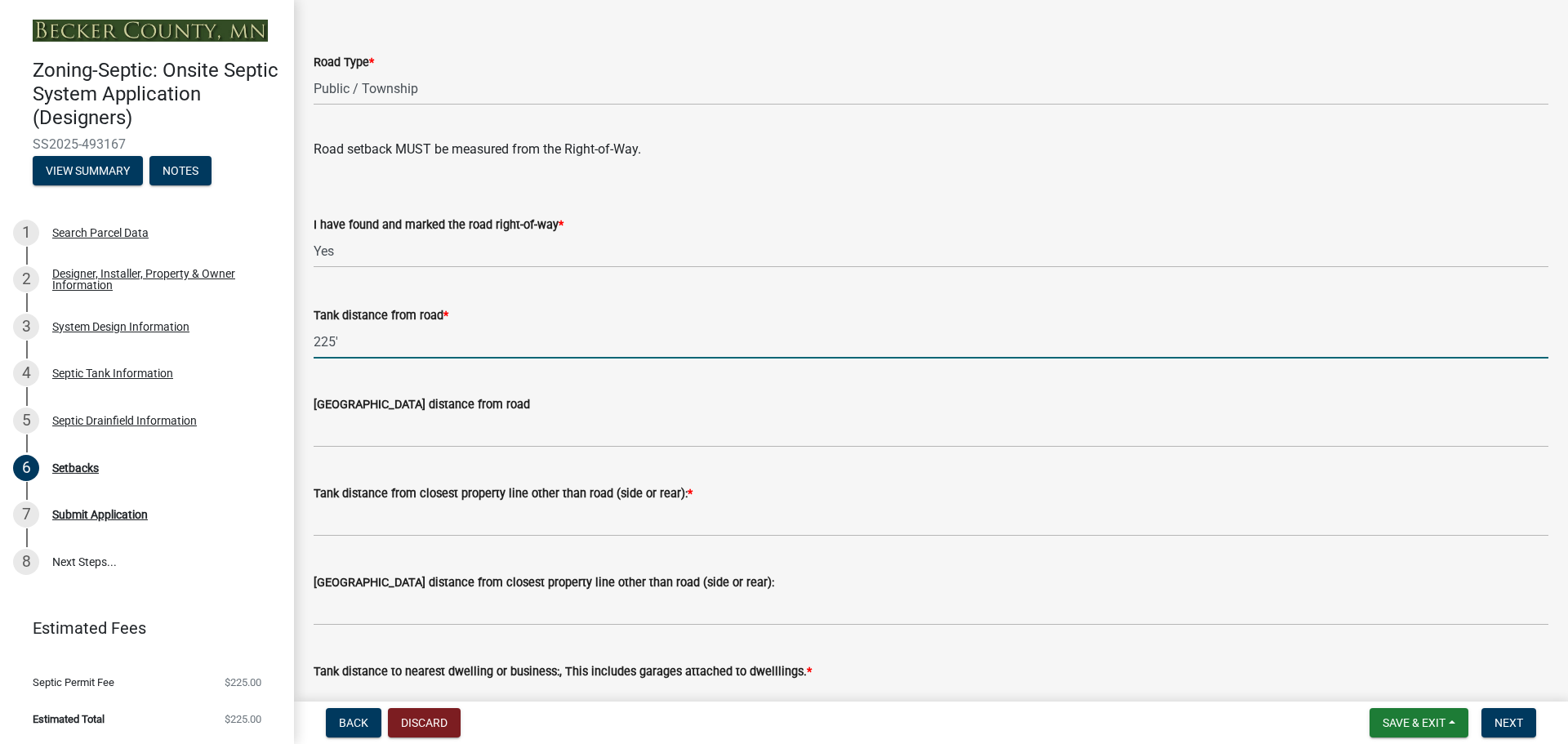
scroll to position [1062, 0]
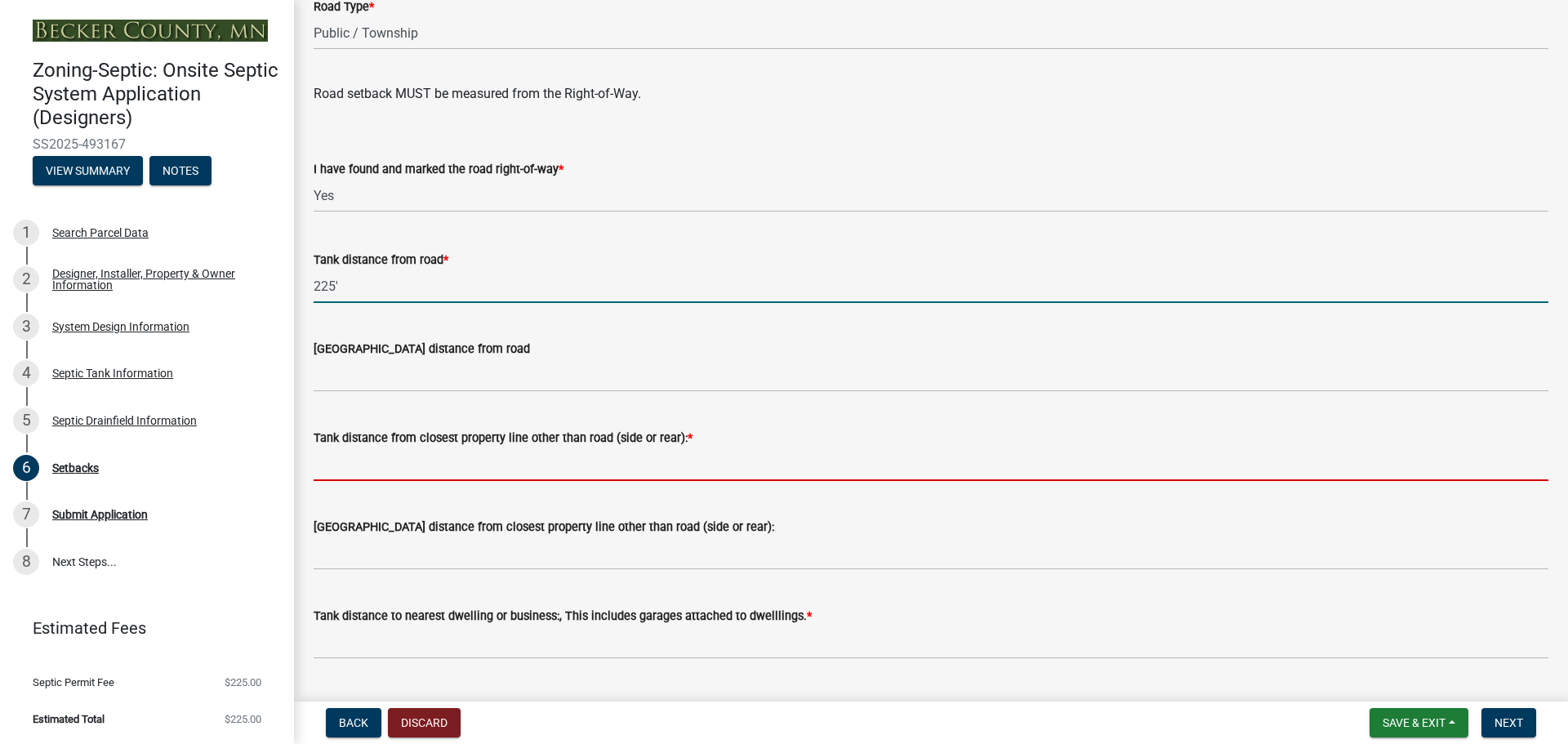
click at [351, 462] on input "Tank distance from closest property line other than road (side or rear): *" at bounding box center [931, 464] width 1234 height 34
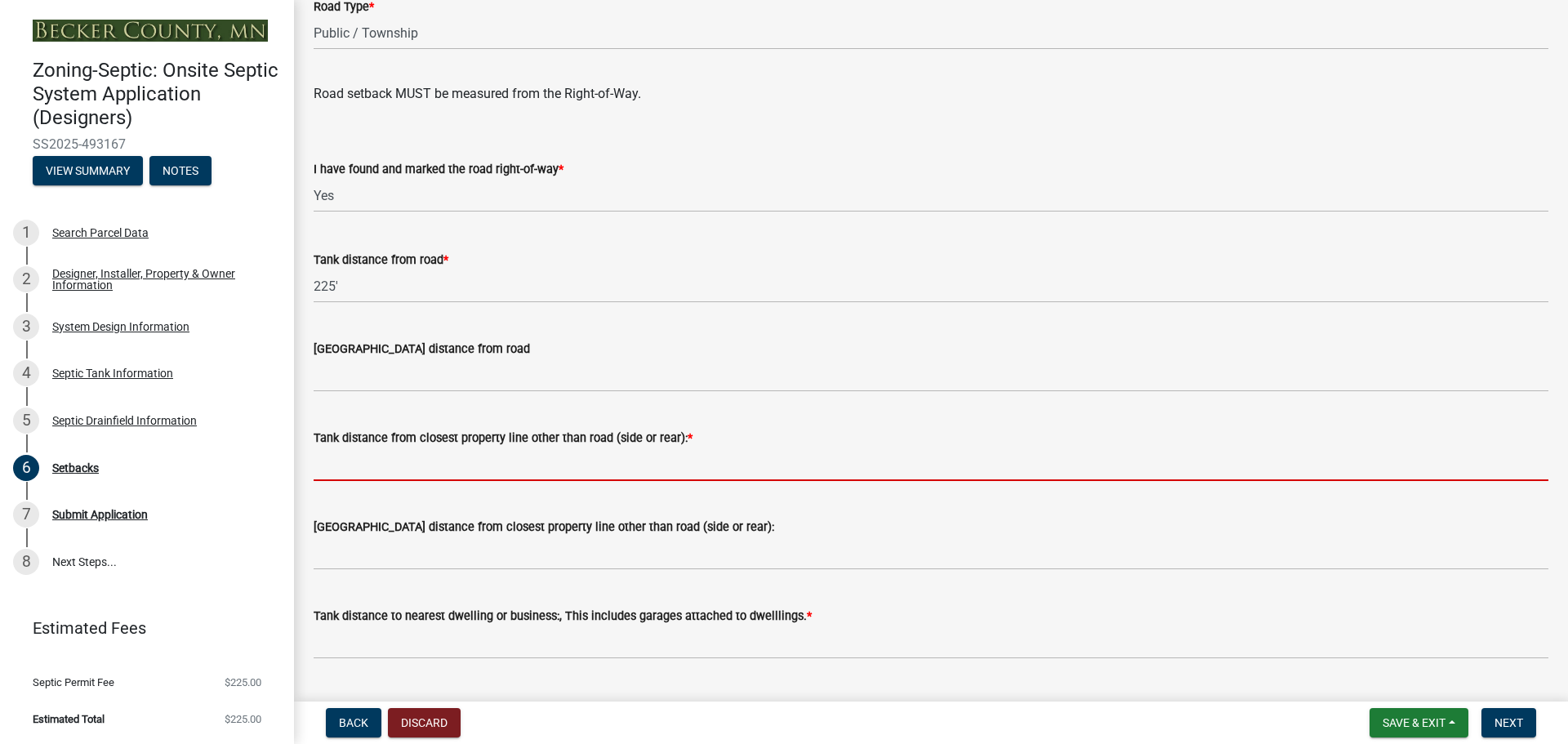
type input "100+"
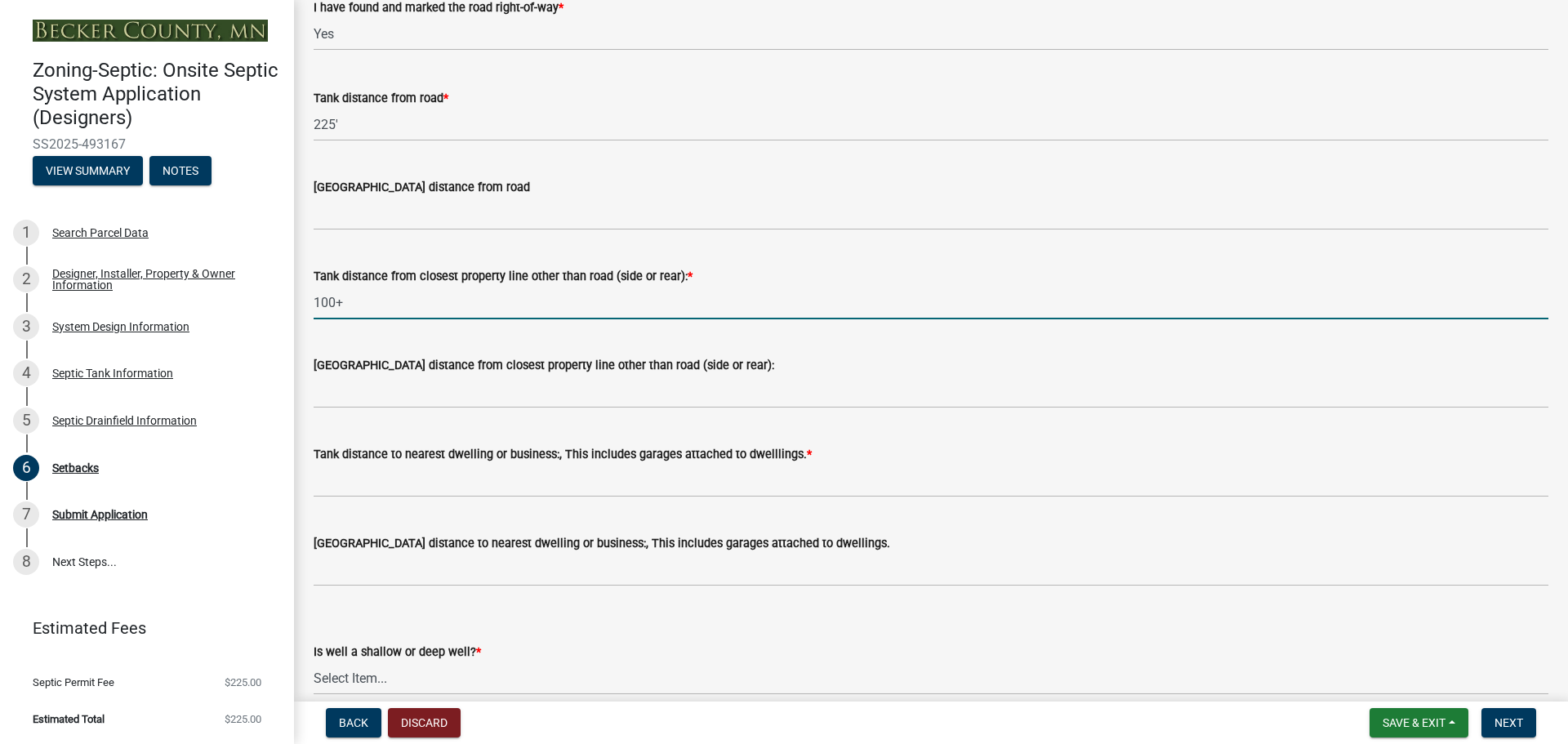
scroll to position [1225, 0]
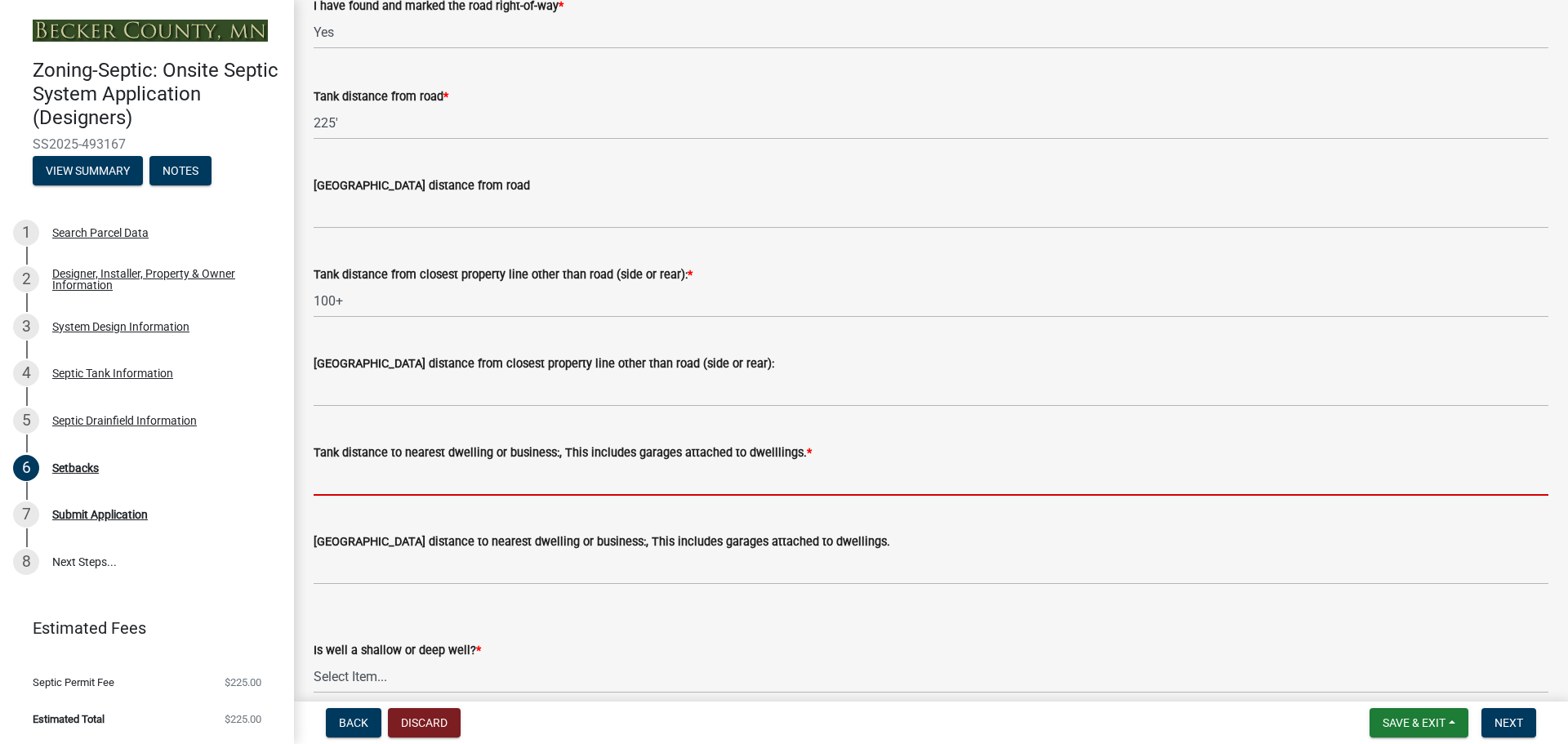
click at [380, 483] on input "Tank distance to nearest dwelling or business:, This includes garages attached …" at bounding box center [931, 479] width 1234 height 34
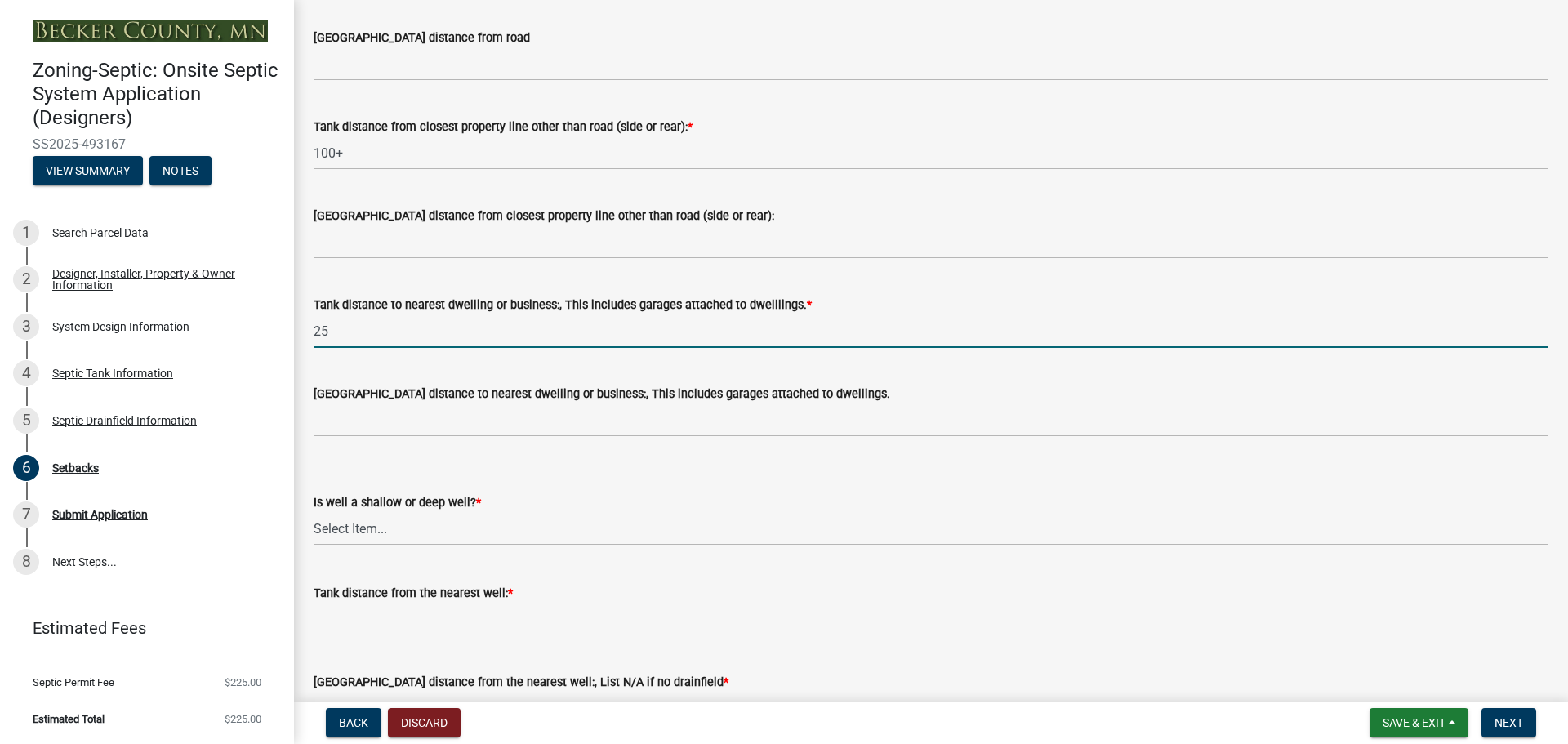
scroll to position [1389, 0]
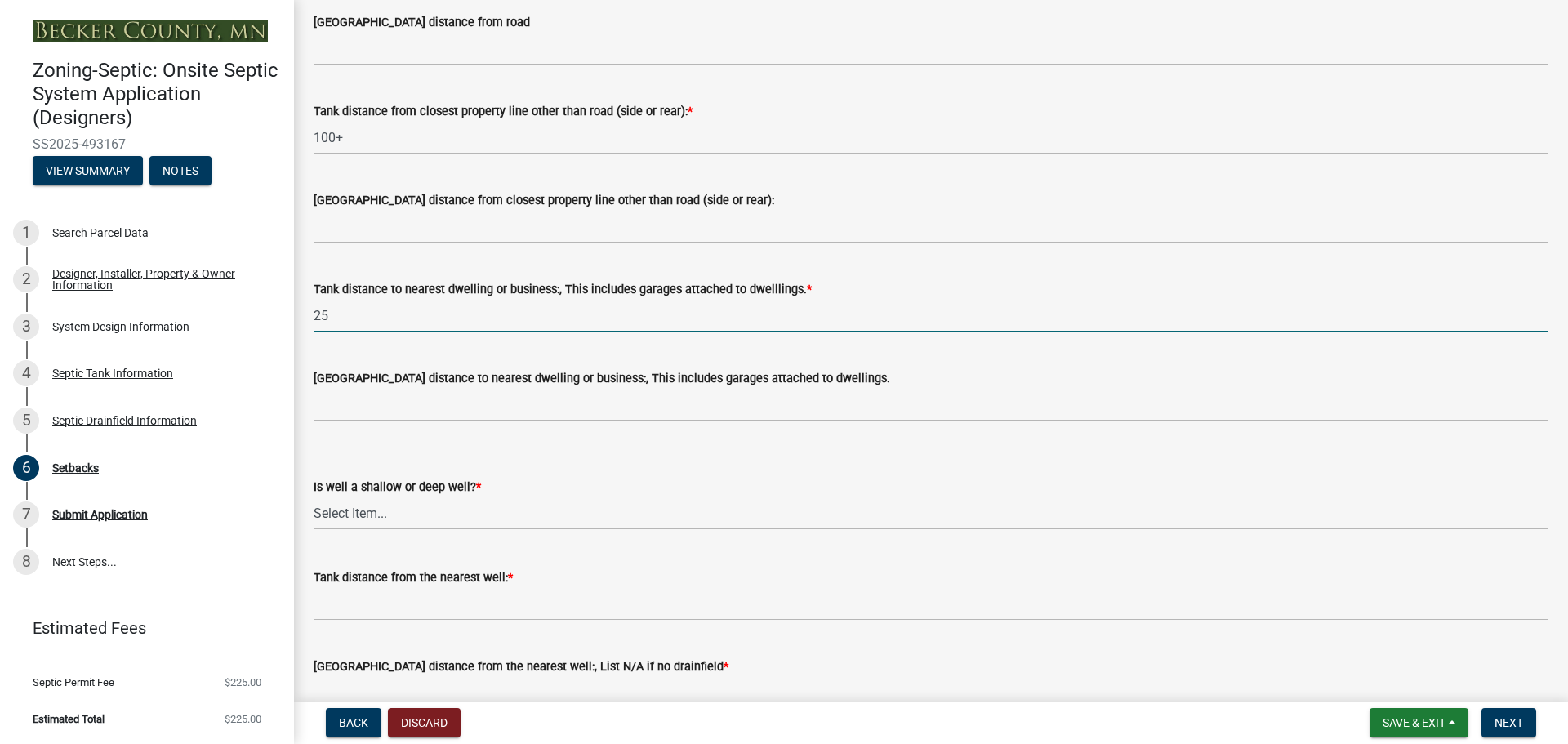
type input "25"
click at [395, 508] on select "Select Item... Deep Well Shallow Well No Well - Connected or to be connected to…" at bounding box center [931, 513] width 1234 height 34
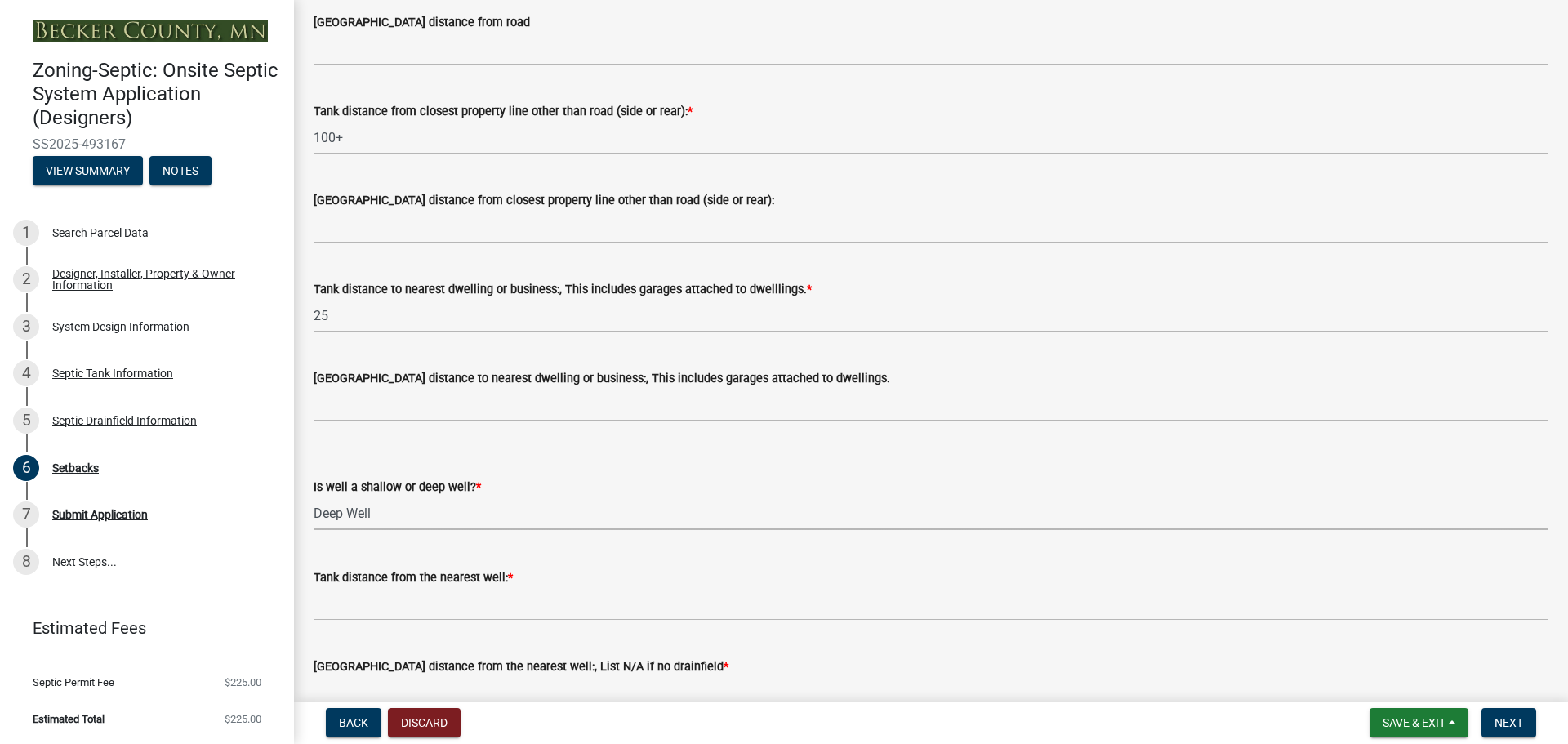
click at [314, 497] on select "Select Item... Deep Well Shallow Well No Well - Connected or to be connected to…" at bounding box center [931, 513] width 1234 height 34
select select "cf78f1da-f066-4305-88a2-864abad1fa52"
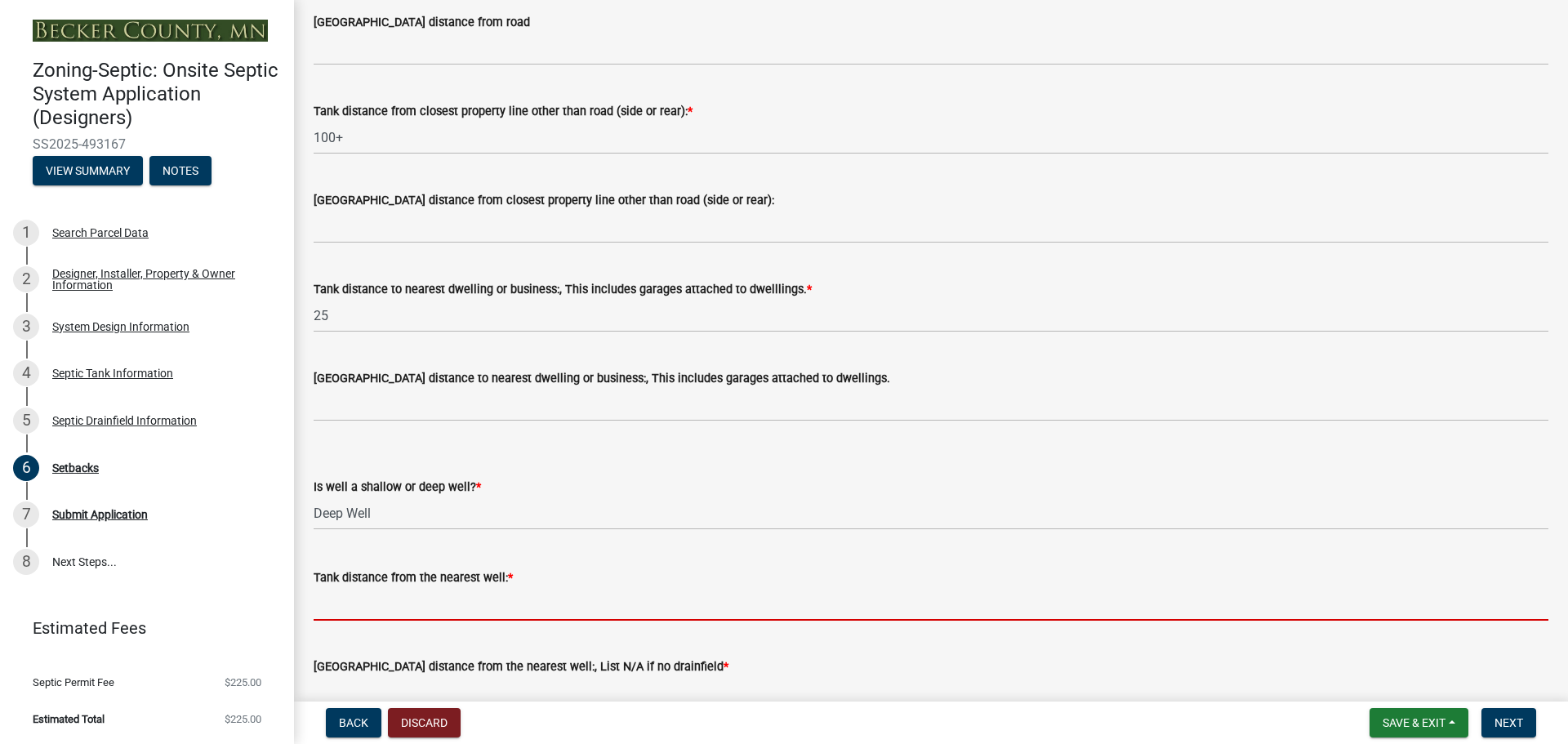
click at [423, 597] on input "Tank distance from the nearest well: *" at bounding box center [931, 604] width 1234 height 34
type input "50+"
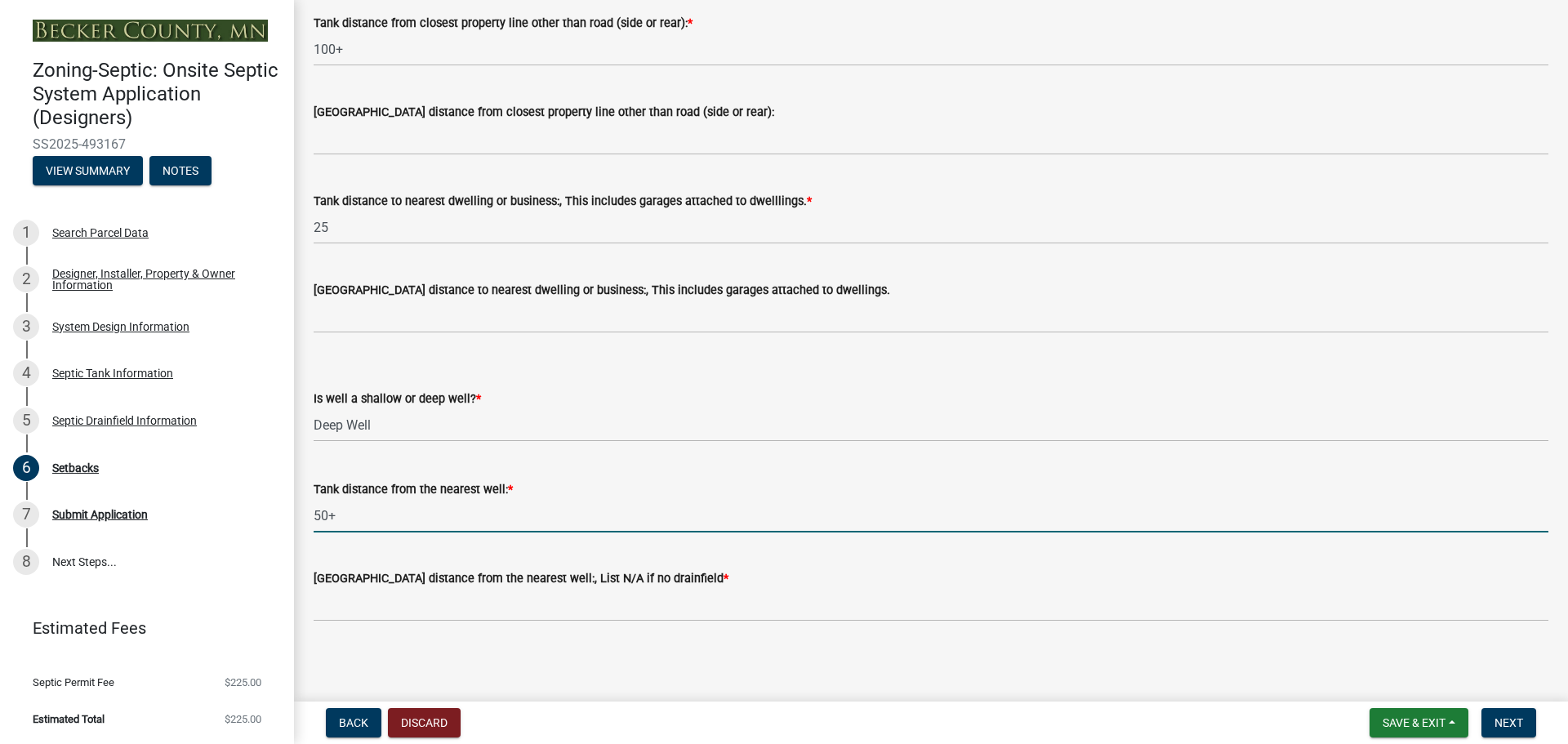
scroll to position [1481, 0]
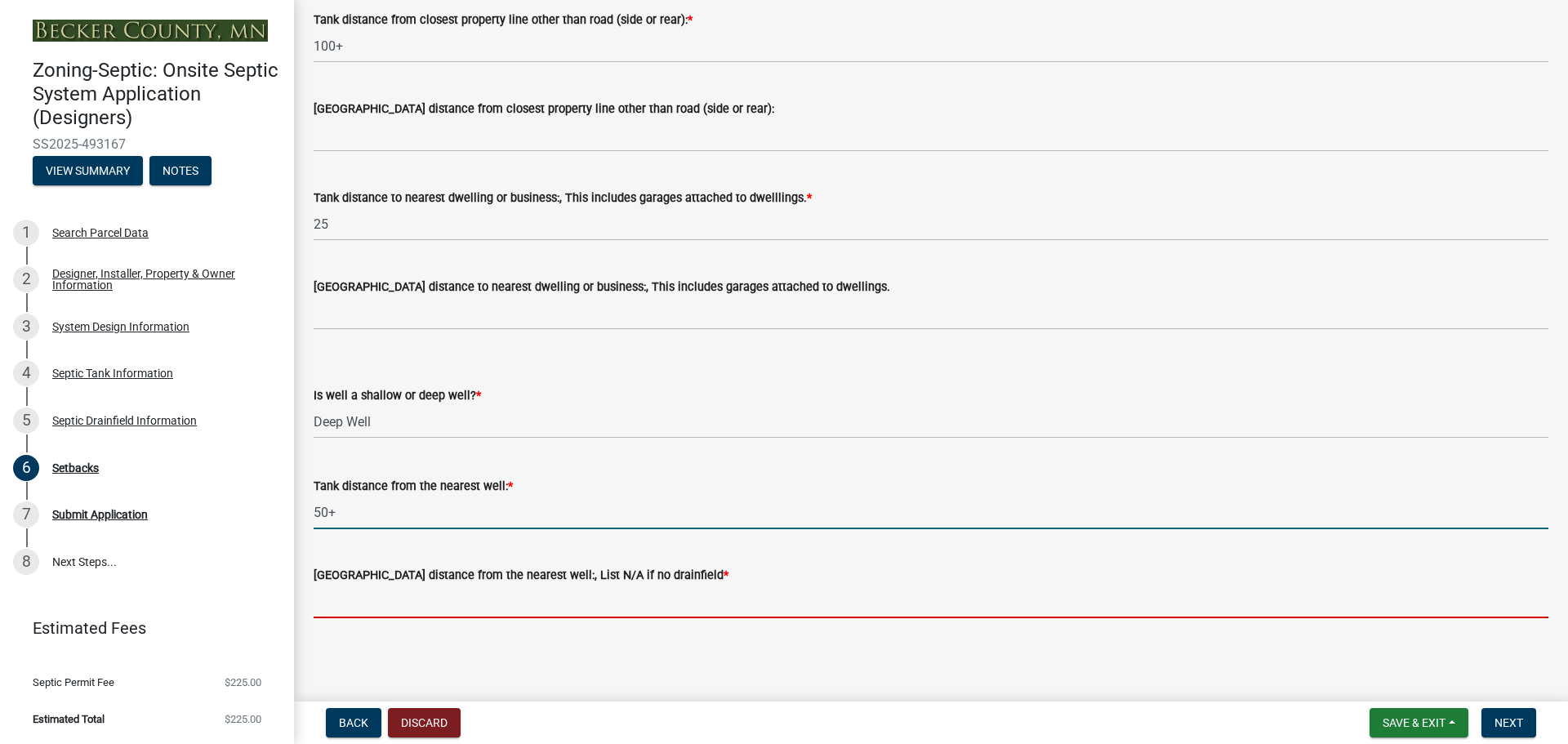
click at [376, 603] on input "[GEOGRAPHIC_DATA] distance from the nearest well:, List N/A if no drainfield *" at bounding box center [931, 601] width 1234 height 34
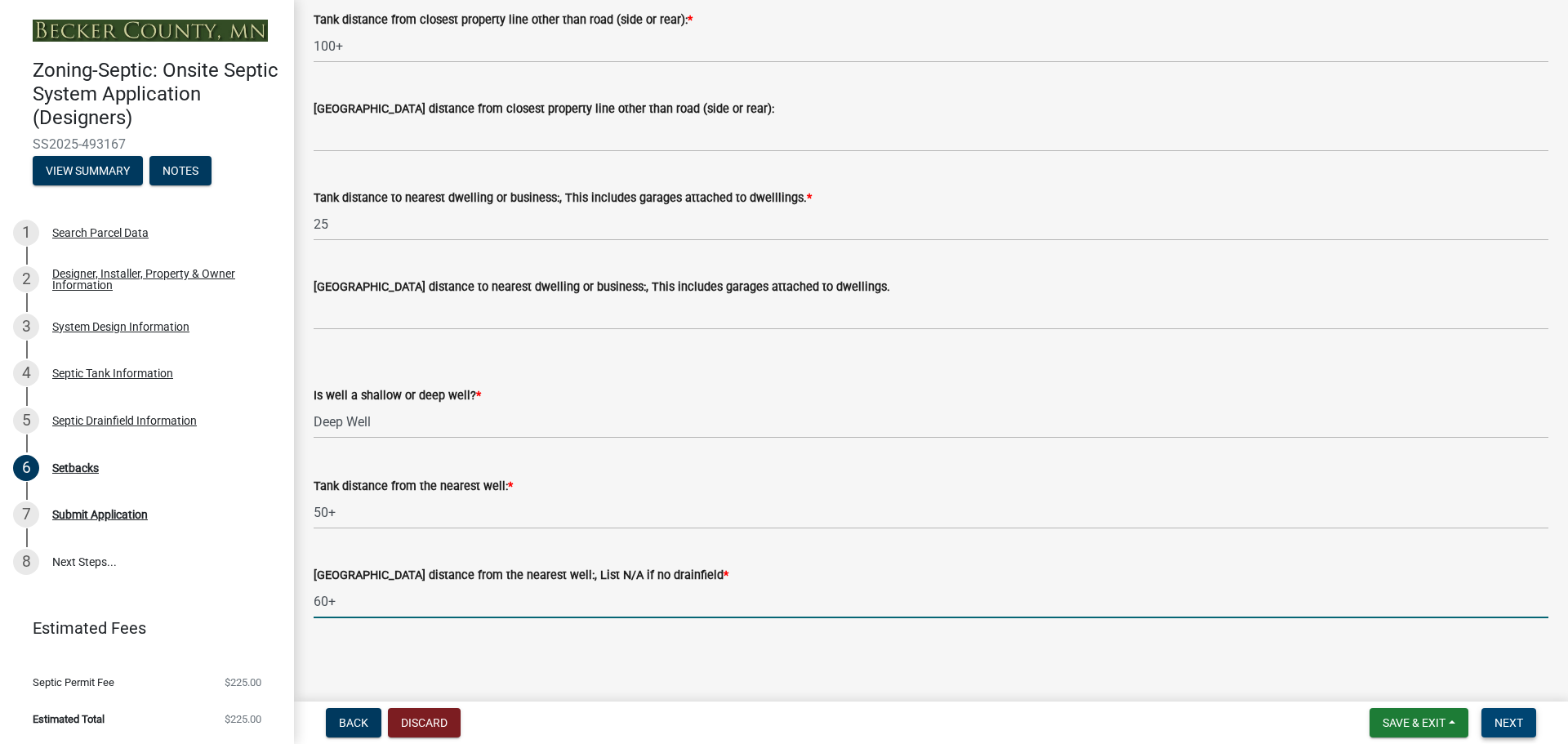
type input "60+"
click at [1513, 723] on span "Next" at bounding box center [1509, 723] width 29 height 13
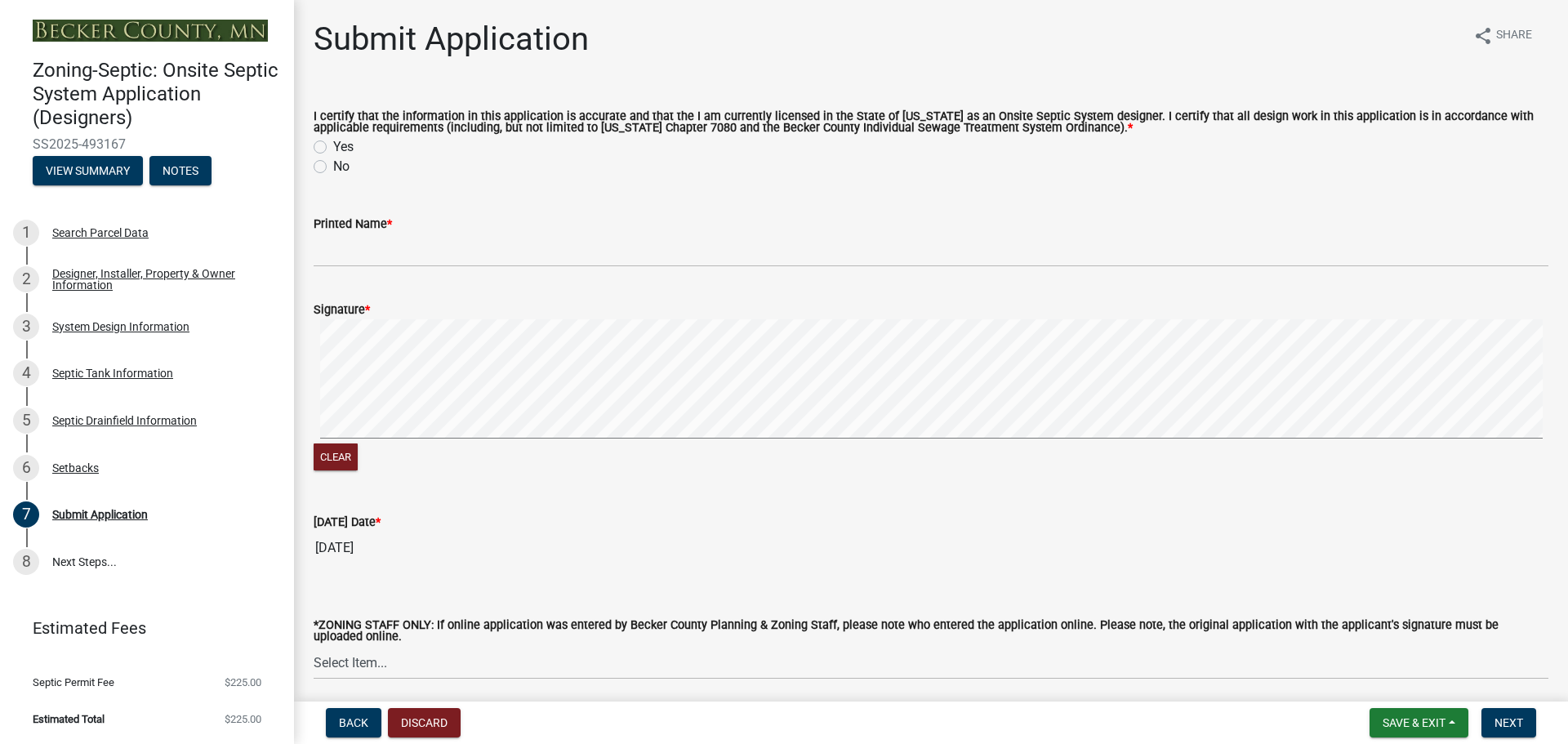
click at [334, 147] on label "Yes" at bounding box center [343, 147] width 21 height 20
click at [334, 147] on input "Yes" at bounding box center [338, 143] width 11 height 11
radio input "true"
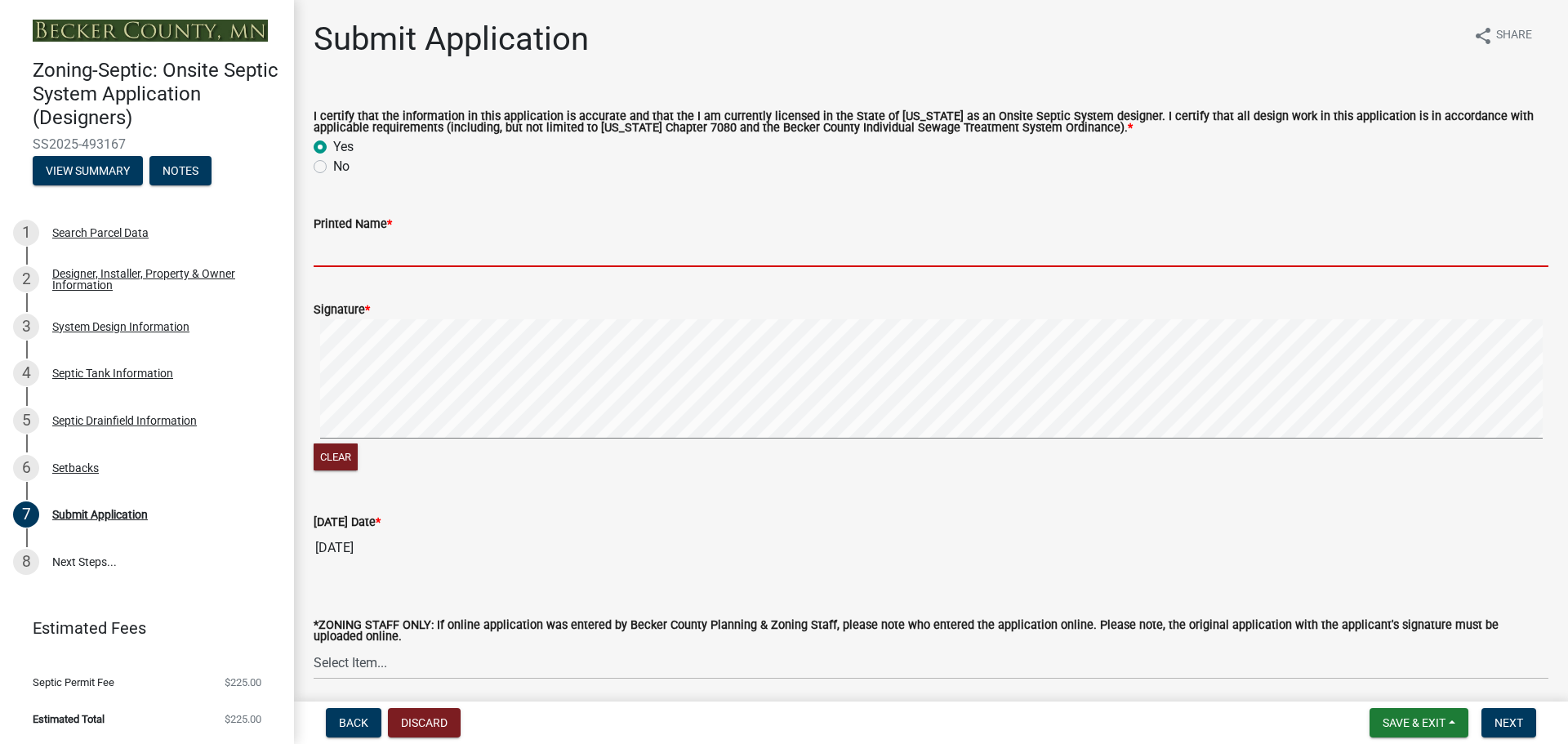
click at [389, 238] on input "Printed Name *" at bounding box center [931, 250] width 1234 height 34
type input "[PERSON_NAME]"
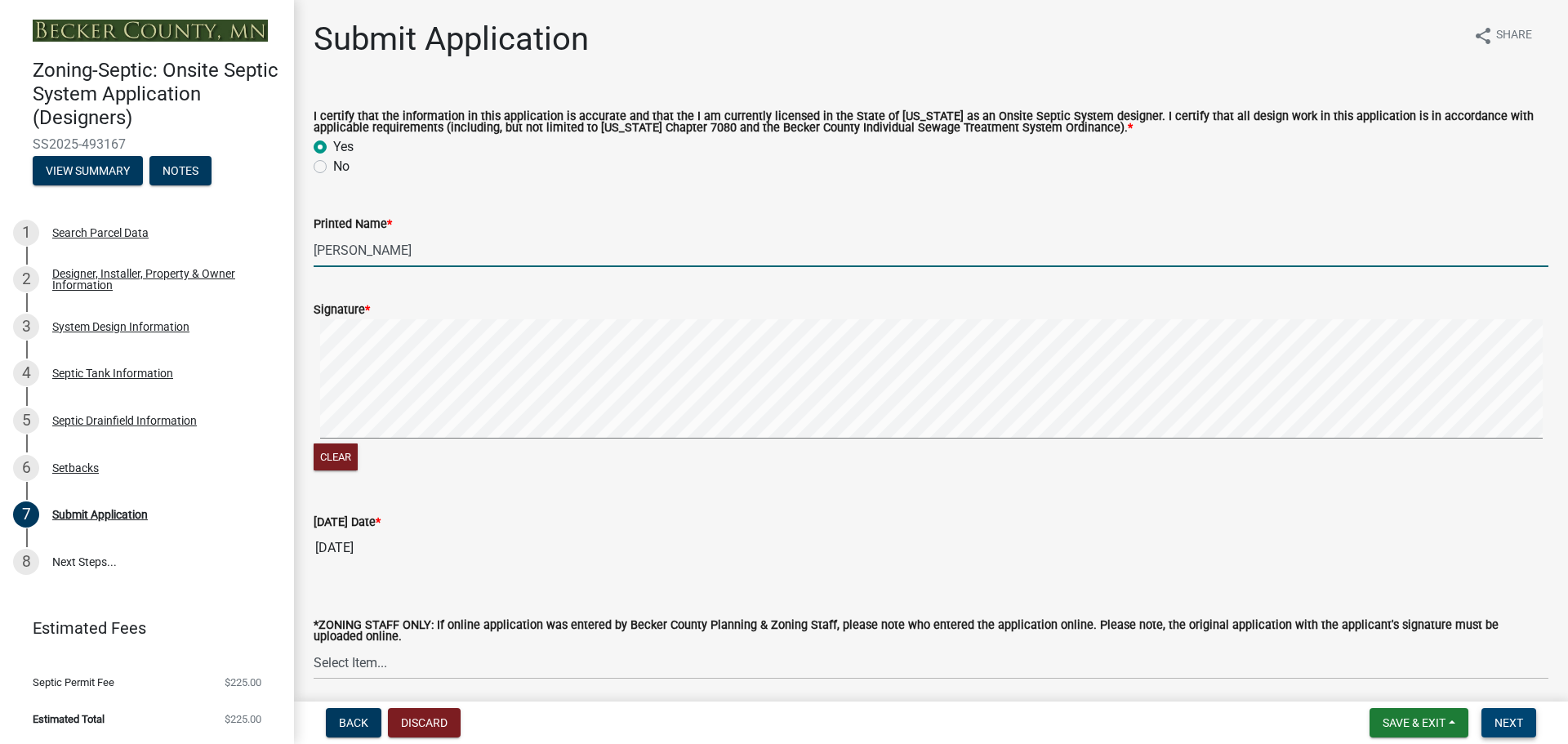
click at [1501, 722] on span "Next" at bounding box center [1509, 723] width 29 height 13
